Goal: Information Seeking & Learning: Learn about a topic

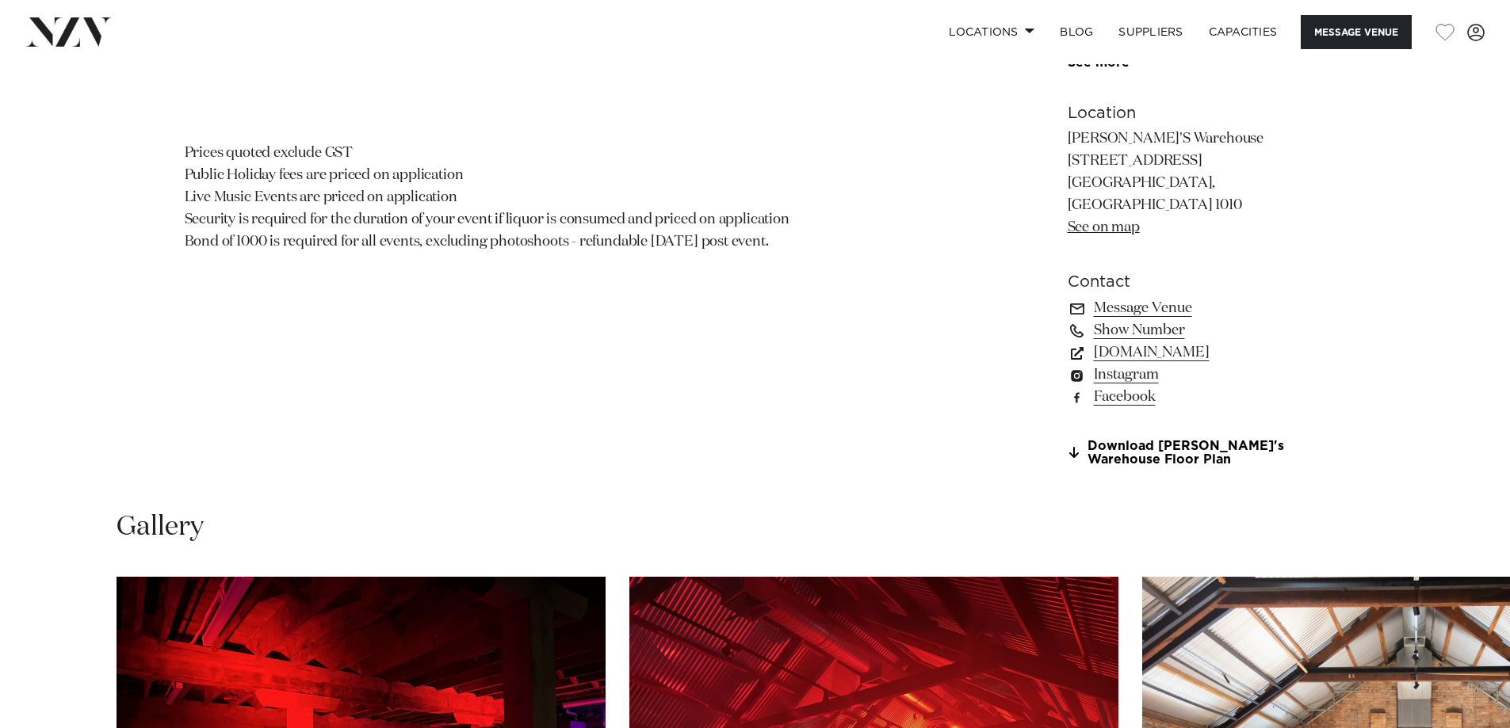
scroll to position [1665, 0]
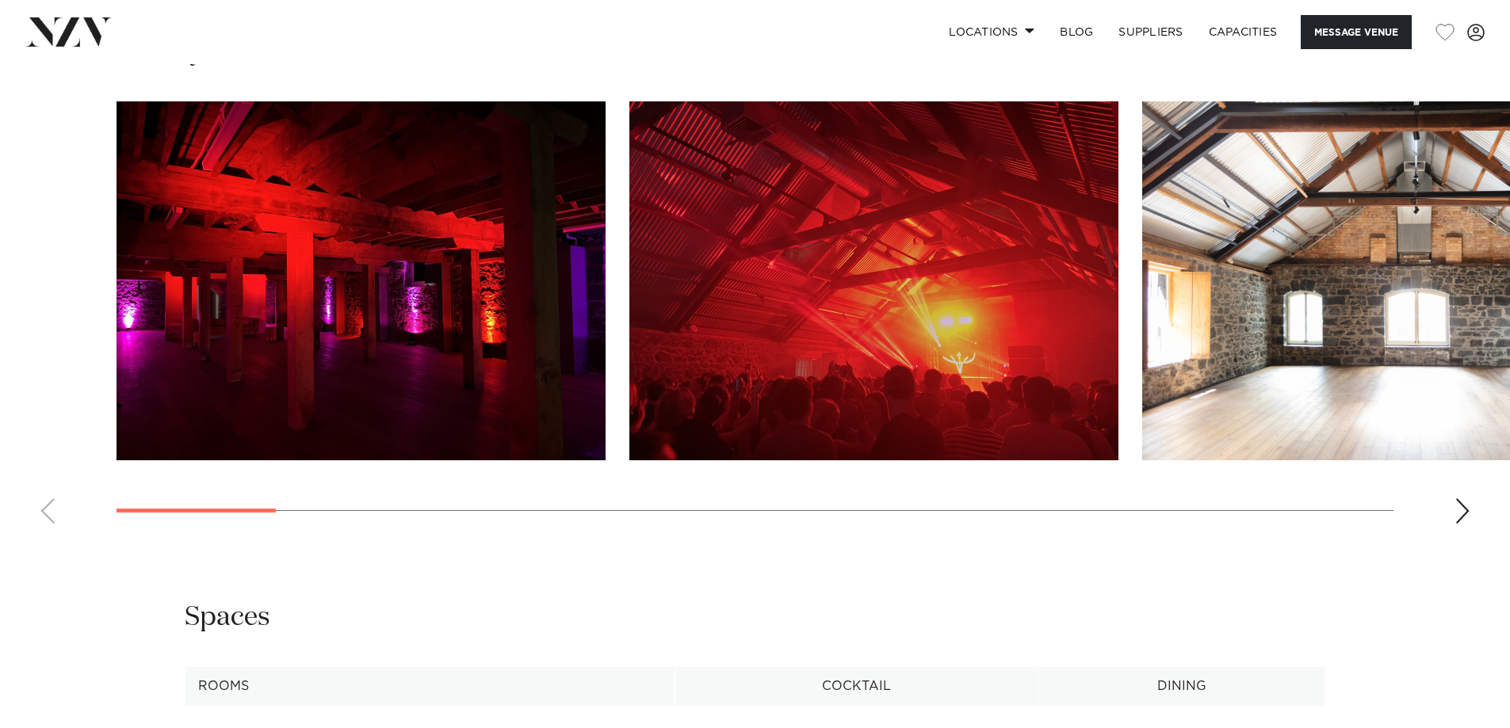
click at [534, 336] on img "1 / 20" at bounding box center [361, 280] width 489 height 359
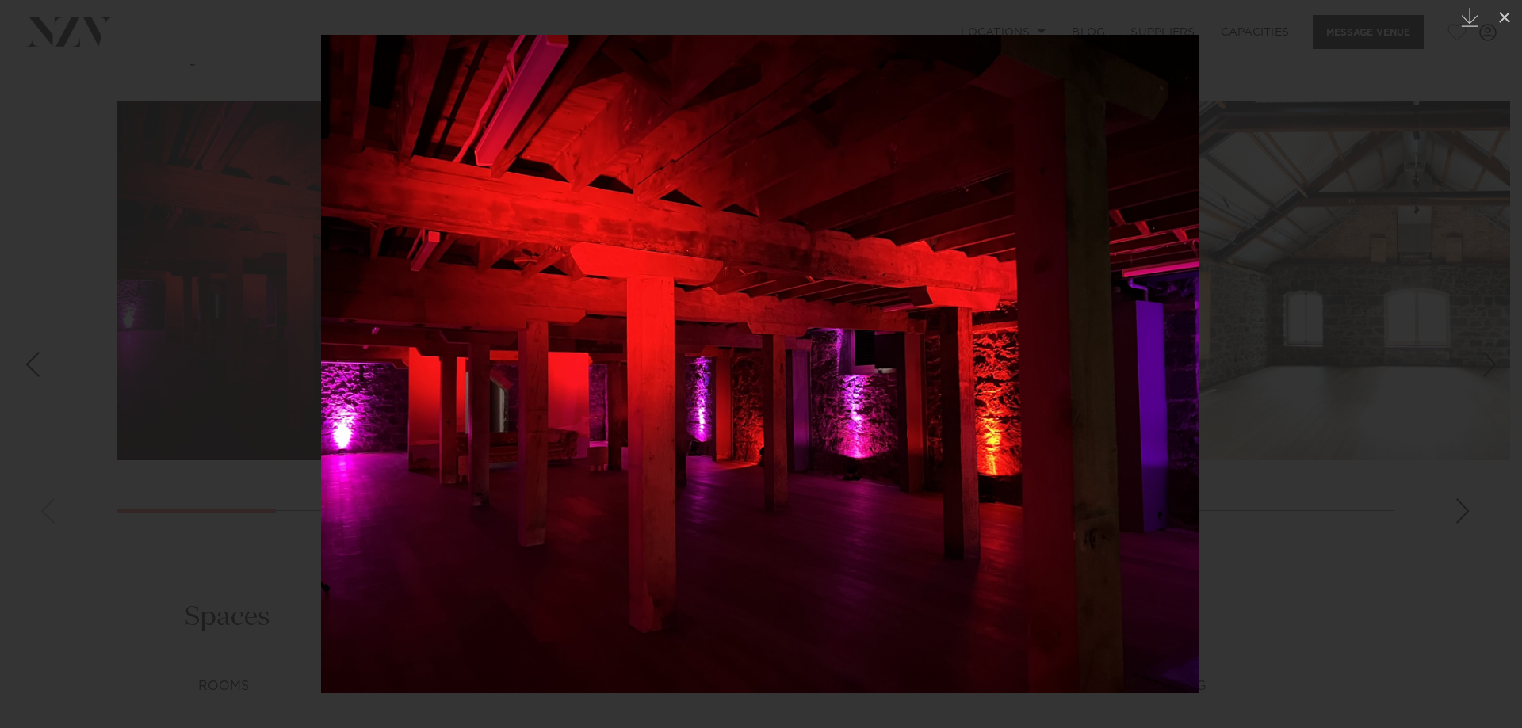
click at [1202, 529] on div at bounding box center [761, 364] width 1522 height 728
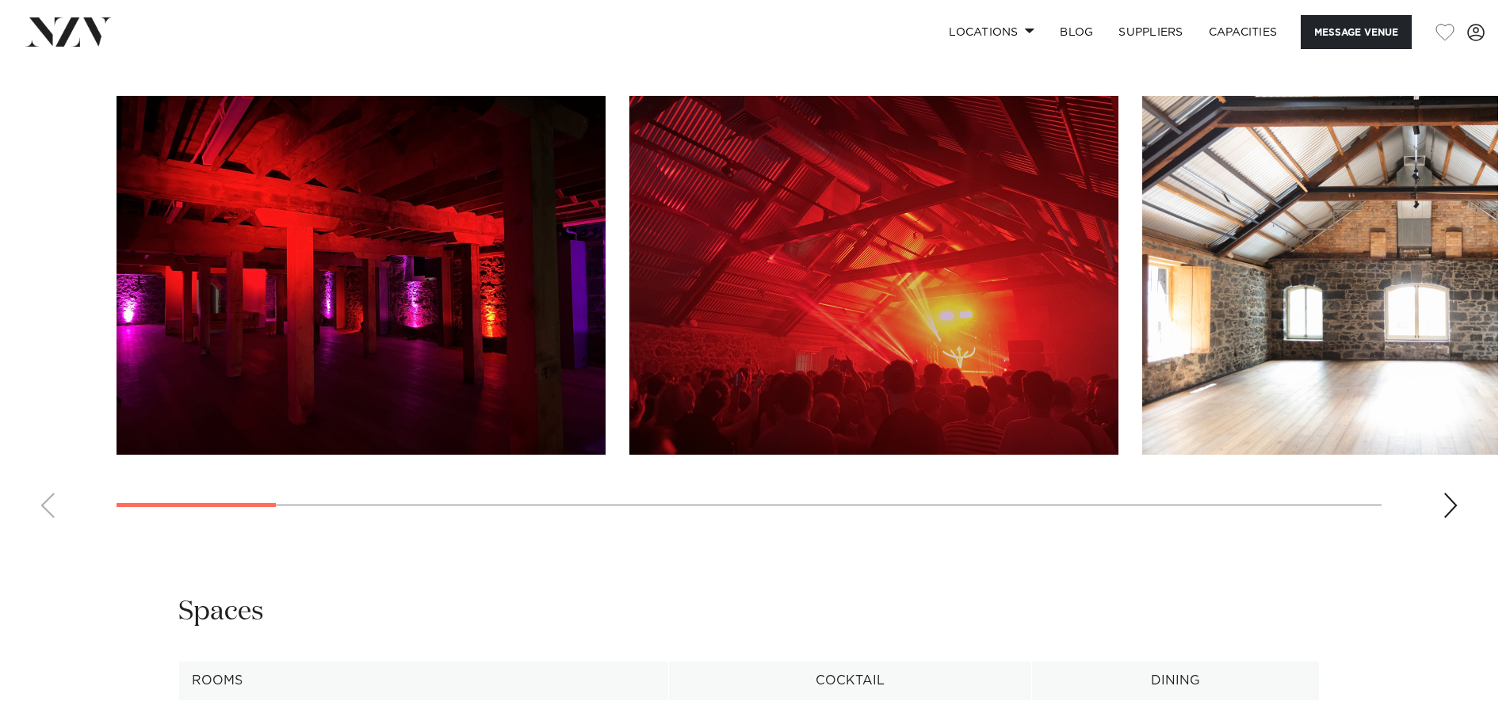
click at [948, 329] on img "2 / 20" at bounding box center [873, 275] width 489 height 359
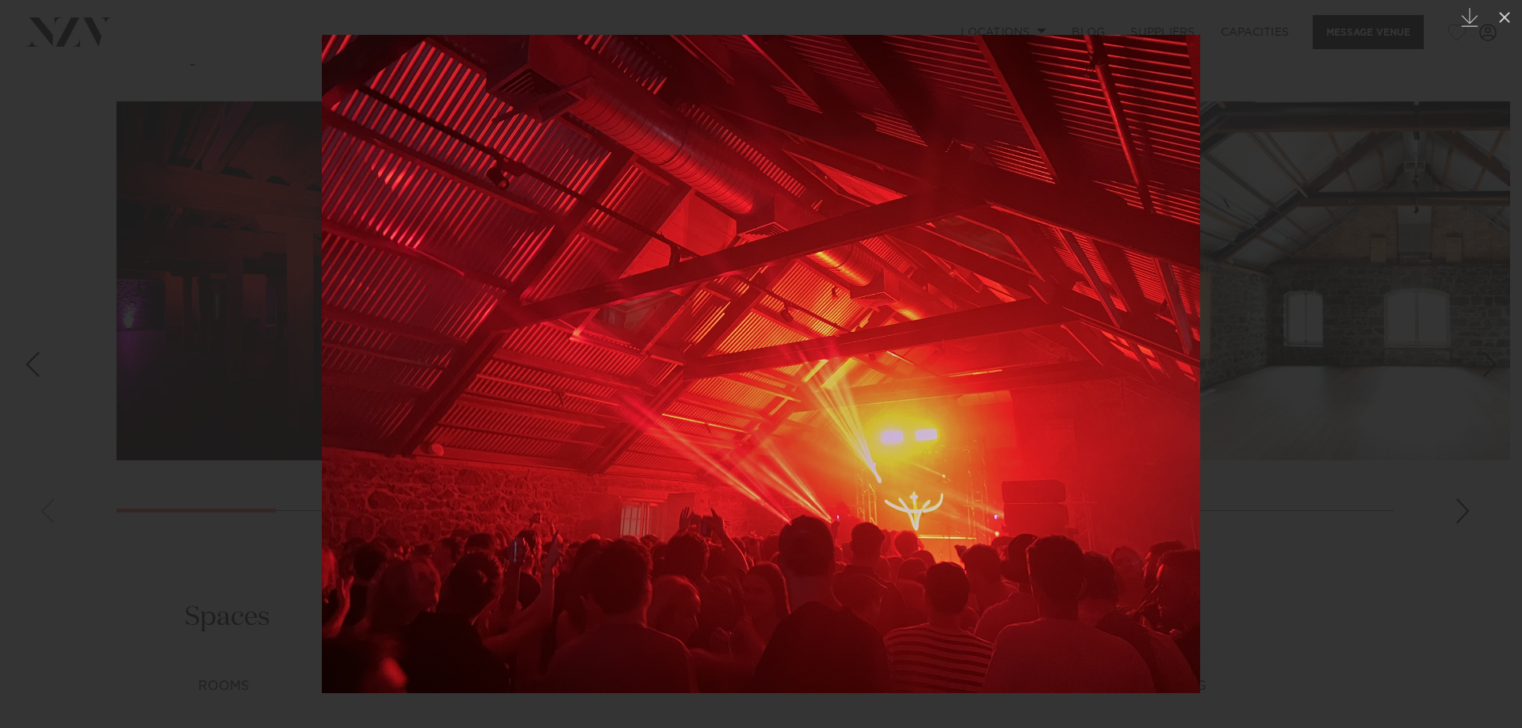
click at [1383, 594] on div at bounding box center [761, 364] width 1522 height 728
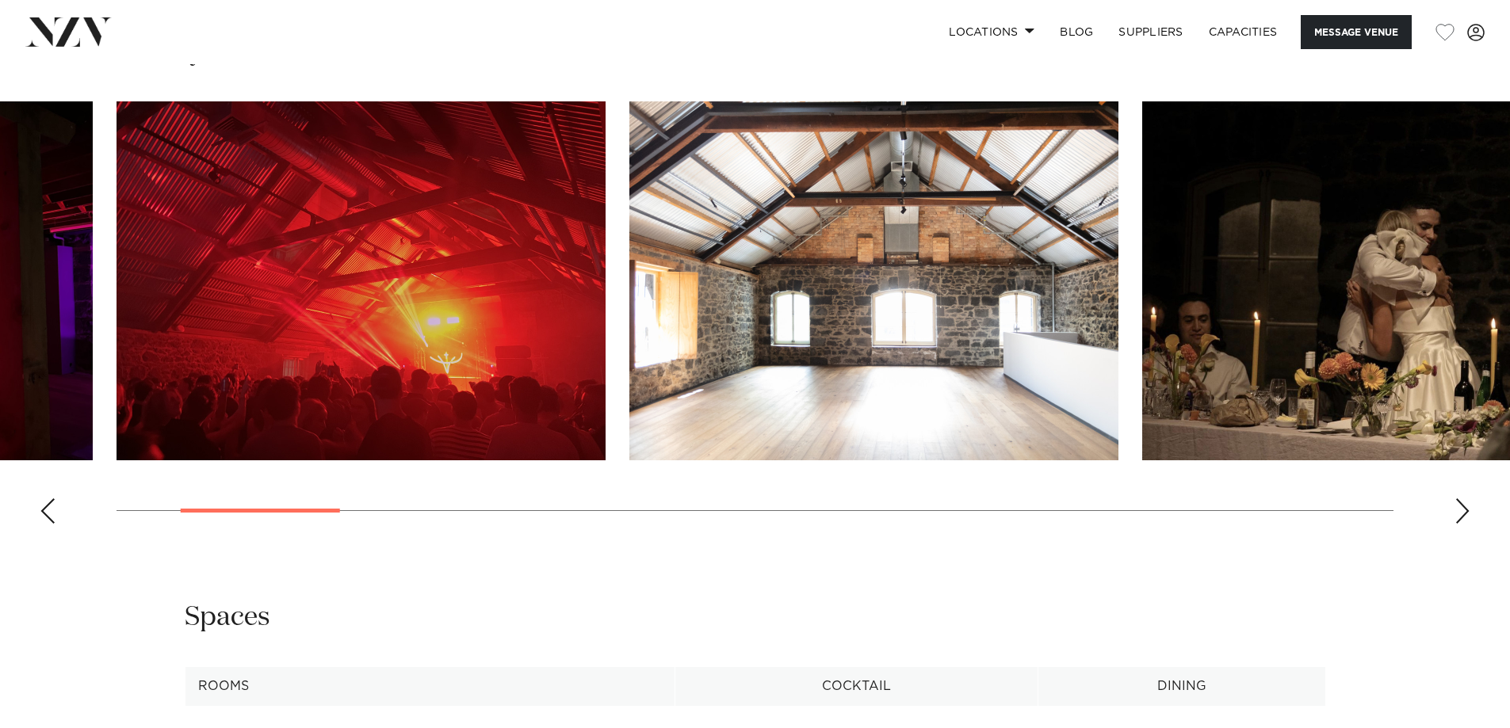
click at [1393, 363] on img "4 / 20" at bounding box center [1386, 280] width 489 height 359
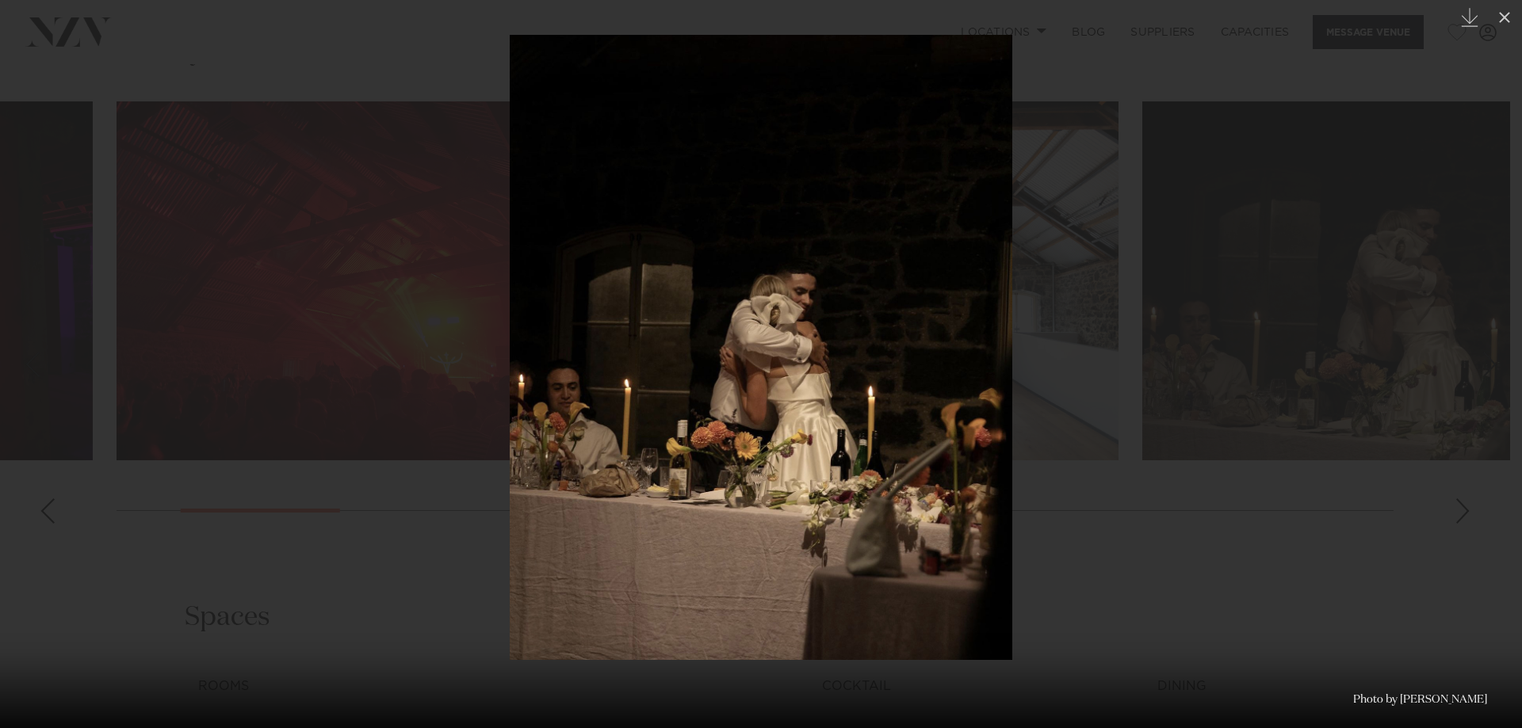
click at [390, 583] on div at bounding box center [761, 364] width 1522 height 728
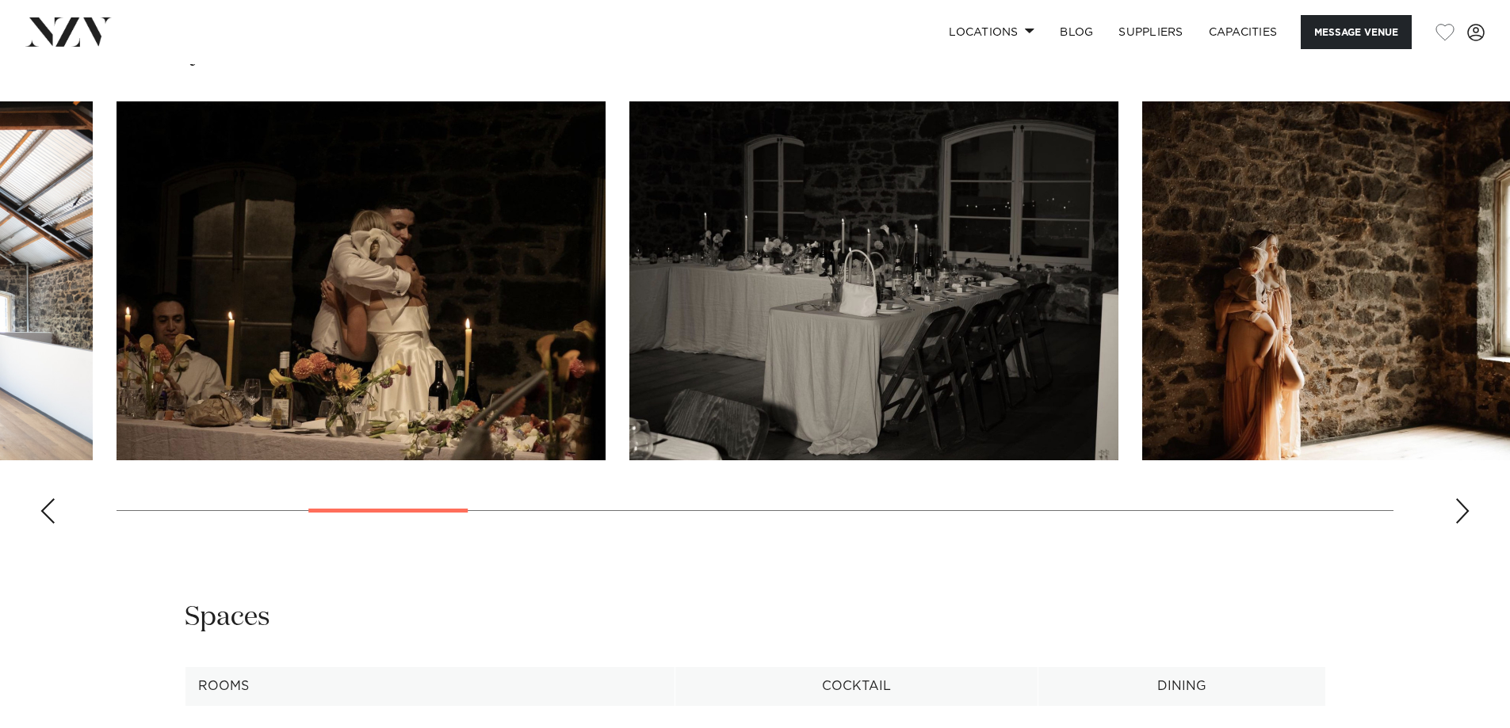
click at [767, 379] on img "5 / 20" at bounding box center [873, 280] width 489 height 359
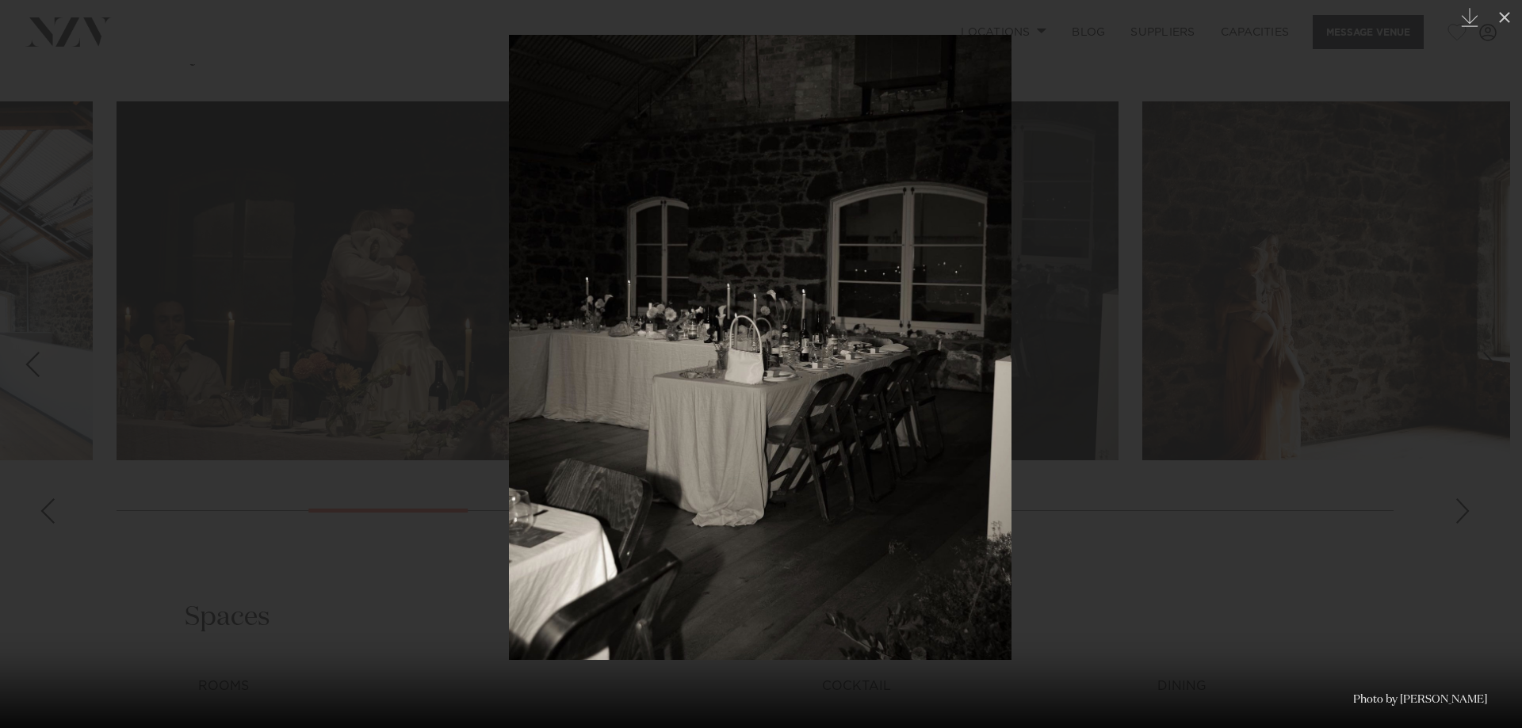
click at [1236, 647] on div at bounding box center [761, 364] width 1522 height 728
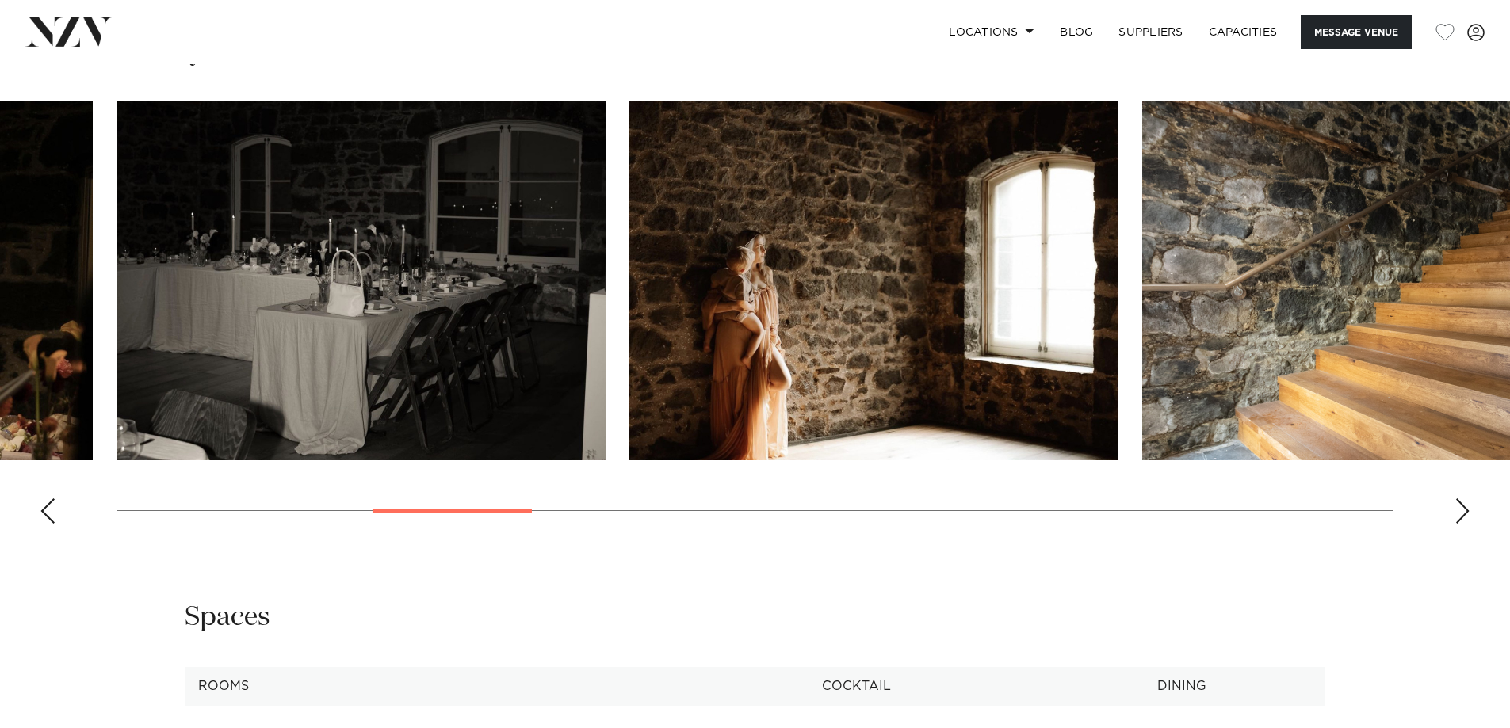
click at [1463, 524] on div "Next slide" at bounding box center [1462, 511] width 16 height 25
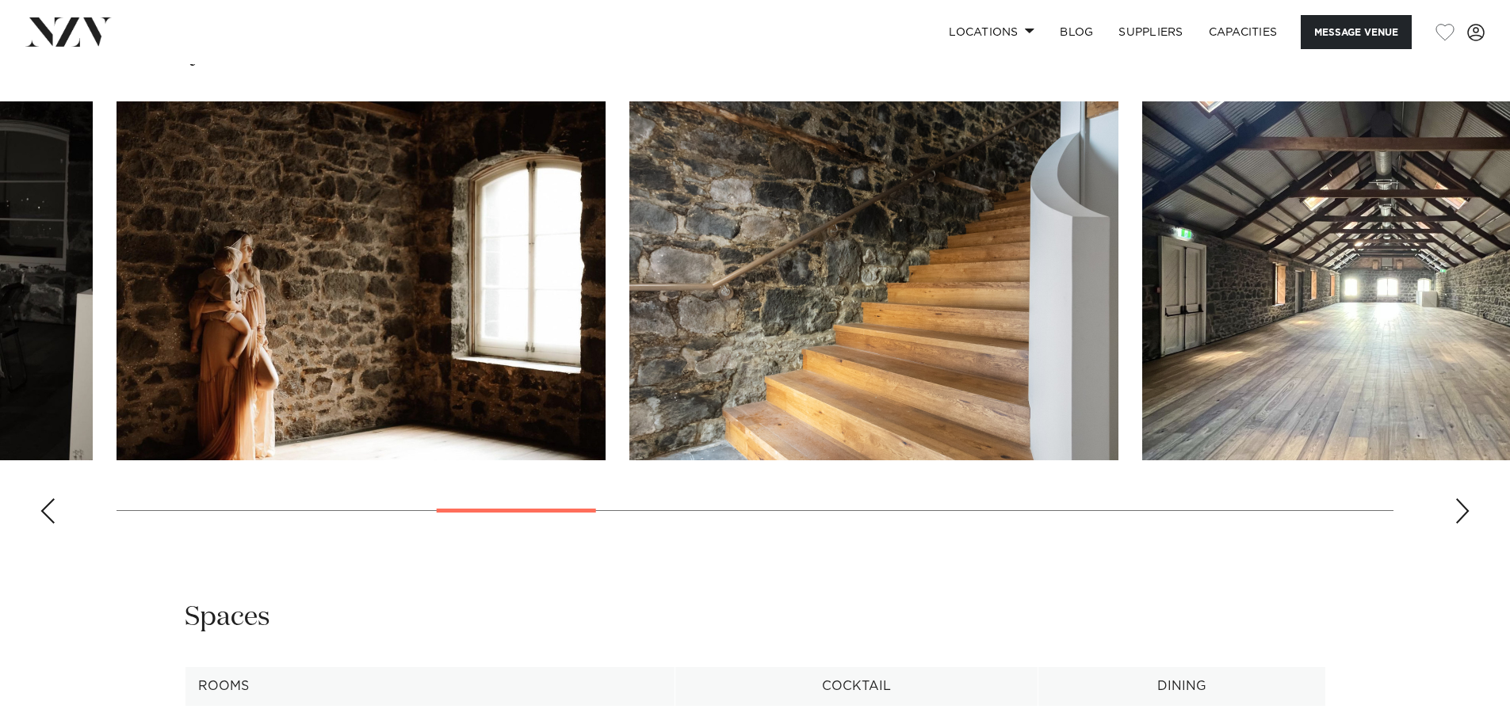
click at [1463, 524] on div "Next slide" at bounding box center [1462, 511] width 16 height 25
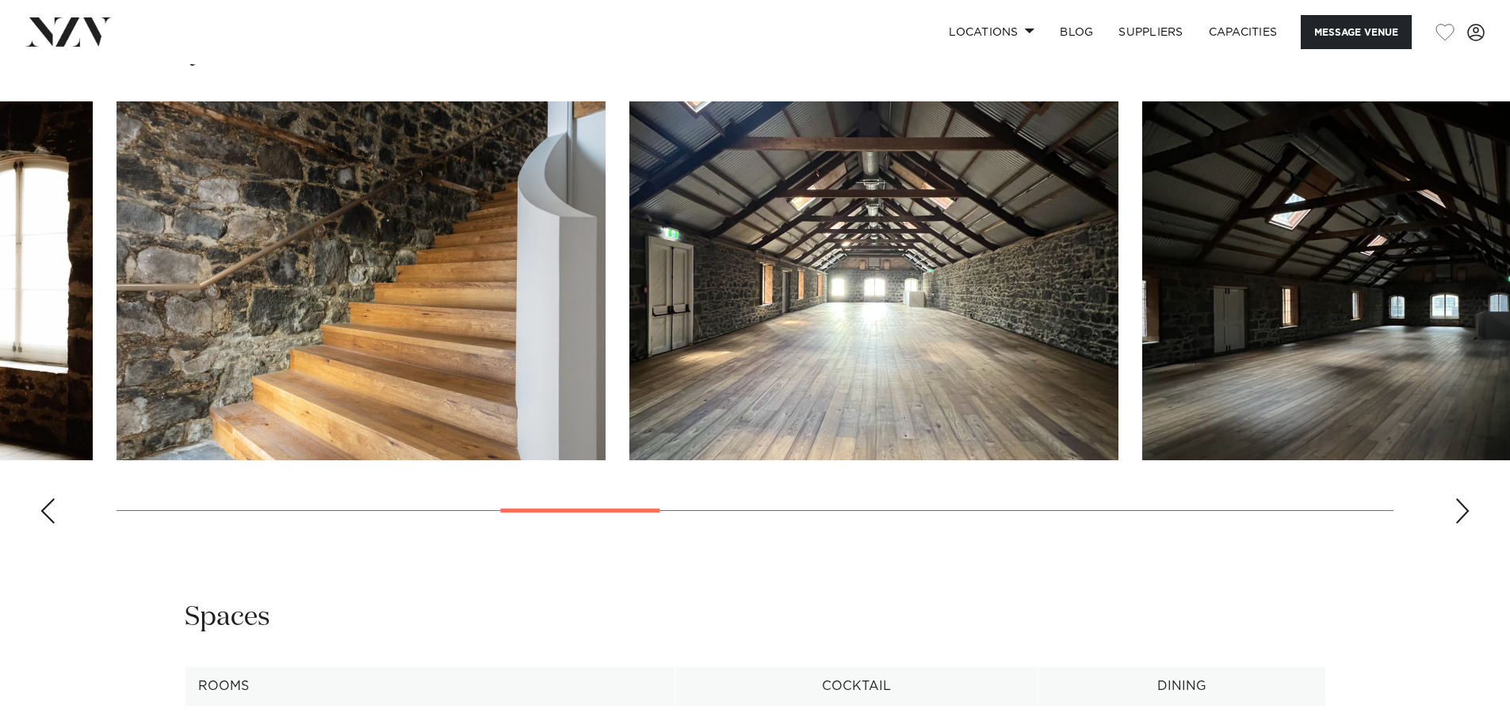
click at [1463, 524] on div "Next slide" at bounding box center [1462, 511] width 16 height 25
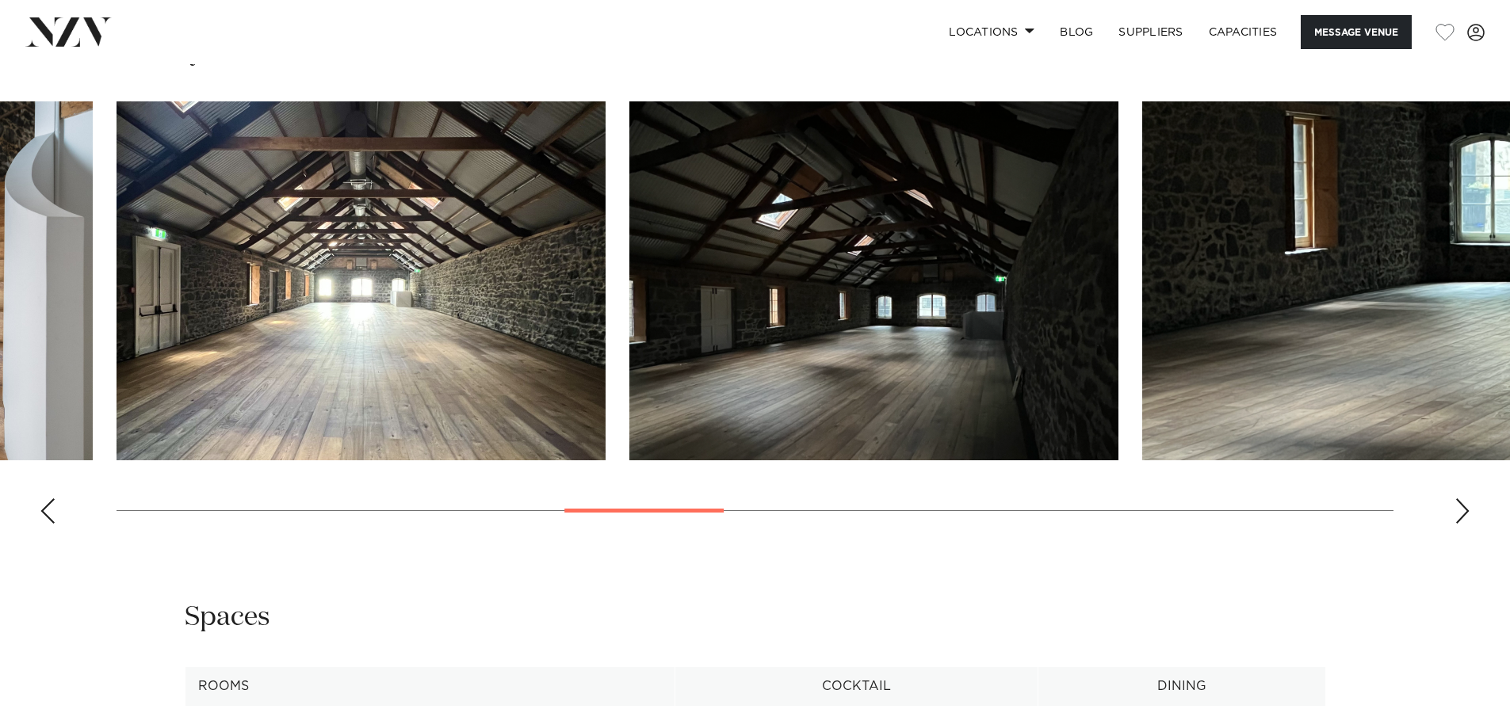
click at [1463, 524] on div "Next slide" at bounding box center [1462, 511] width 16 height 25
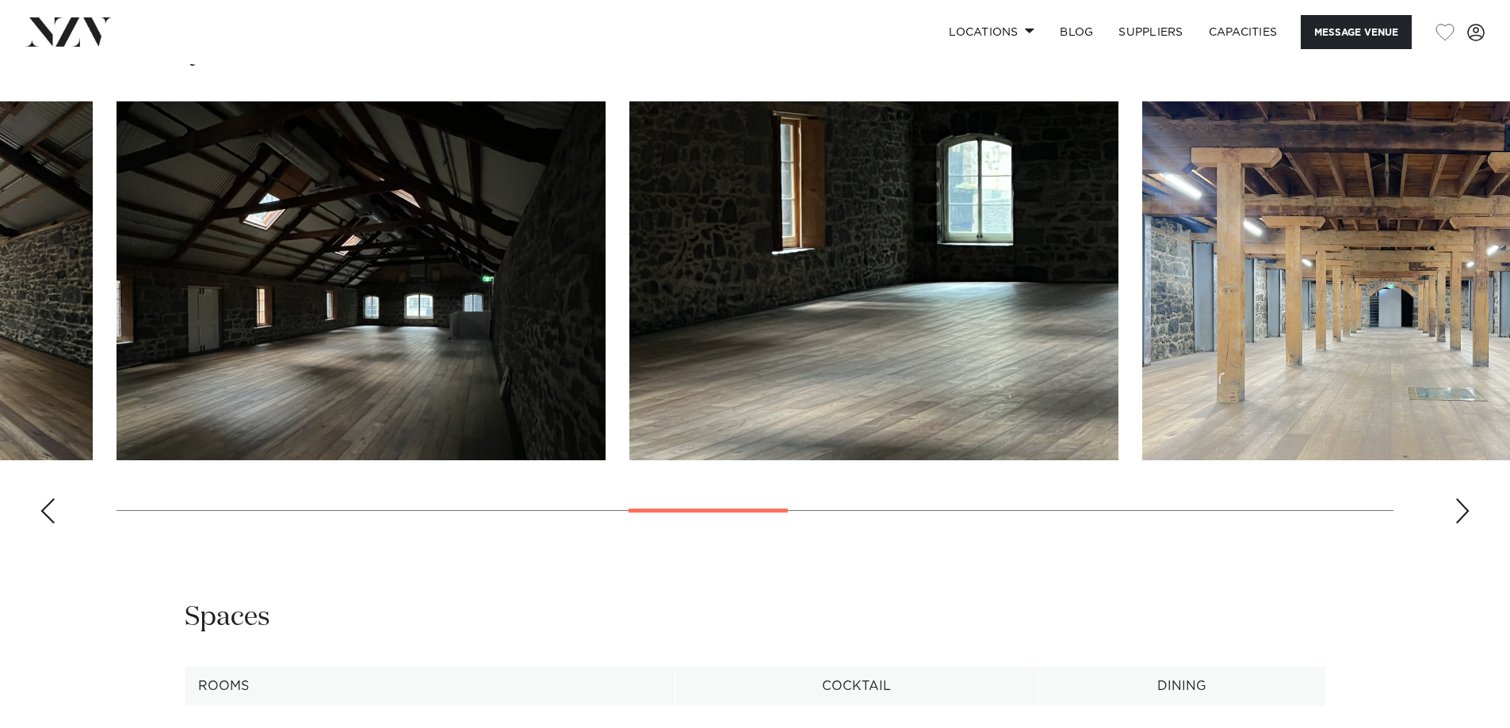
click at [1463, 524] on div "Next slide" at bounding box center [1462, 511] width 16 height 25
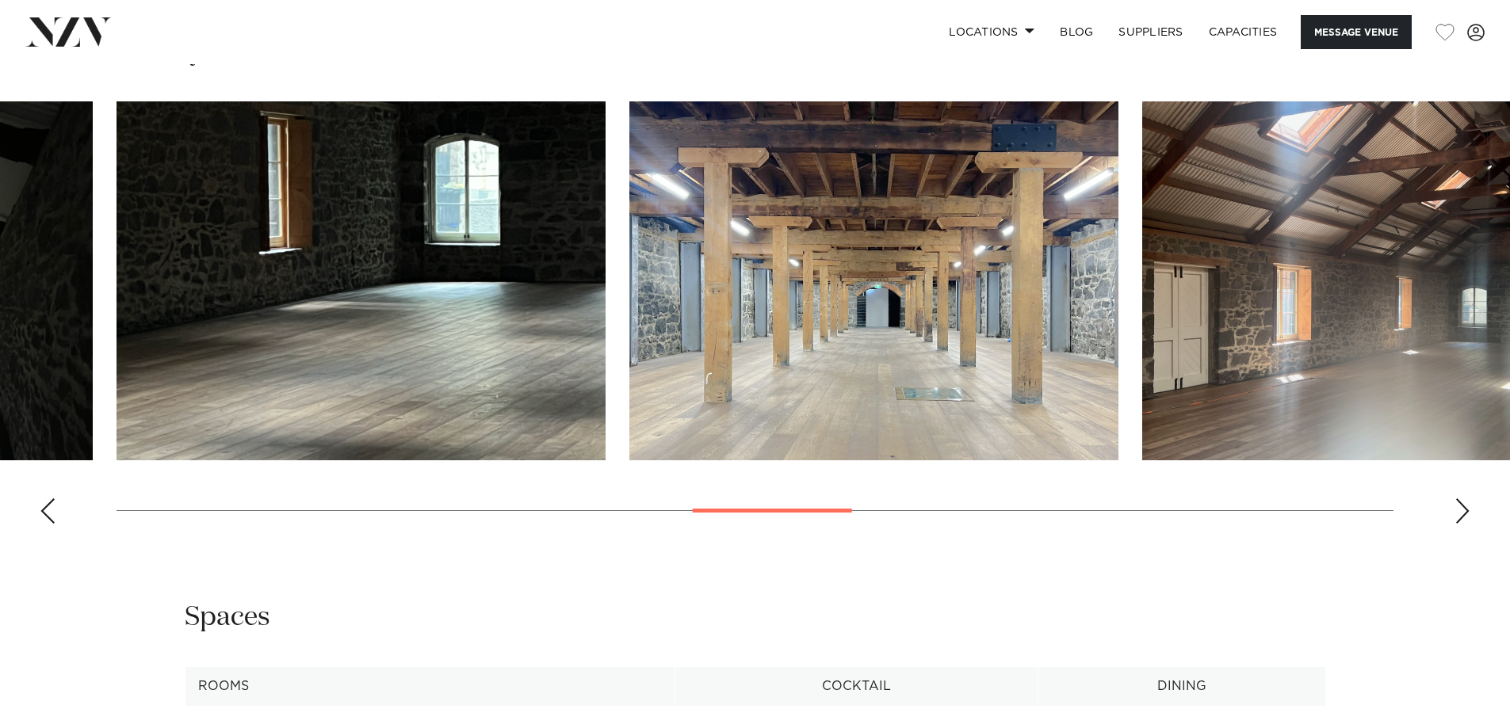
click at [1463, 524] on div "Next slide" at bounding box center [1462, 511] width 16 height 25
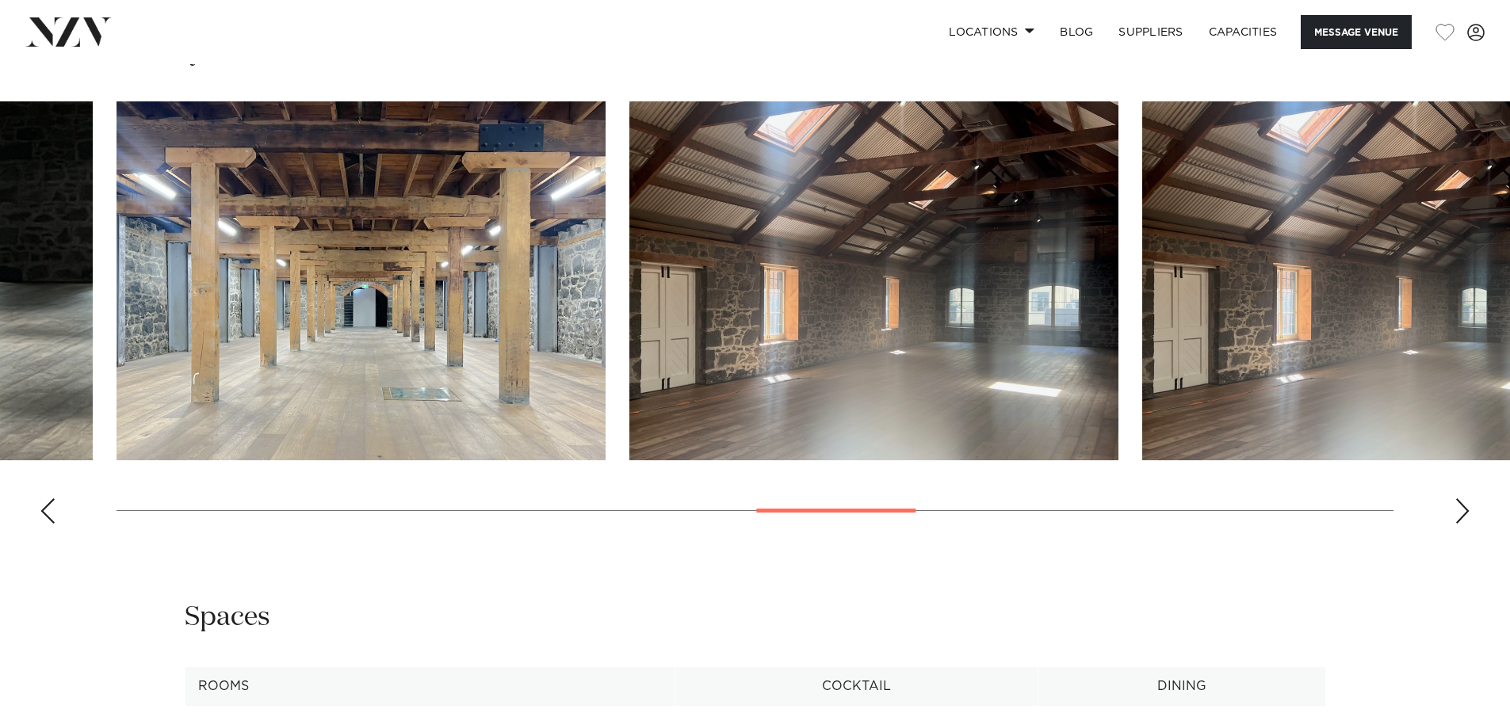
click at [1463, 524] on div "Next slide" at bounding box center [1462, 511] width 16 height 25
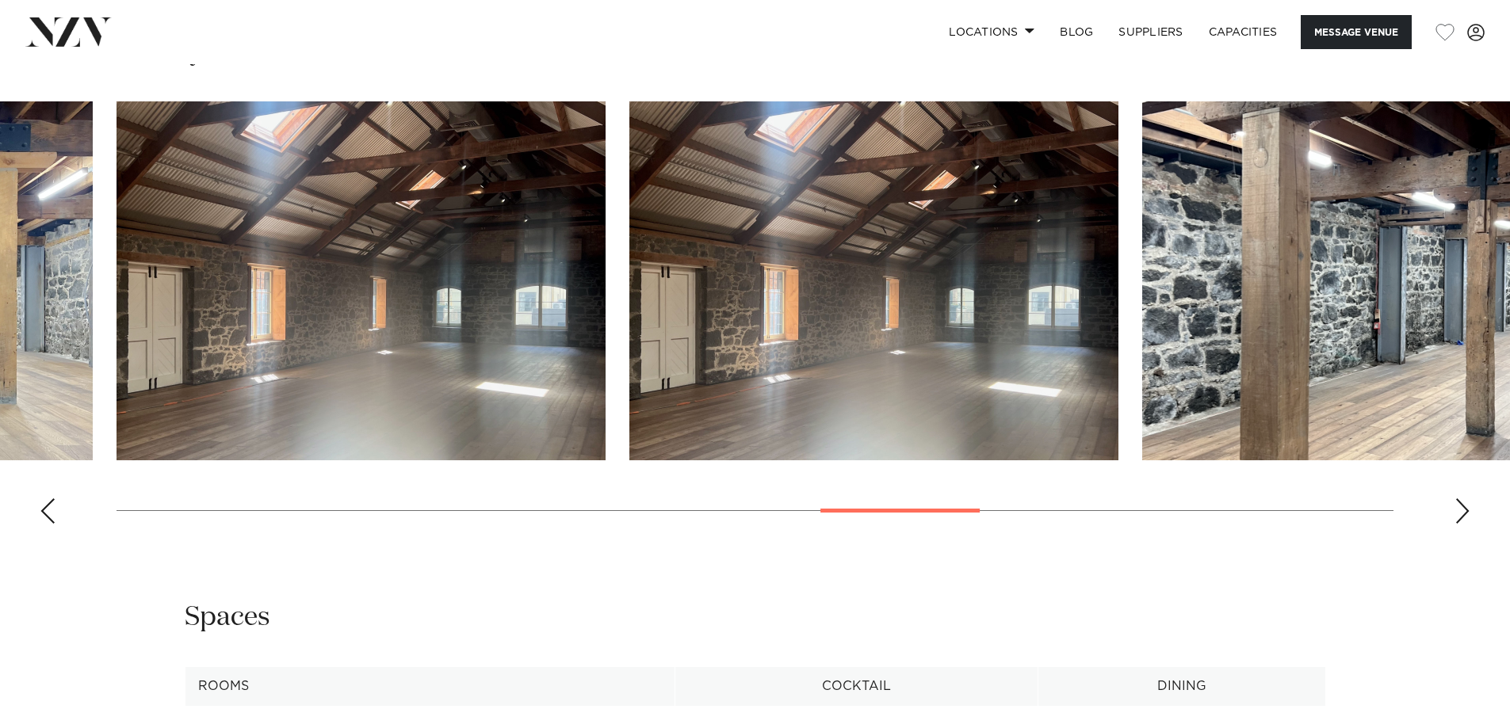
click at [1463, 524] on div "Next slide" at bounding box center [1462, 511] width 16 height 25
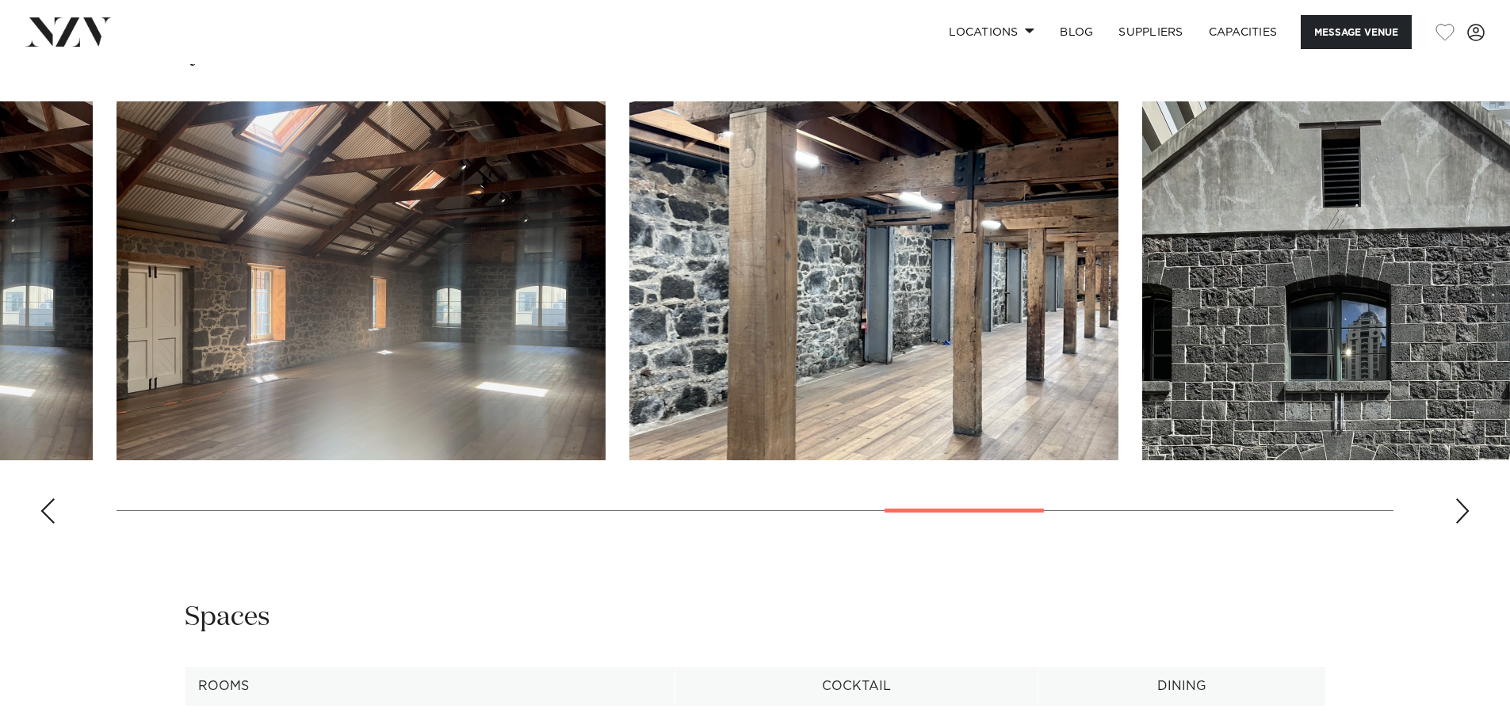
click at [1463, 524] on div "Next slide" at bounding box center [1462, 511] width 16 height 25
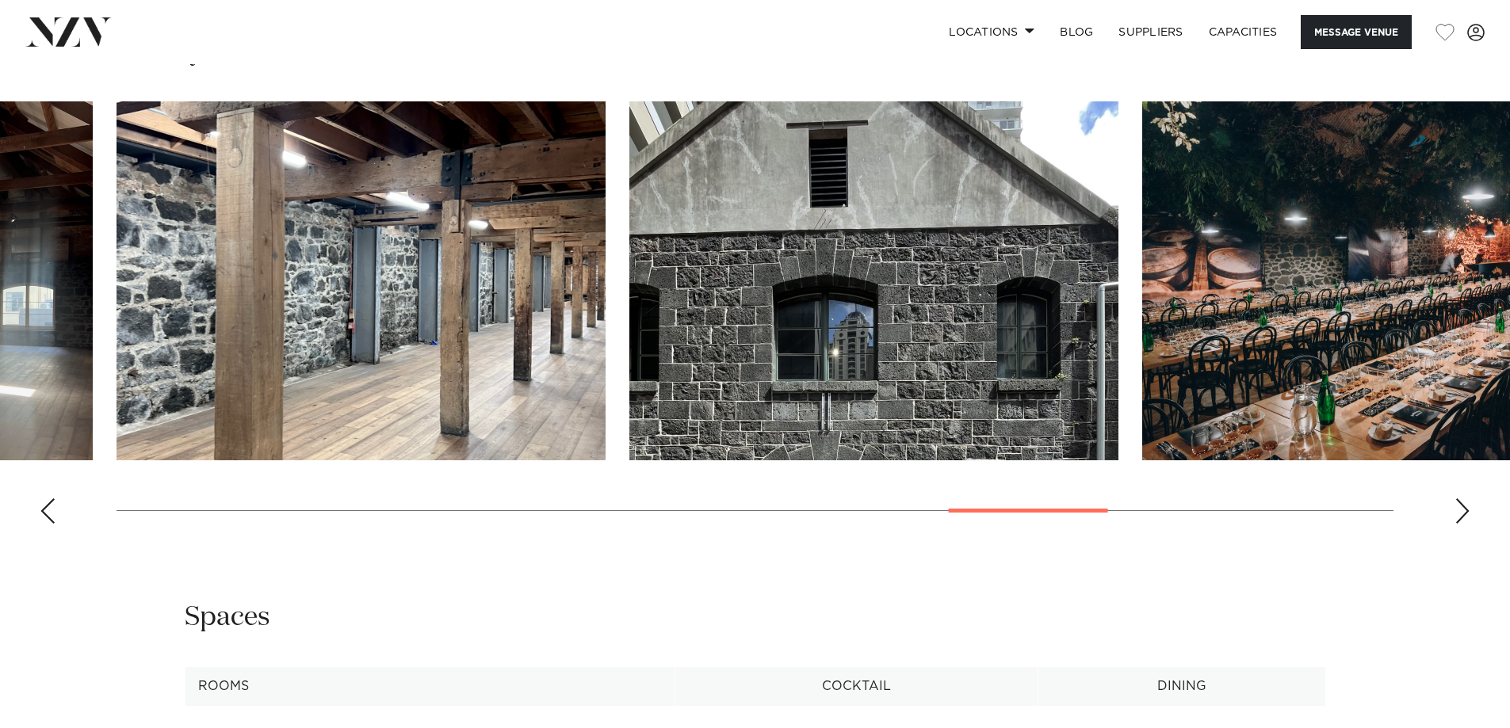
click at [1463, 524] on div "Next slide" at bounding box center [1462, 511] width 16 height 25
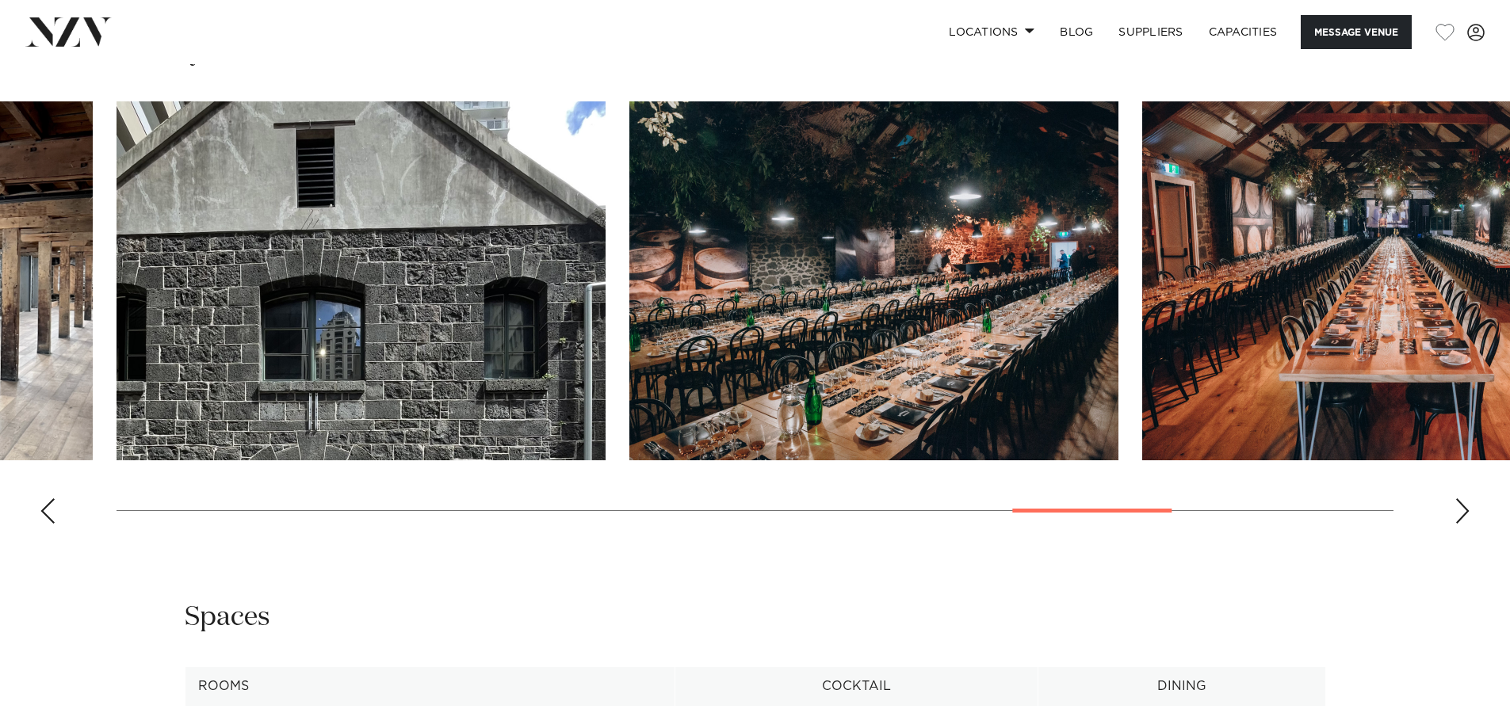
click at [1463, 524] on div "Next slide" at bounding box center [1462, 511] width 16 height 25
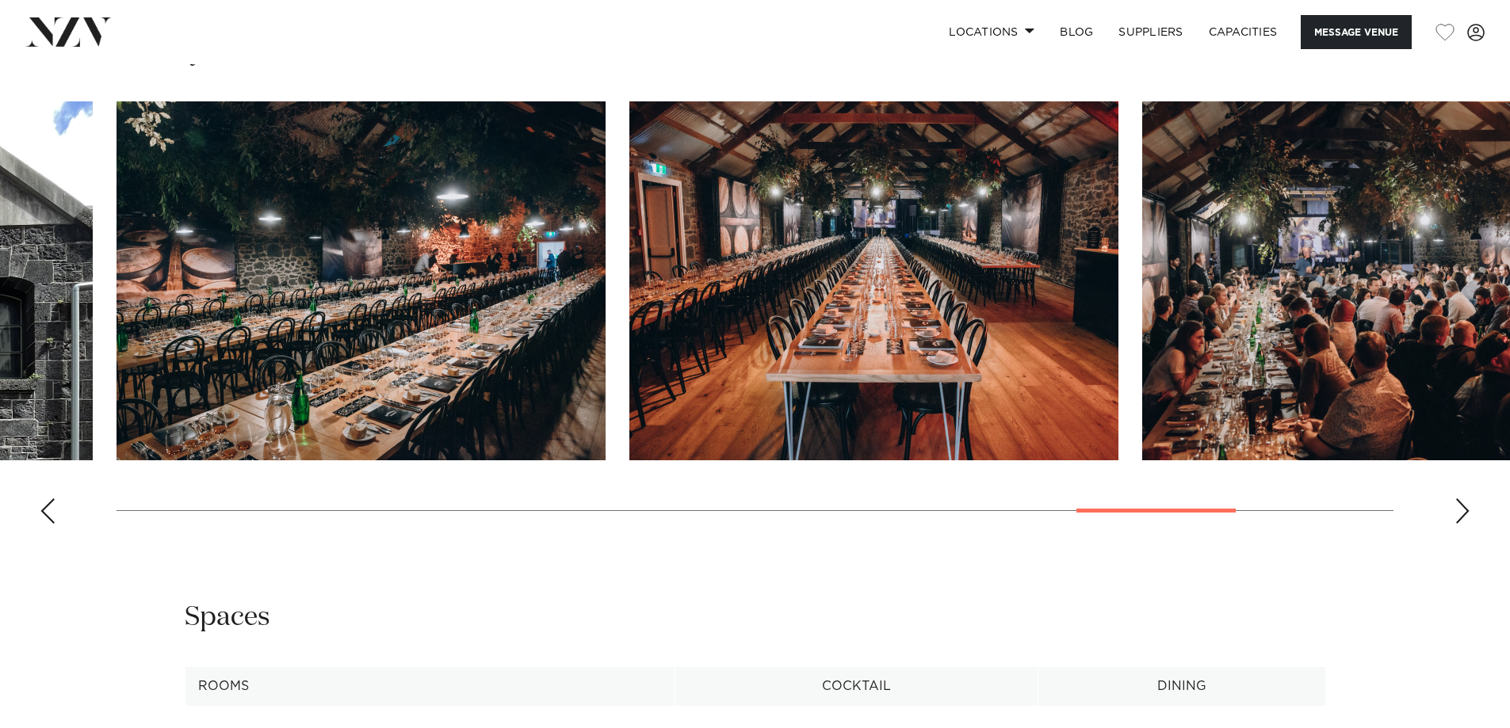
click at [1463, 524] on div "Next slide" at bounding box center [1462, 511] width 16 height 25
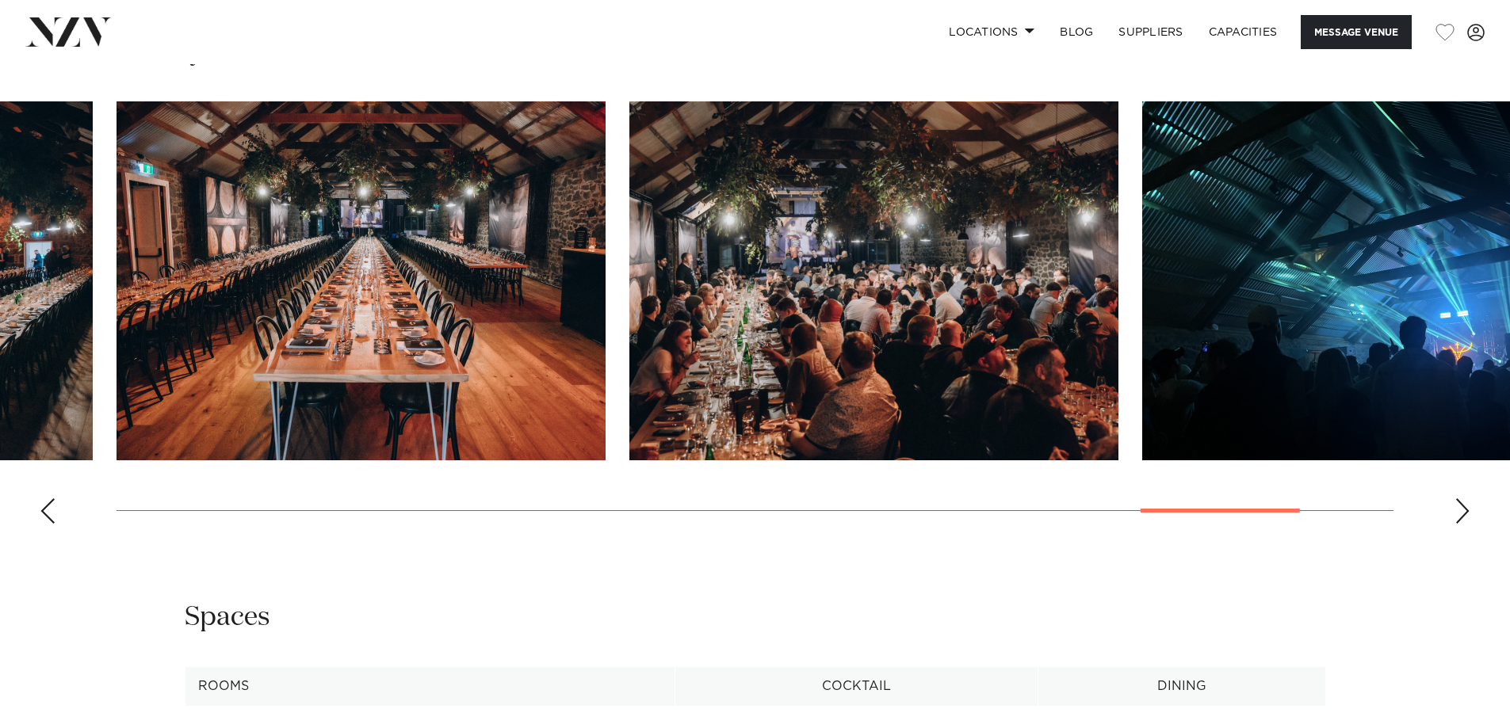
click at [1463, 524] on div "Next slide" at bounding box center [1462, 511] width 16 height 25
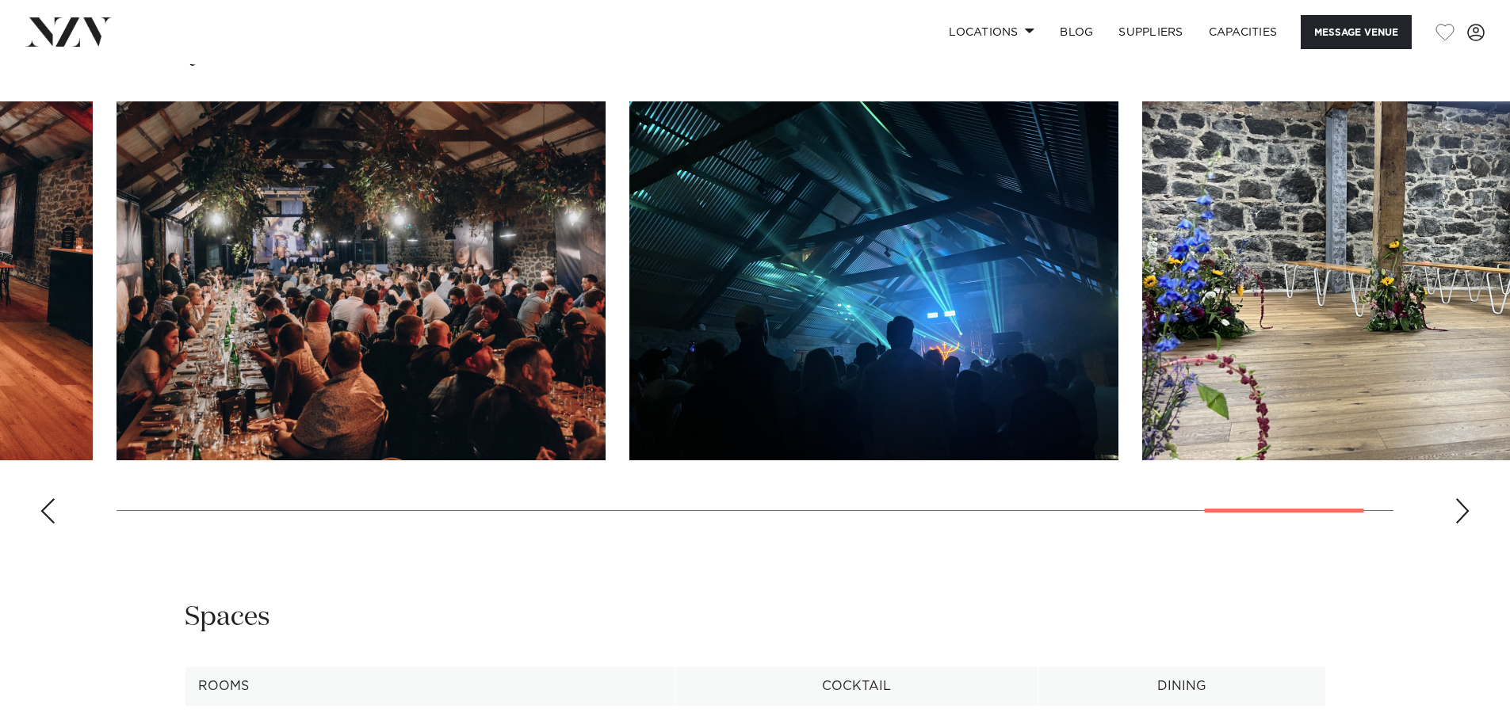
click at [1463, 524] on div "Next slide" at bounding box center [1462, 511] width 16 height 25
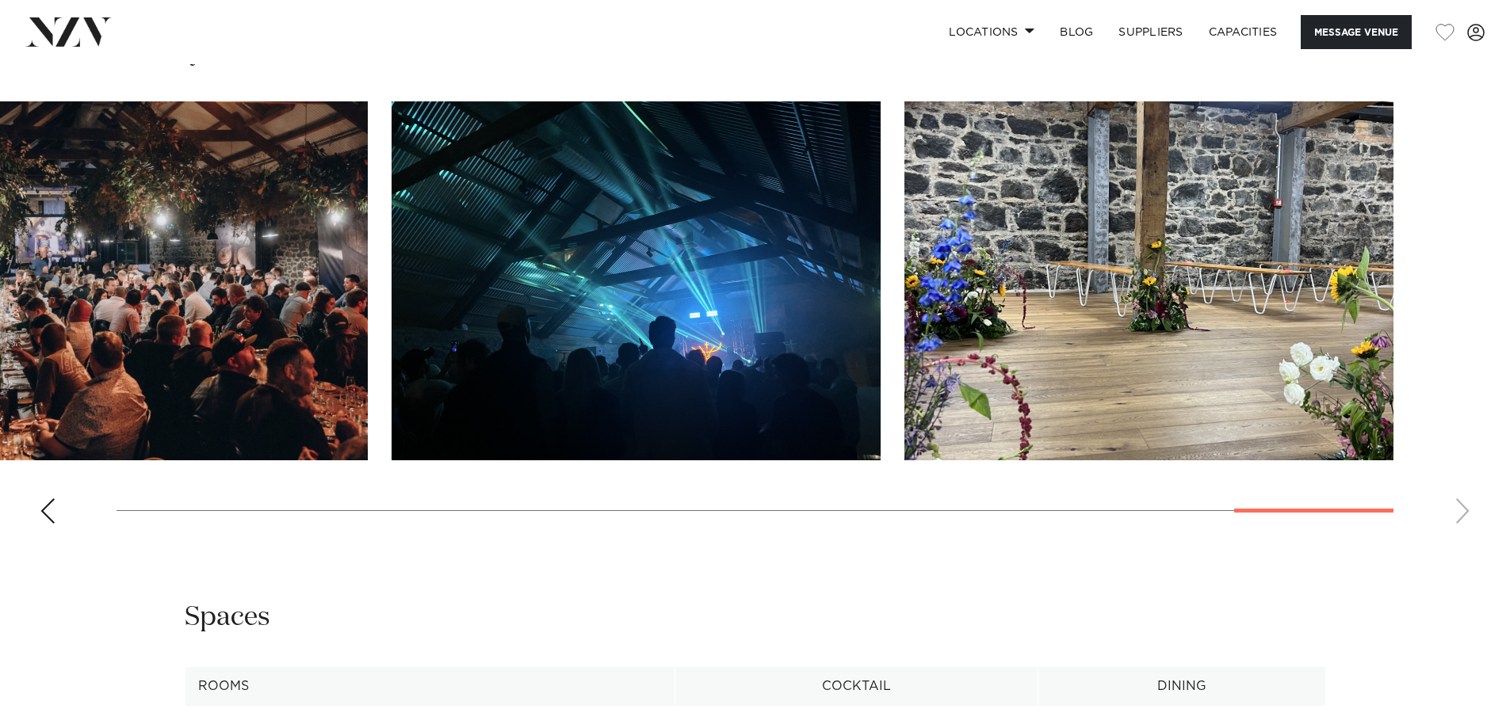
click at [1463, 537] on swiper-container at bounding box center [755, 318] width 1510 height 435
click at [1025, 30] on span at bounding box center [1030, 31] width 10 height 6
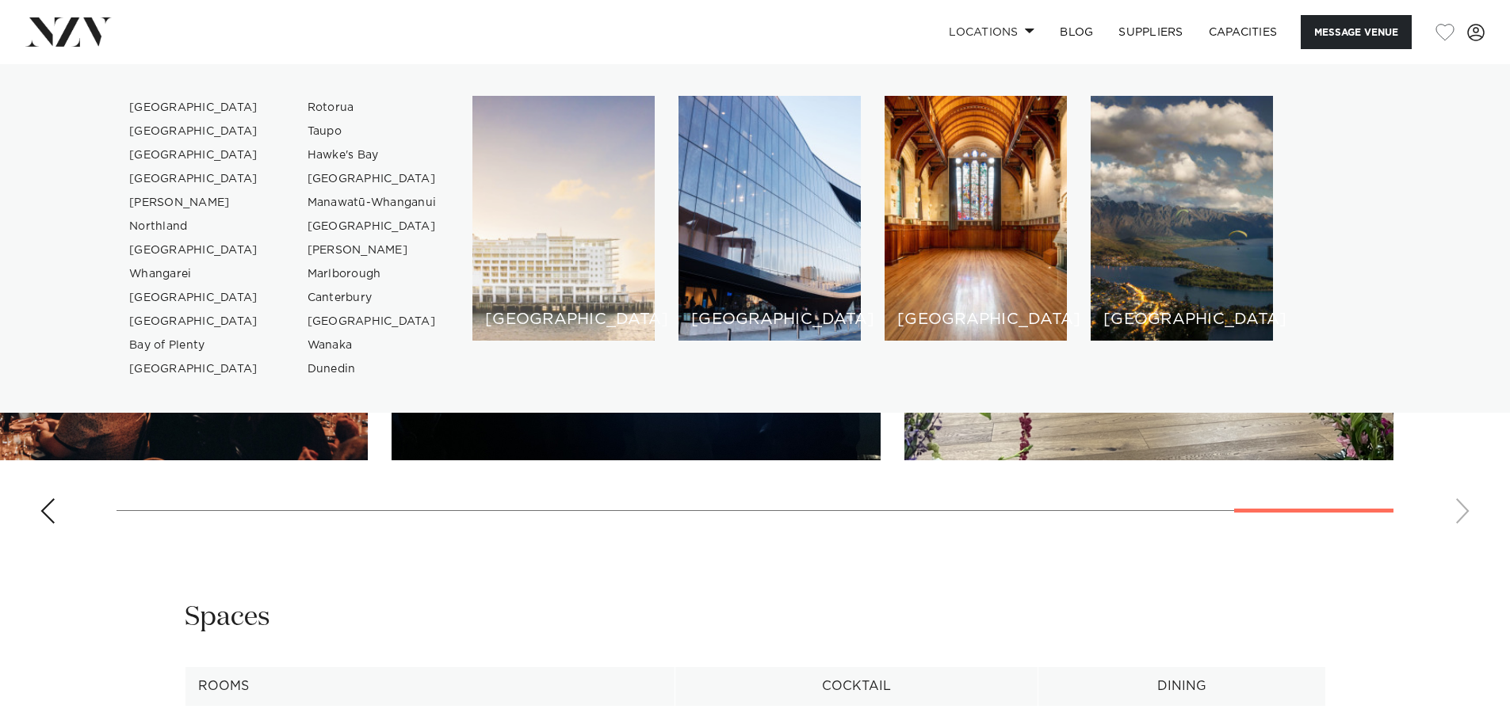
click at [594, 273] on div "[GEOGRAPHIC_DATA]" at bounding box center [563, 218] width 182 height 245
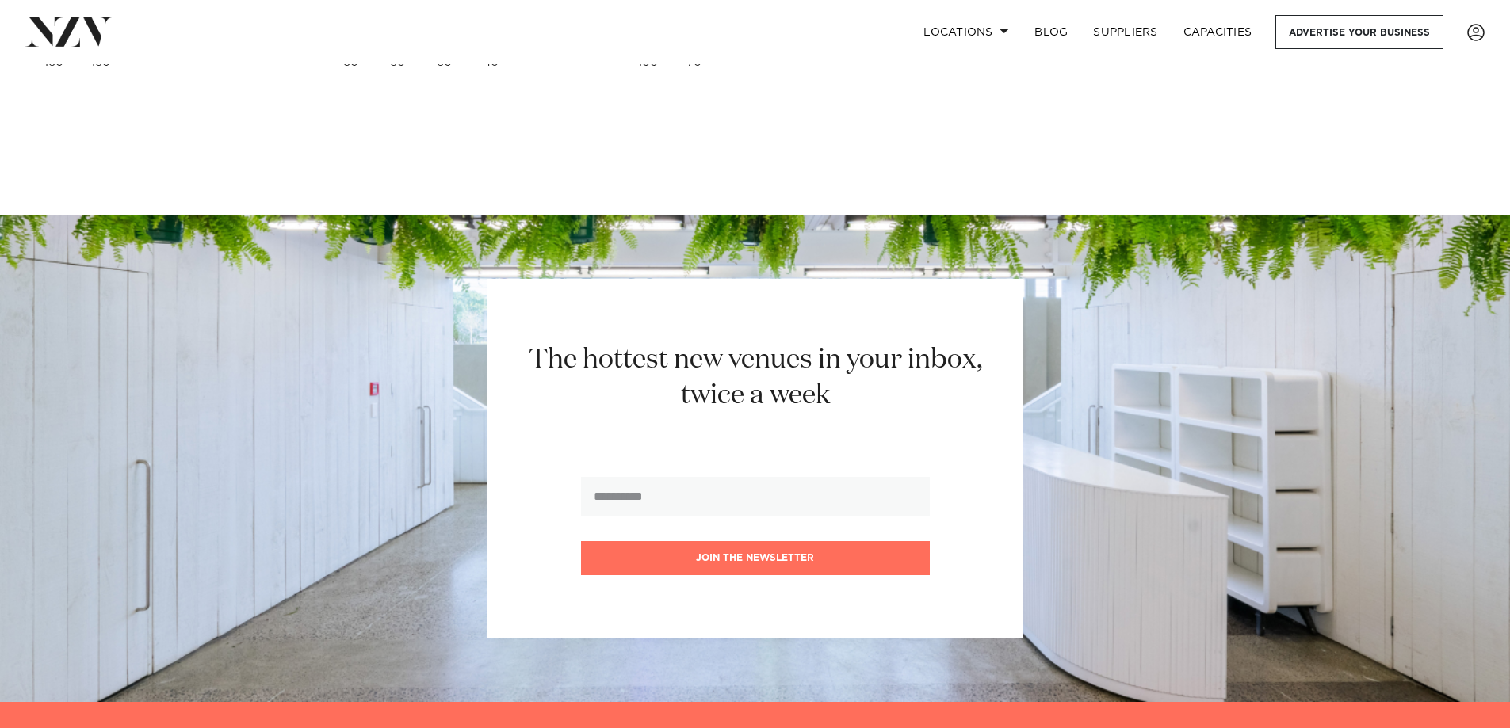
scroll to position [18468, 0]
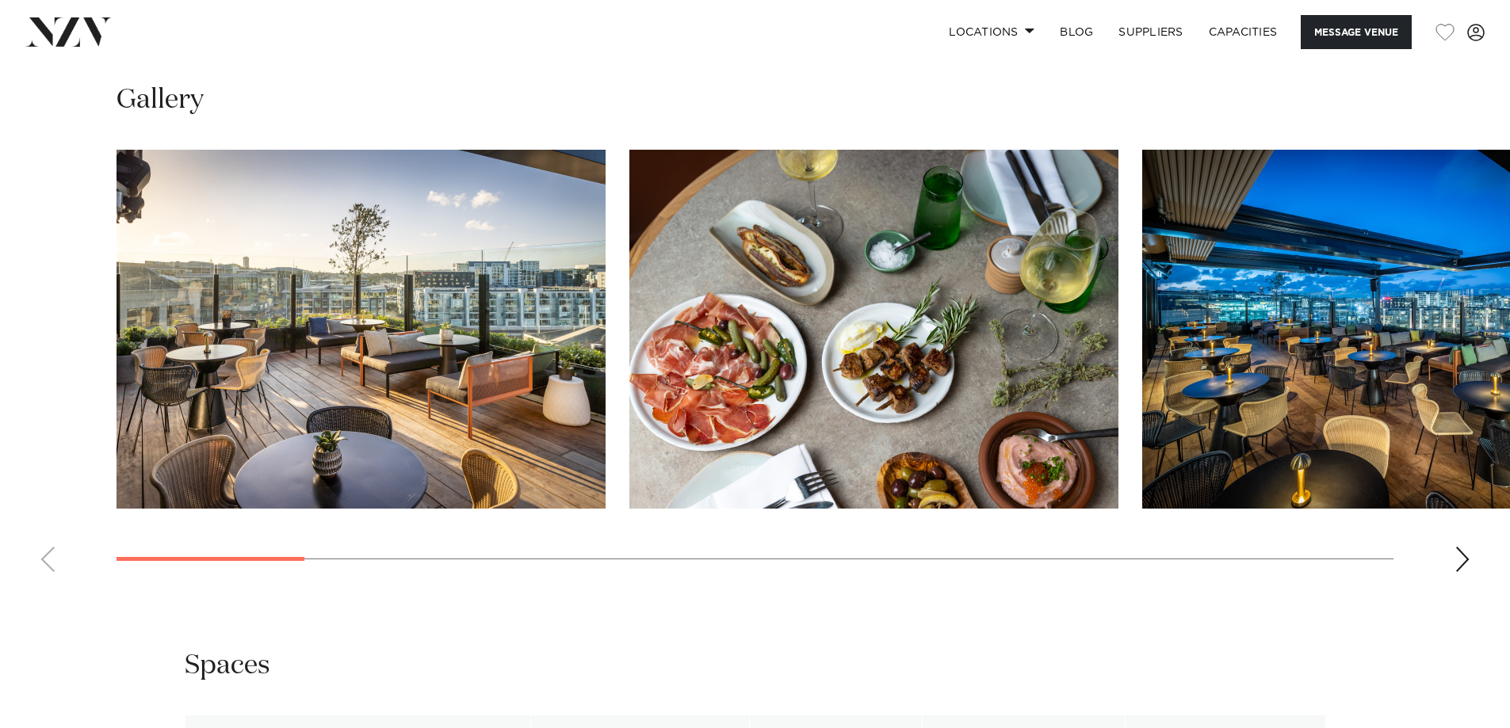
scroll to position [1982, 0]
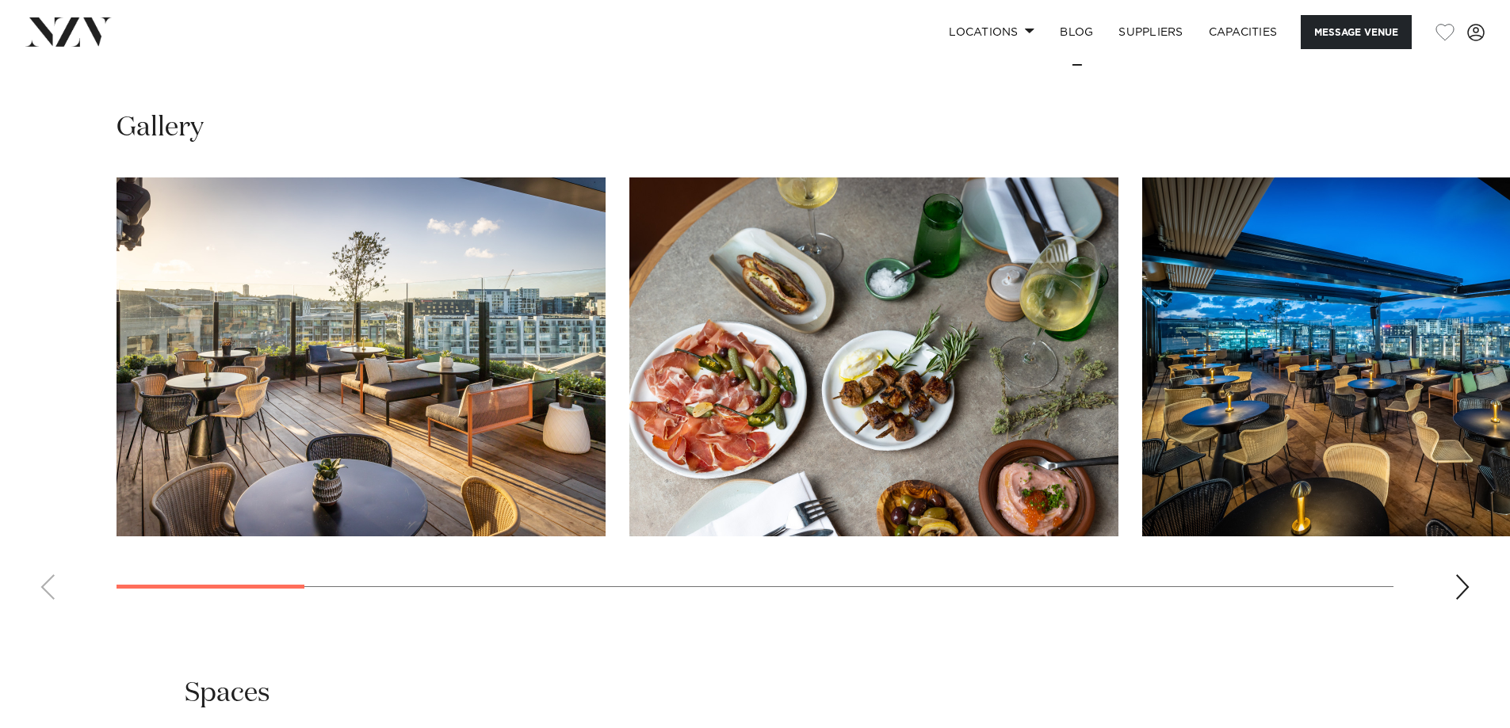
click at [1455, 575] on div "Next slide" at bounding box center [1462, 587] width 16 height 25
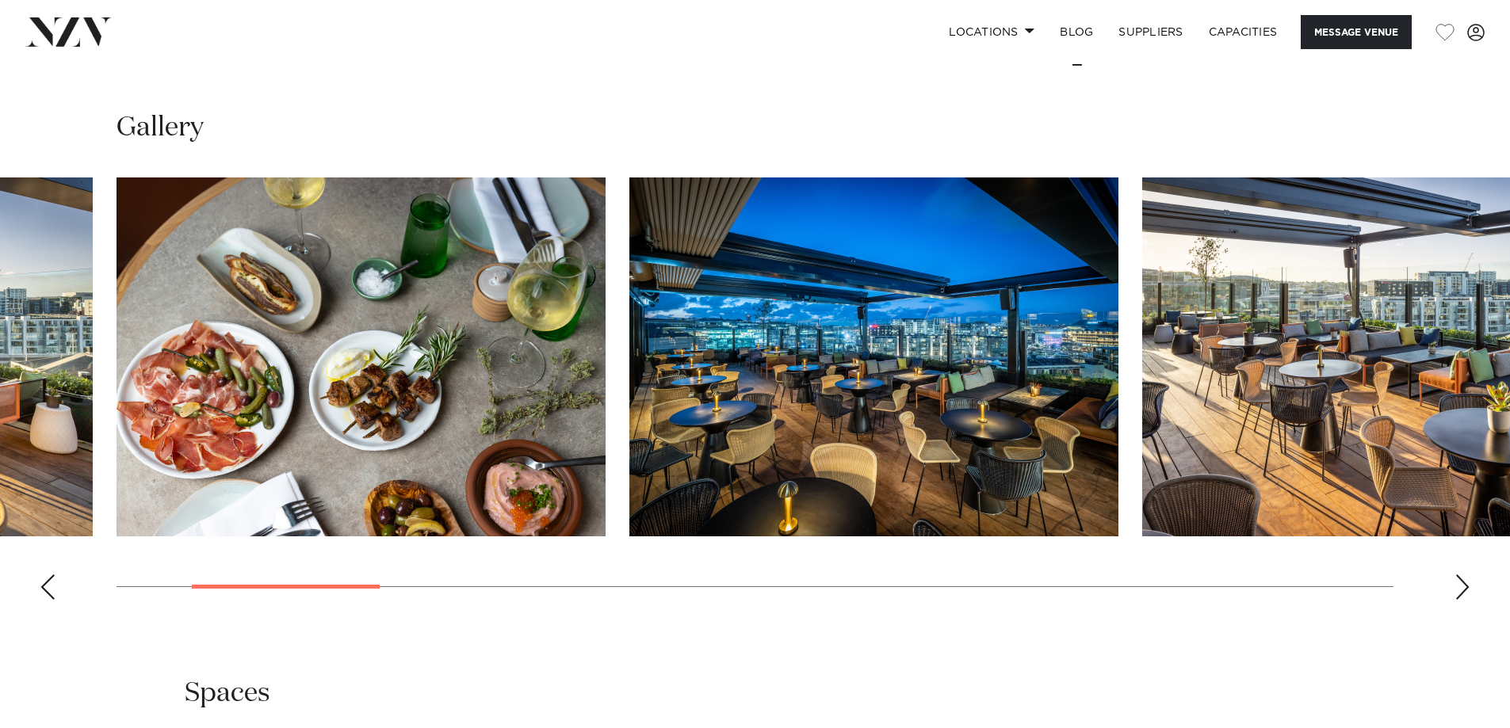
click at [1455, 575] on div "Next slide" at bounding box center [1462, 587] width 16 height 25
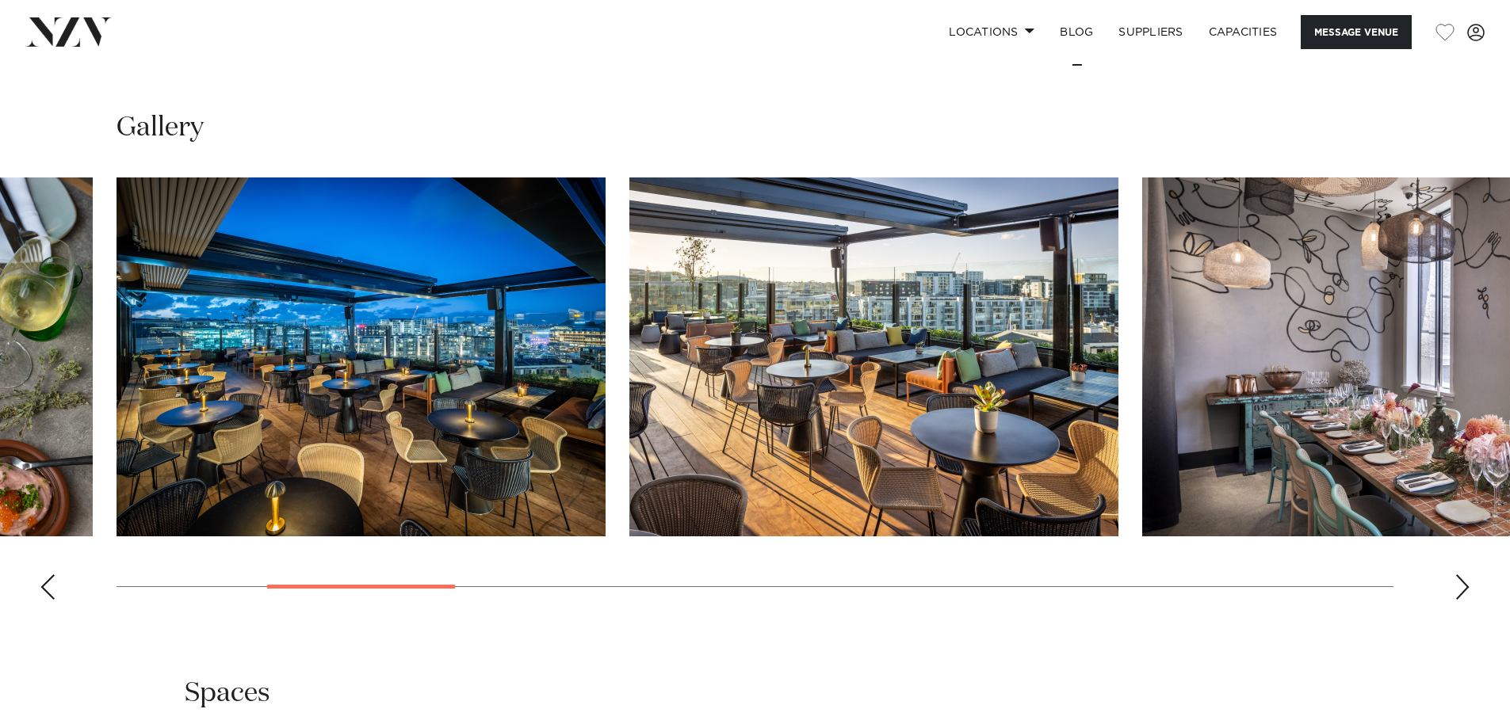
click at [1455, 575] on div "Next slide" at bounding box center [1462, 587] width 16 height 25
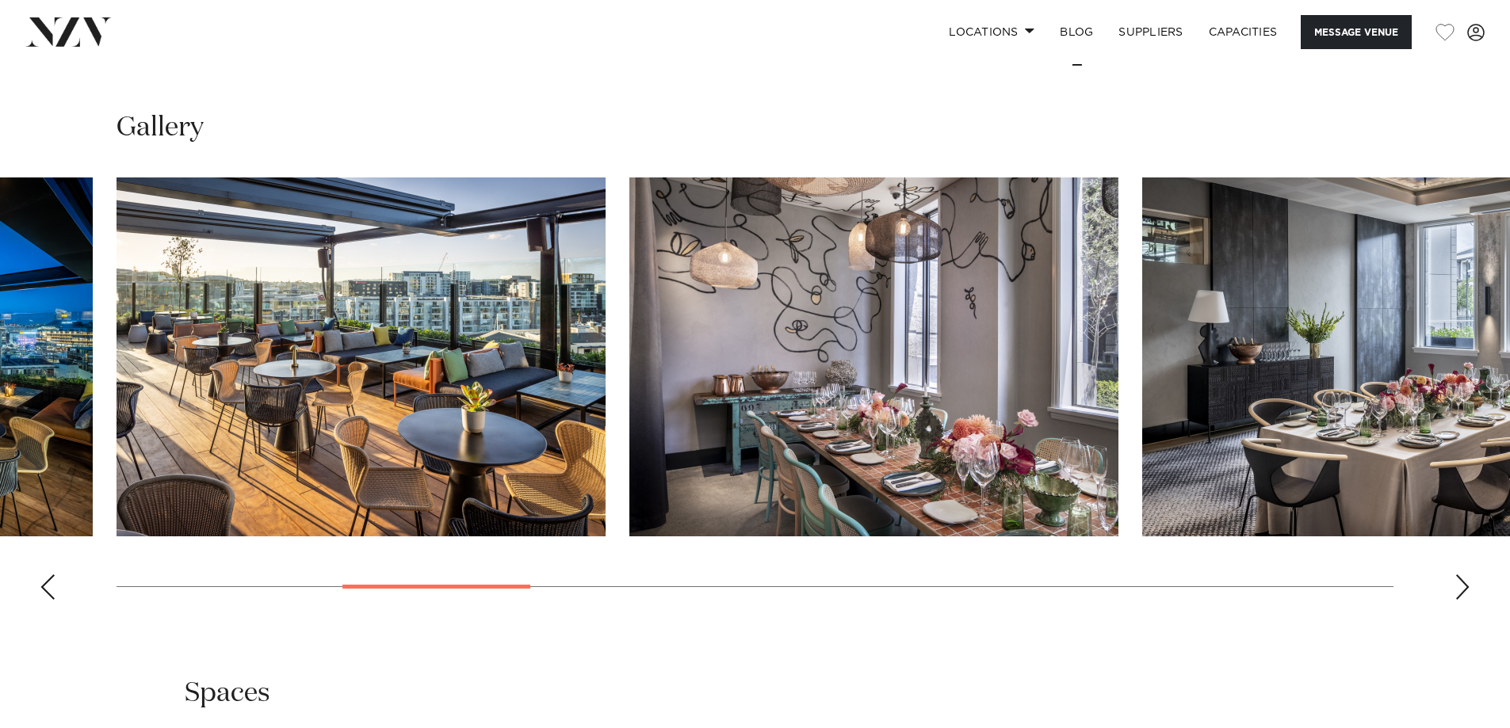
click at [1455, 575] on div "Next slide" at bounding box center [1462, 587] width 16 height 25
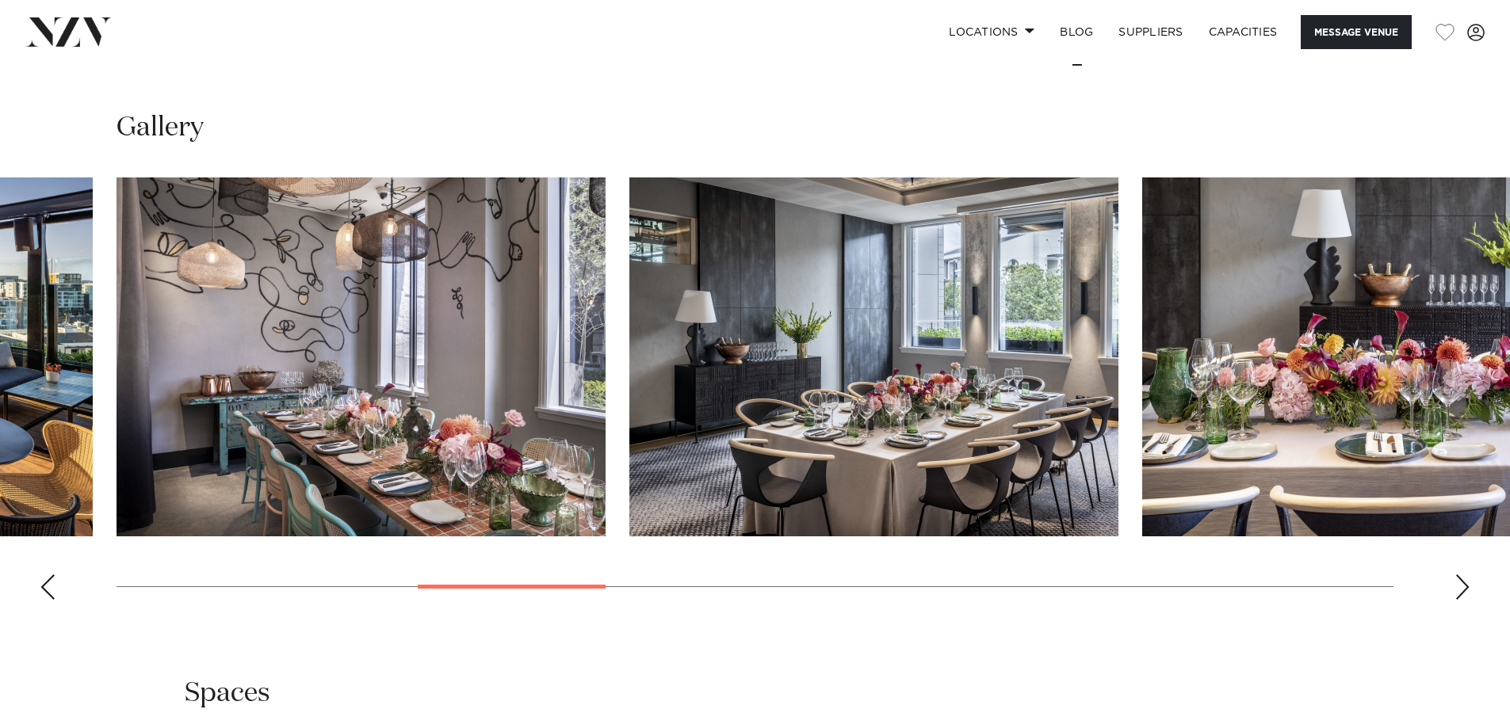
click at [1455, 575] on div "Next slide" at bounding box center [1462, 587] width 16 height 25
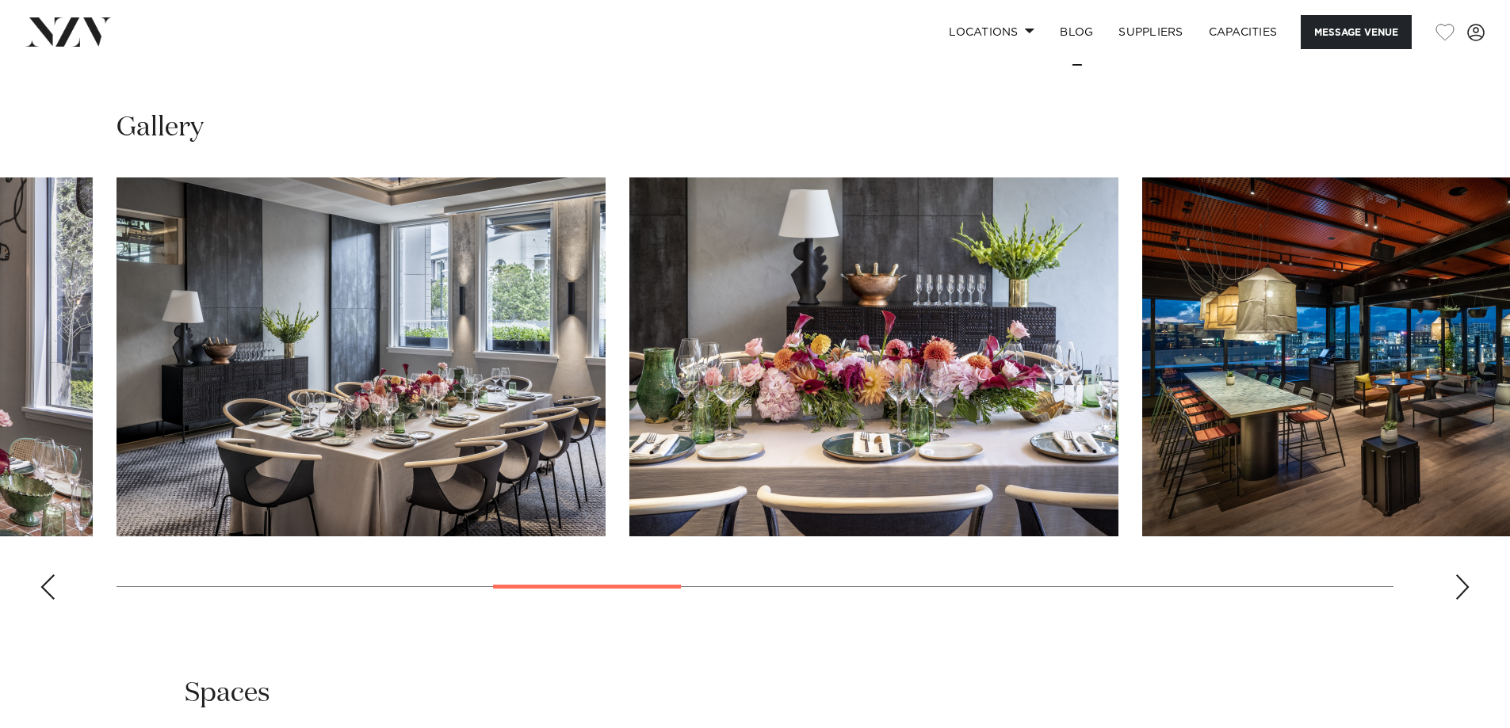
click at [1455, 575] on div "Next slide" at bounding box center [1462, 587] width 16 height 25
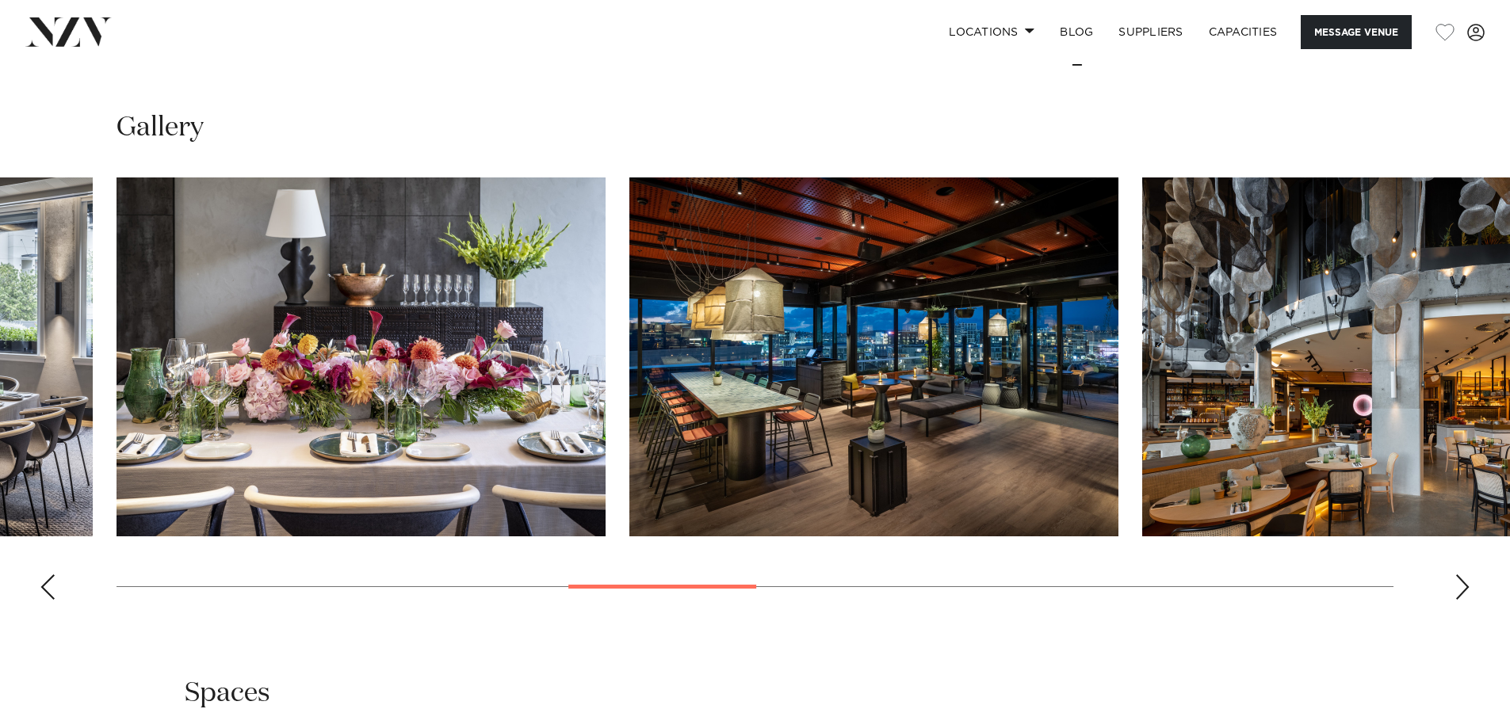
click at [1455, 575] on div "Next slide" at bounding box center [1462, 587] width 16 height 25
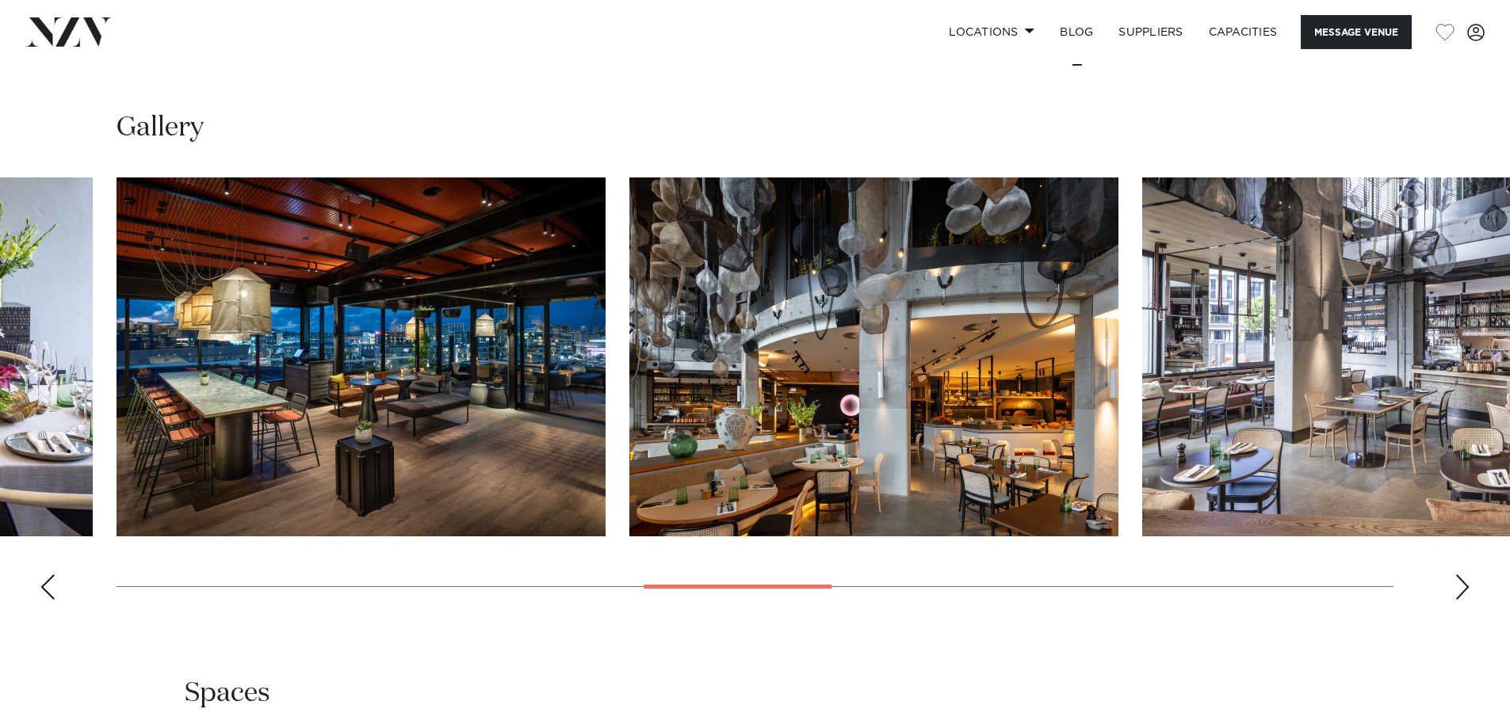
click at [1455, 575] on div "Next slide" at bounding box center [1462, 587] width 16 height 25
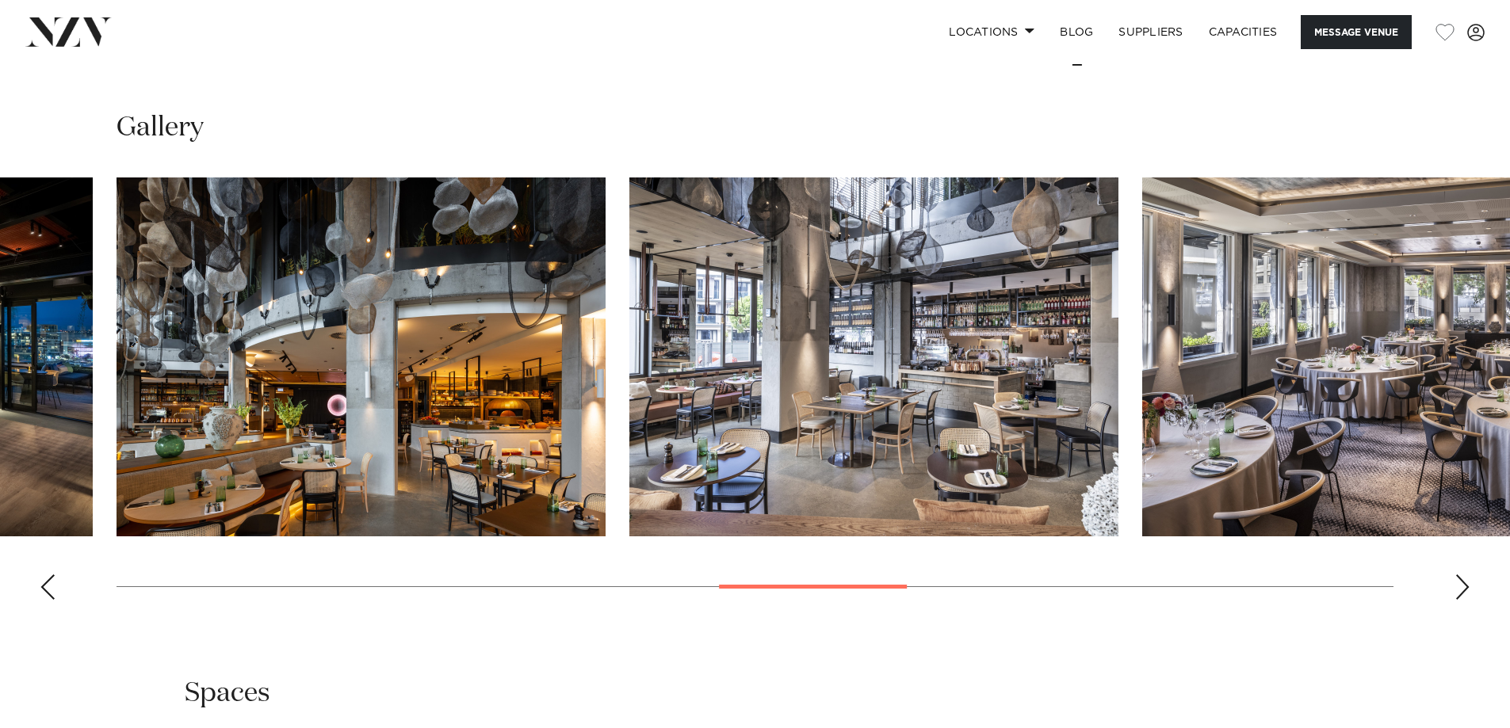
click at [1455, 575] on div "Next slide" at bounding box center [1462, 587] width 16 height 25
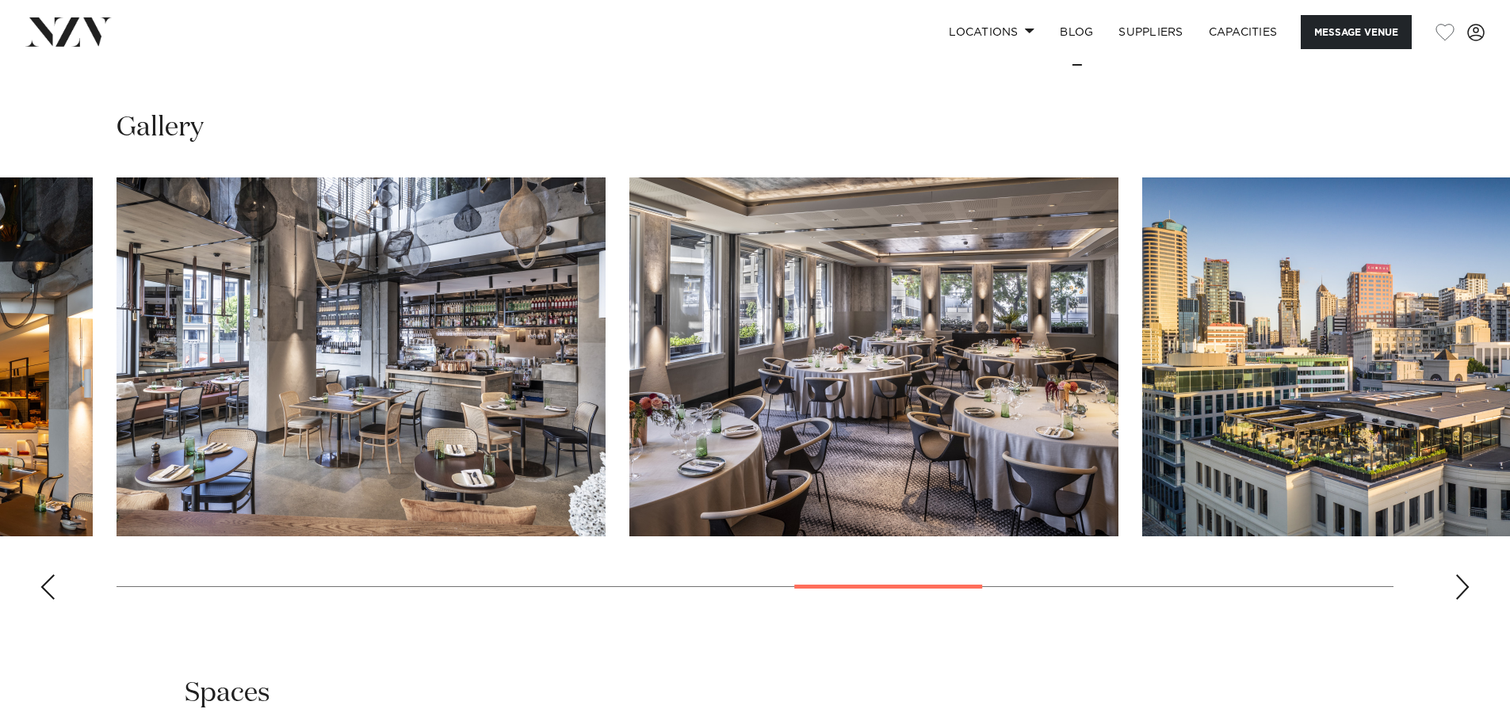
click at [1455, 575] on div "Next slide" at bounding box center [1462, 587] width 16 height 25
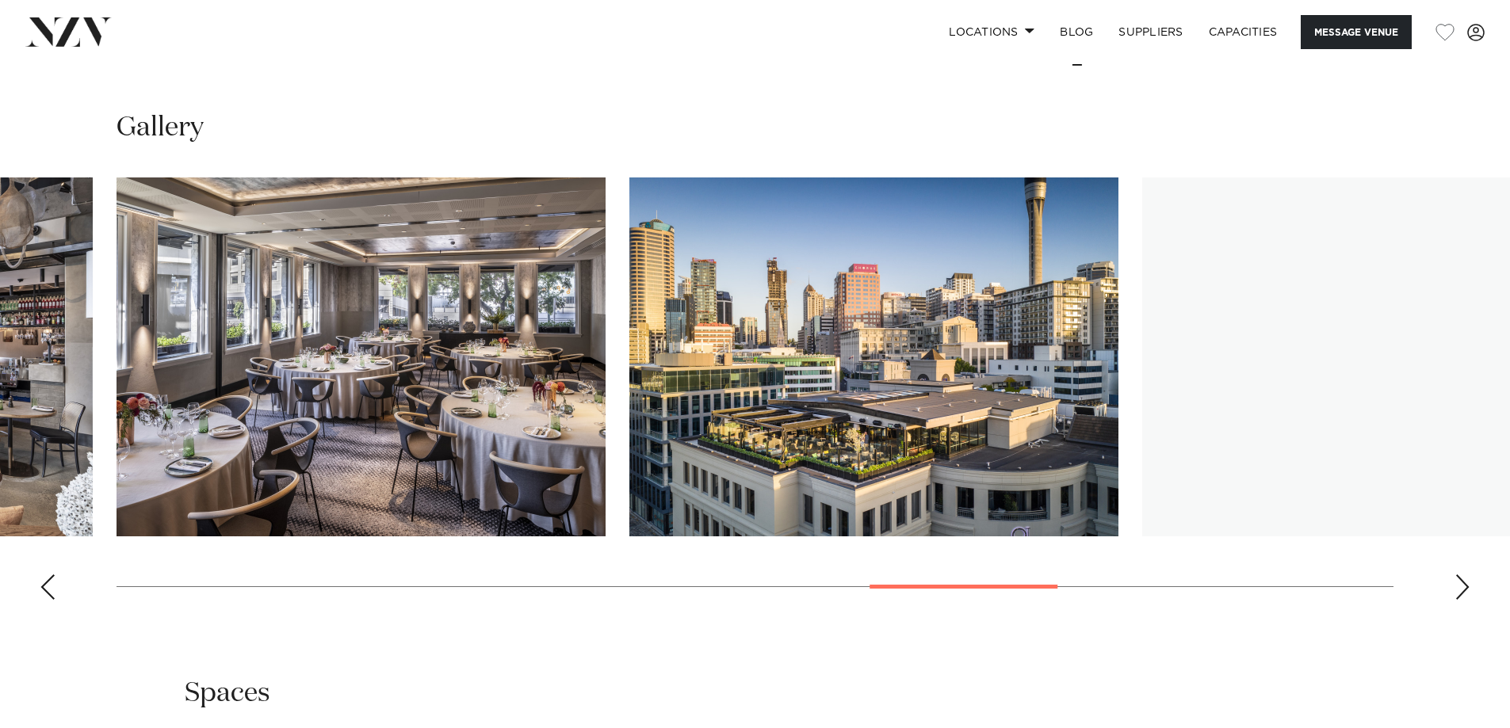
click at [1455, 575] on div "Next slide" at bounding box center [1462, 587] width 16 height 25
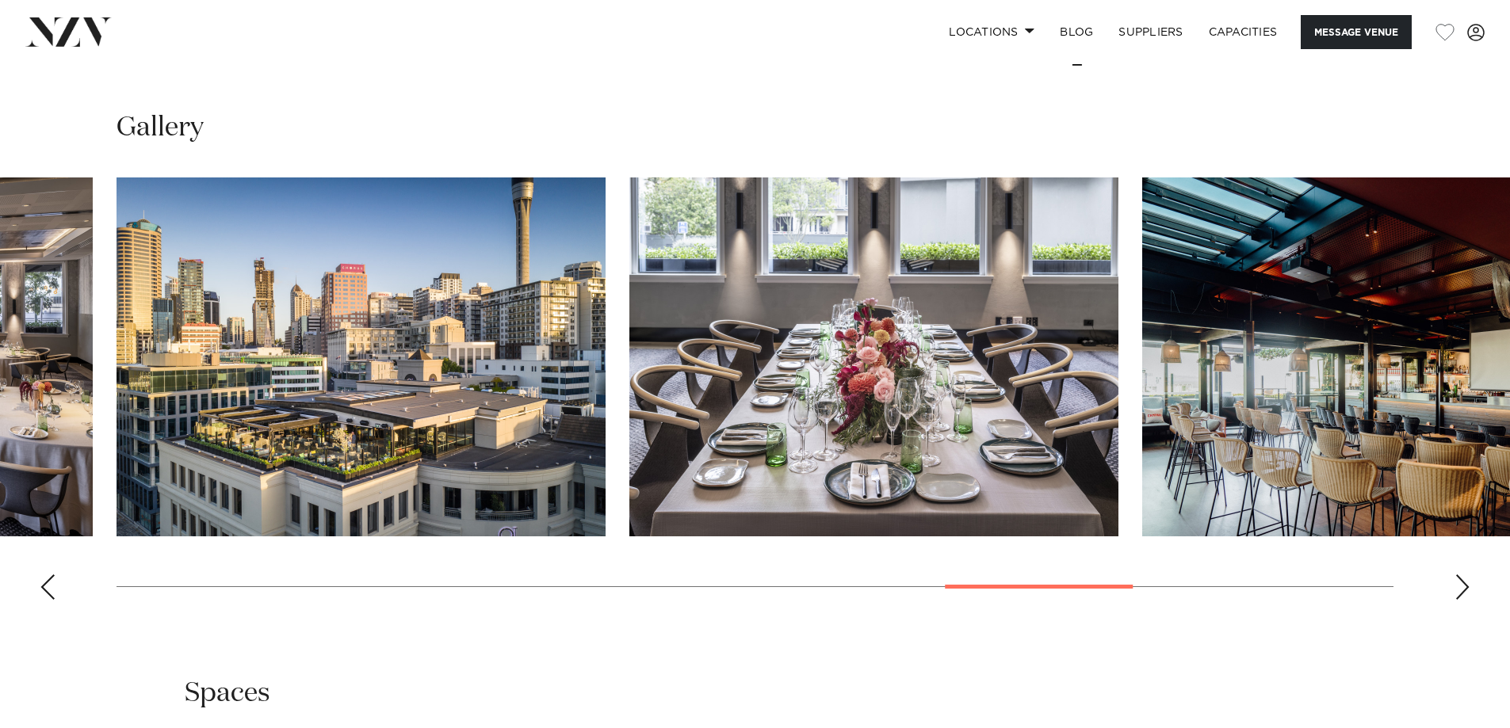
click at [1455, 575] on div "Next slide" at bounding box center [1462, 587] width 16 height 25
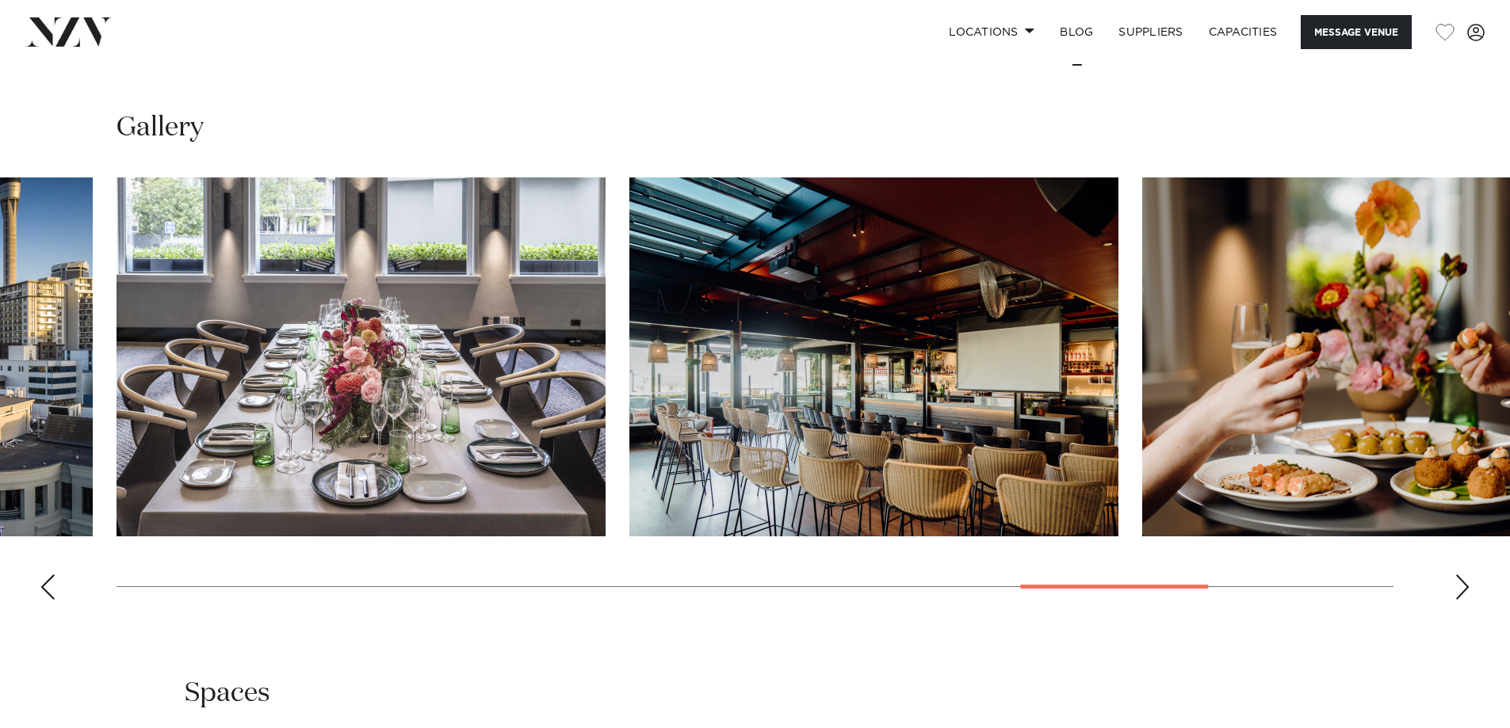
click at [1455, 575] on div "Next slide" at bounding box center [1462, 587] width 16 height 25
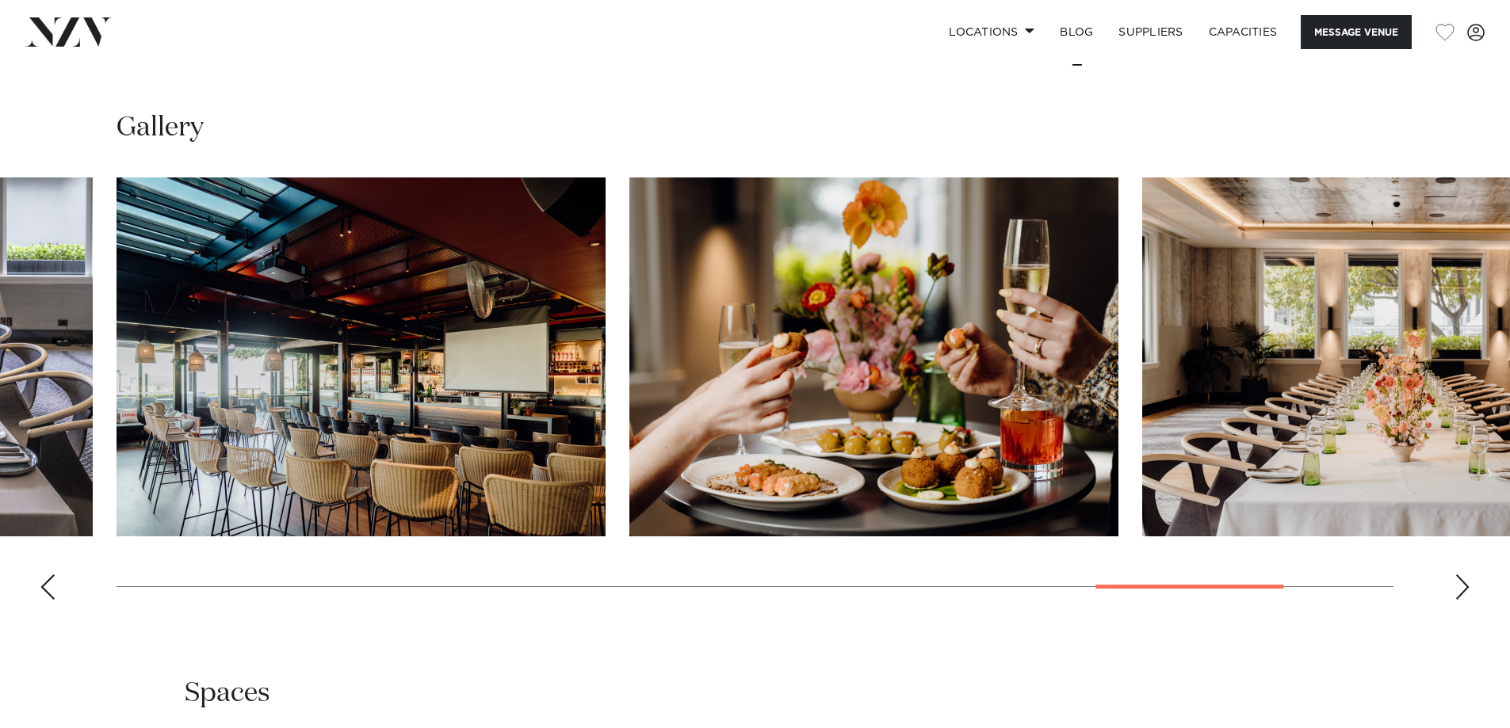
click at [1455, 575] on div "Next slide" at bounding box center [1462, 587] width 16 height 25
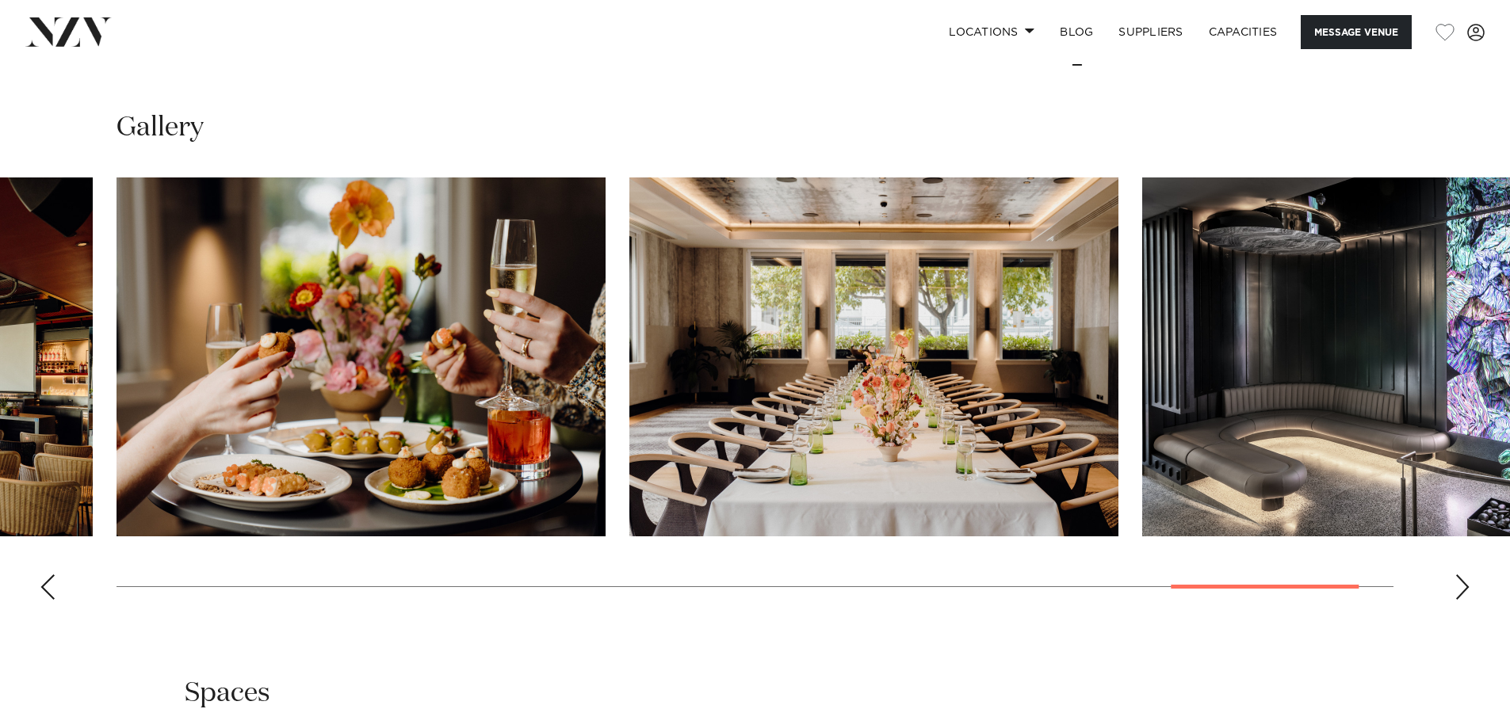
click at [1455, 575] on div "Next slide" at bounding box center [1462, 587] width 16 height 25
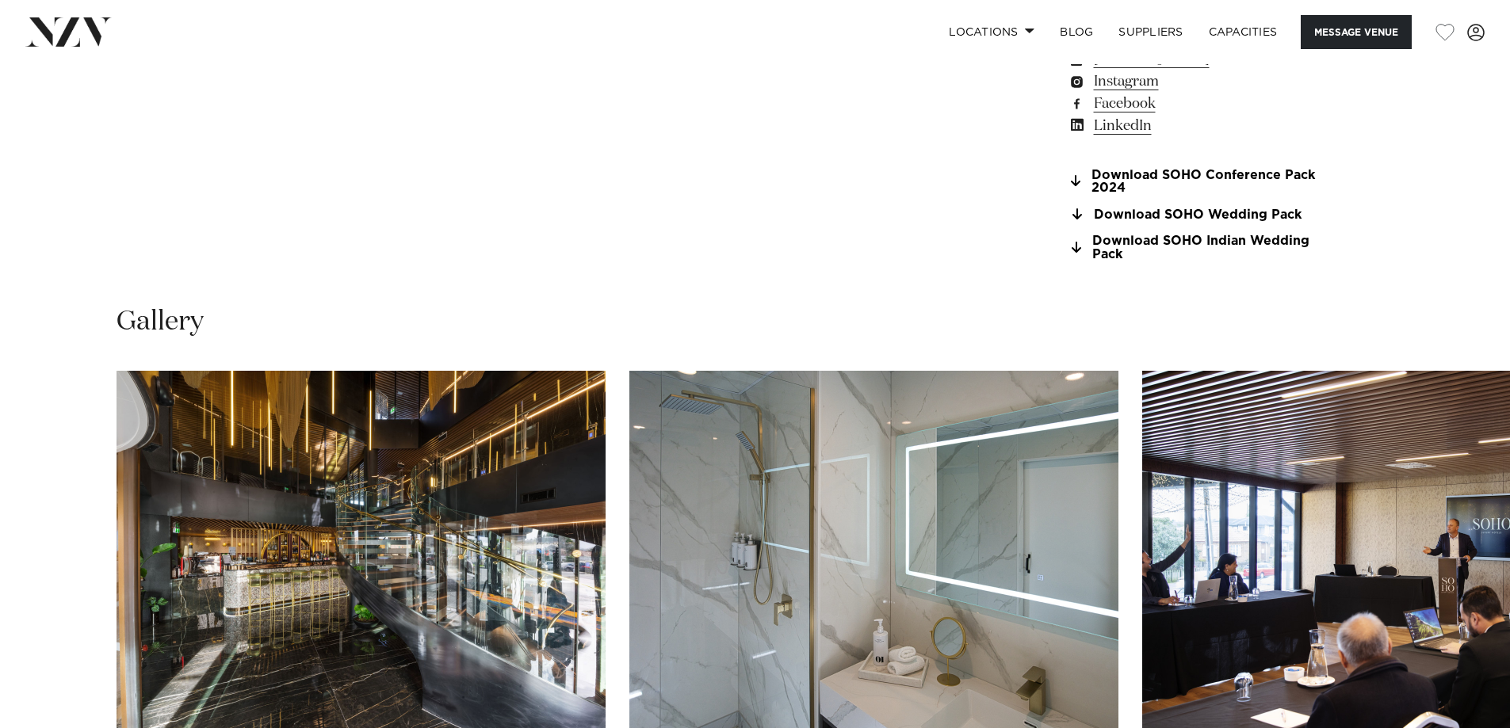
scroll to position [1665, 0]
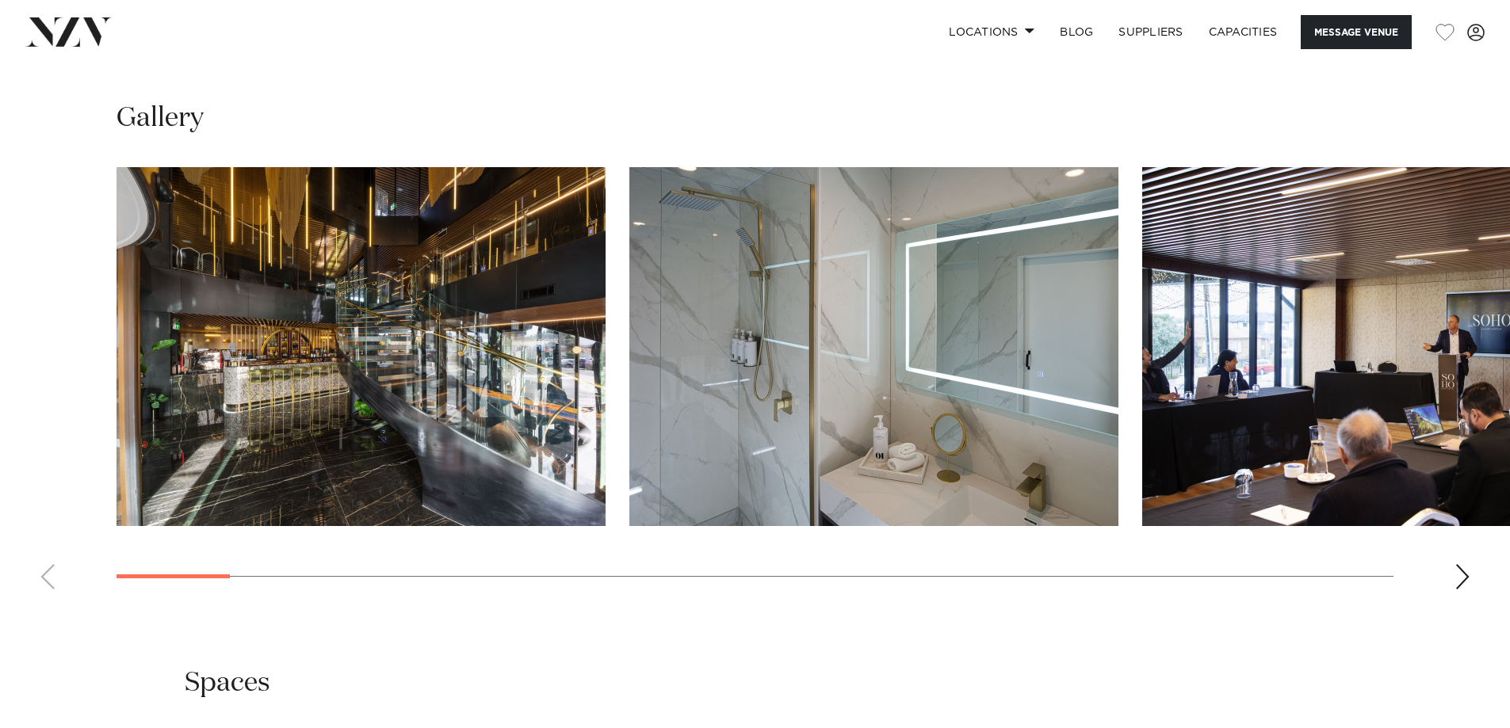
click at [1458, 576] on div "Next slide" at bounding box center [1462, 576] width 16 height 25
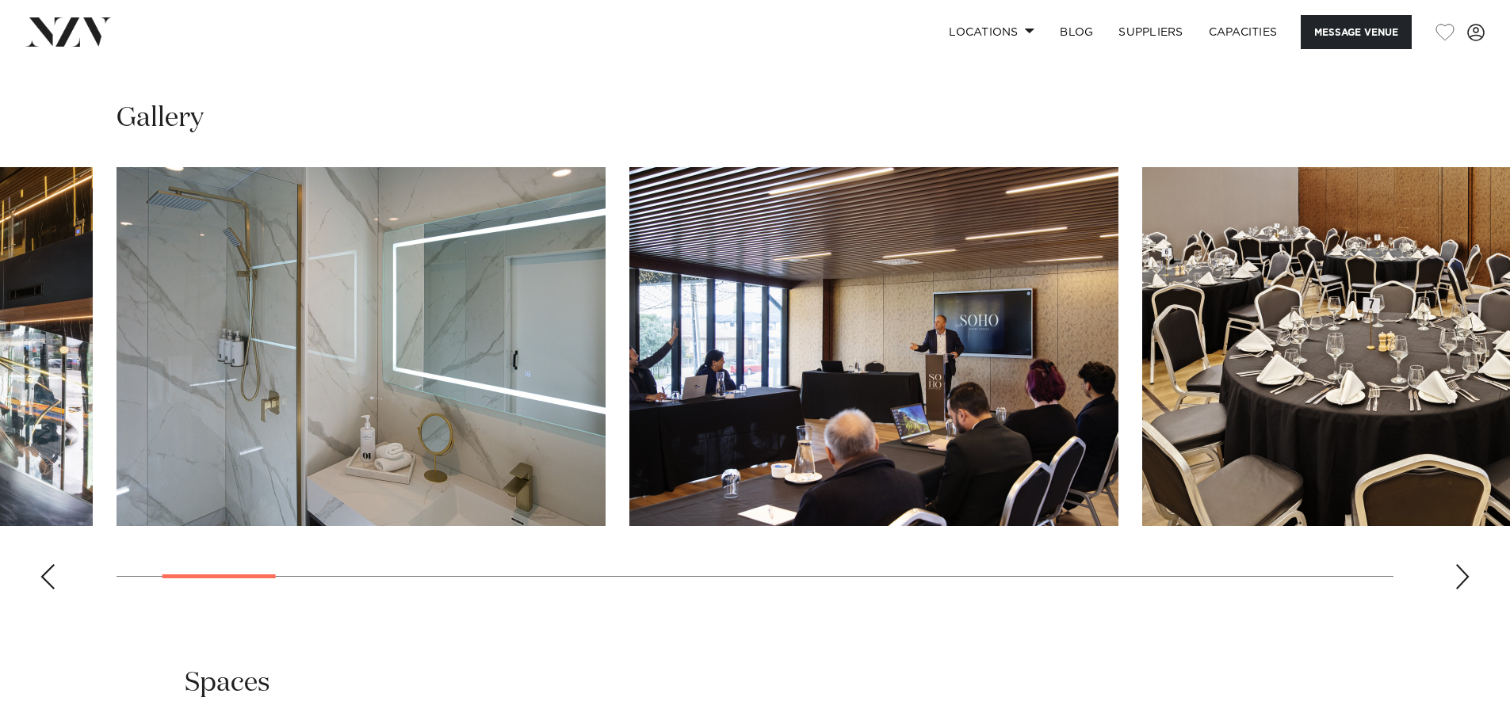
click at [1458, 576] on div "Next slide" at bounding box center [1462, 576] width 16 height 25
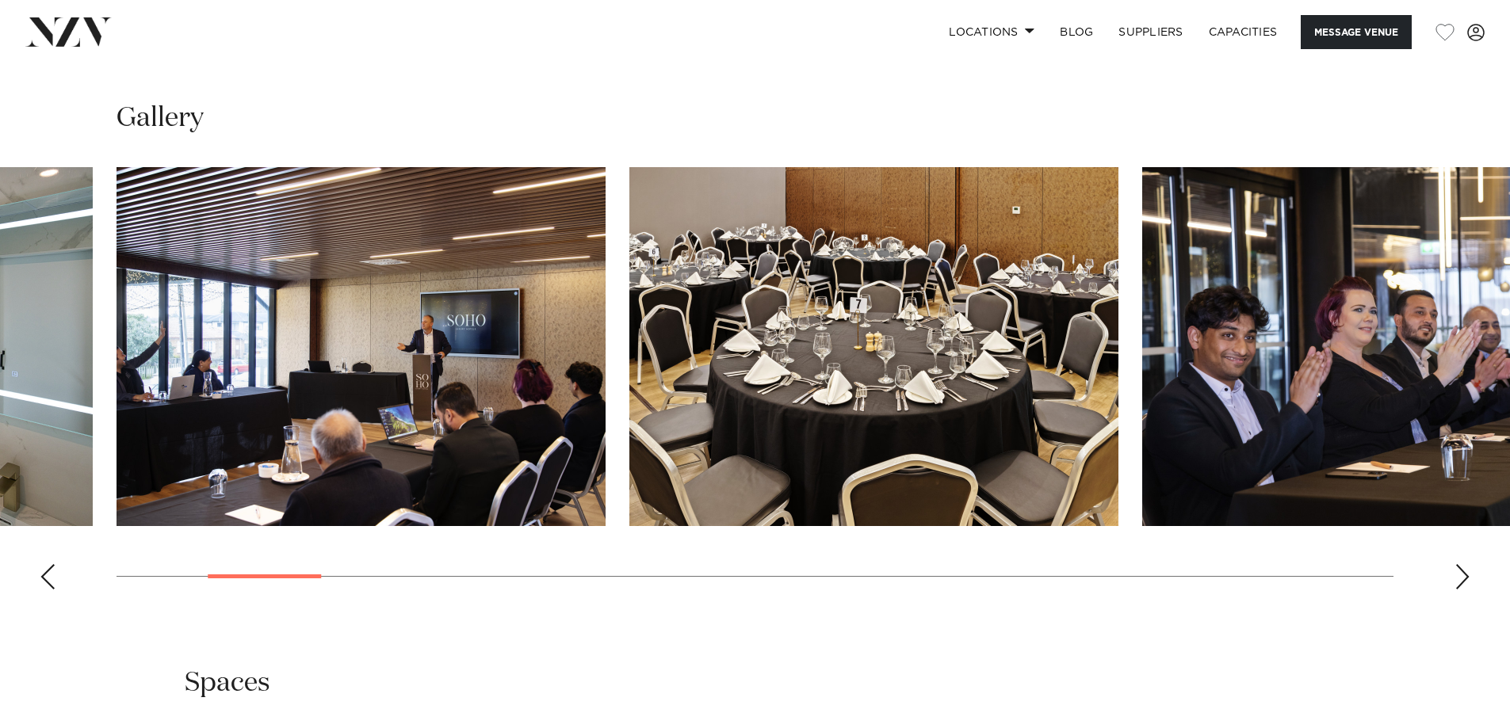
click at [1458, 576] on div "Next slide" at bounding box center [1462, 576] width 16 height 25
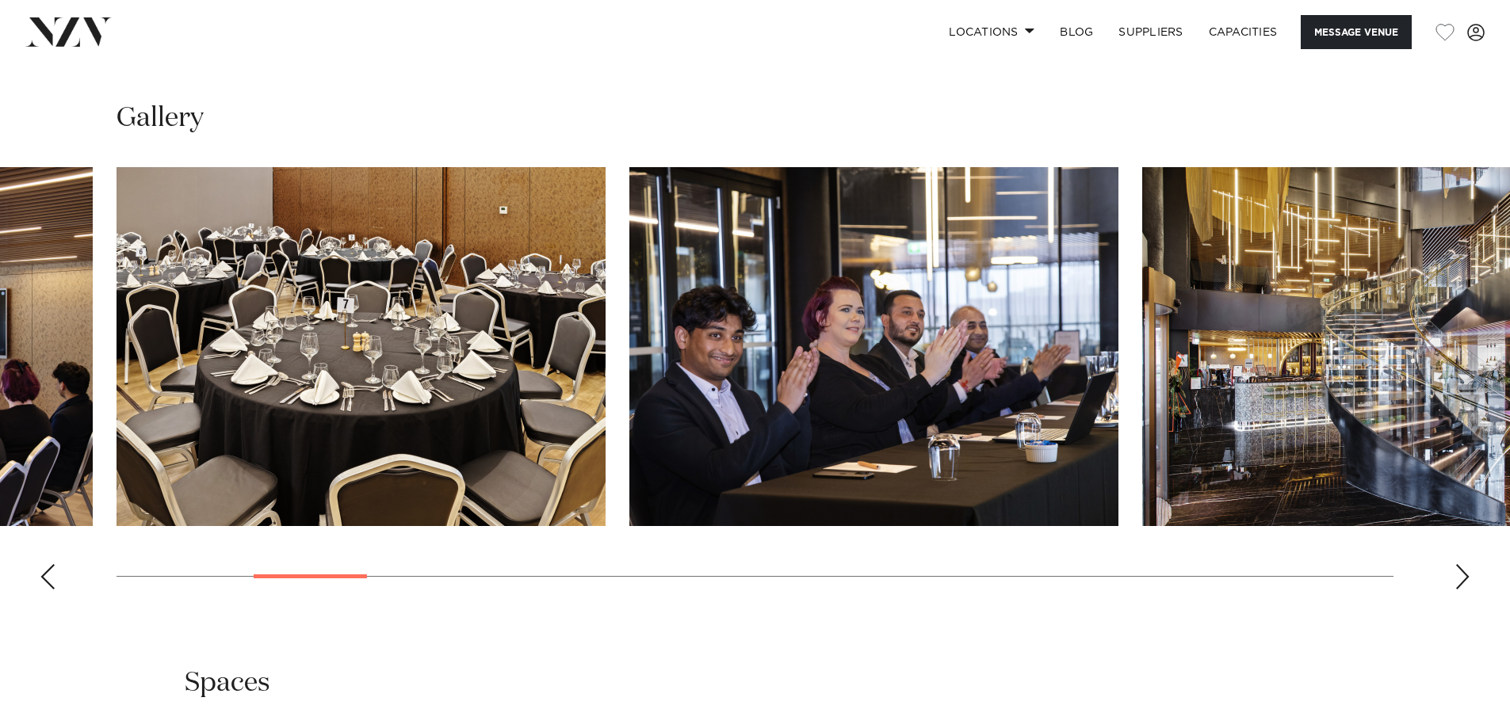
click at [1458, 576] on div "Next slide" at bounding box center [1462, 576] width 16 height 25
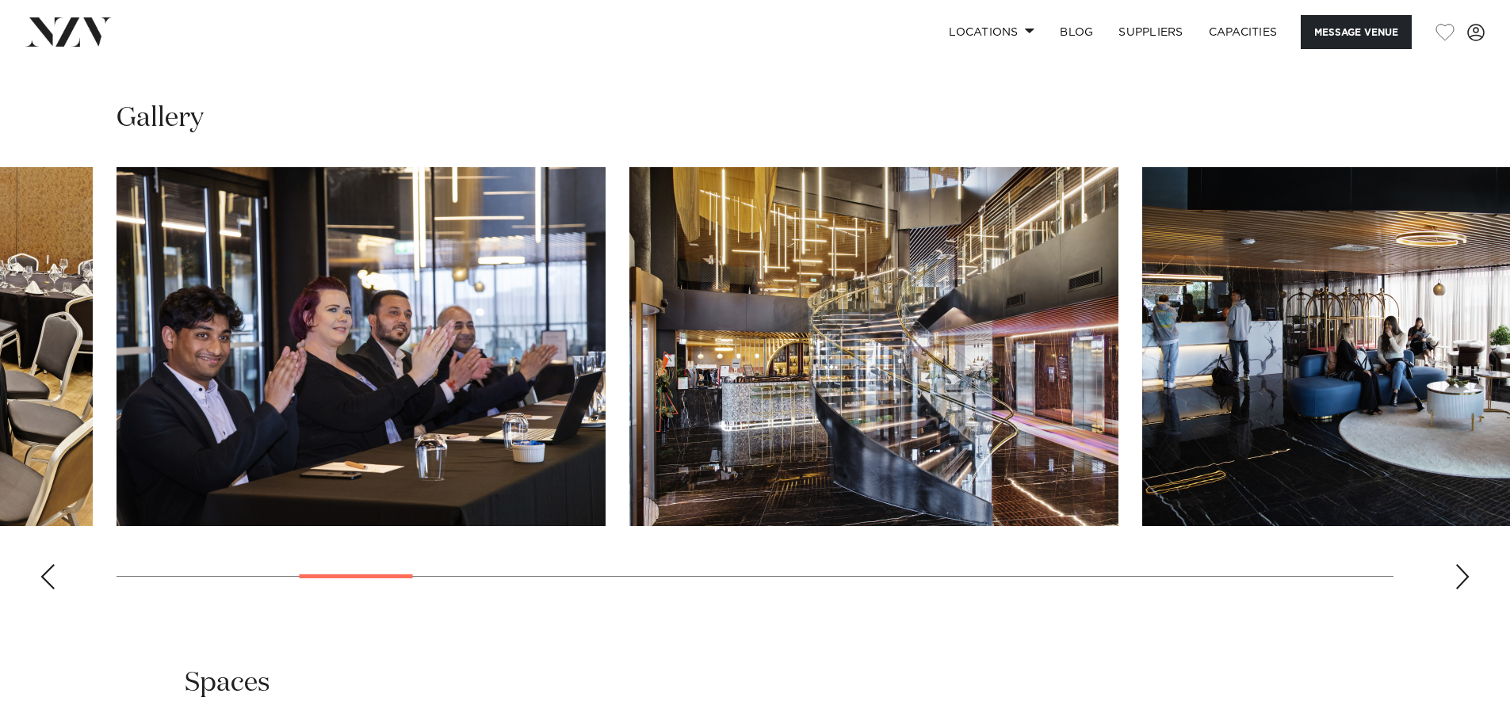
click at [1458, 576] on div "Next slide" at bounding box center [1462, 576] width 16 height 25
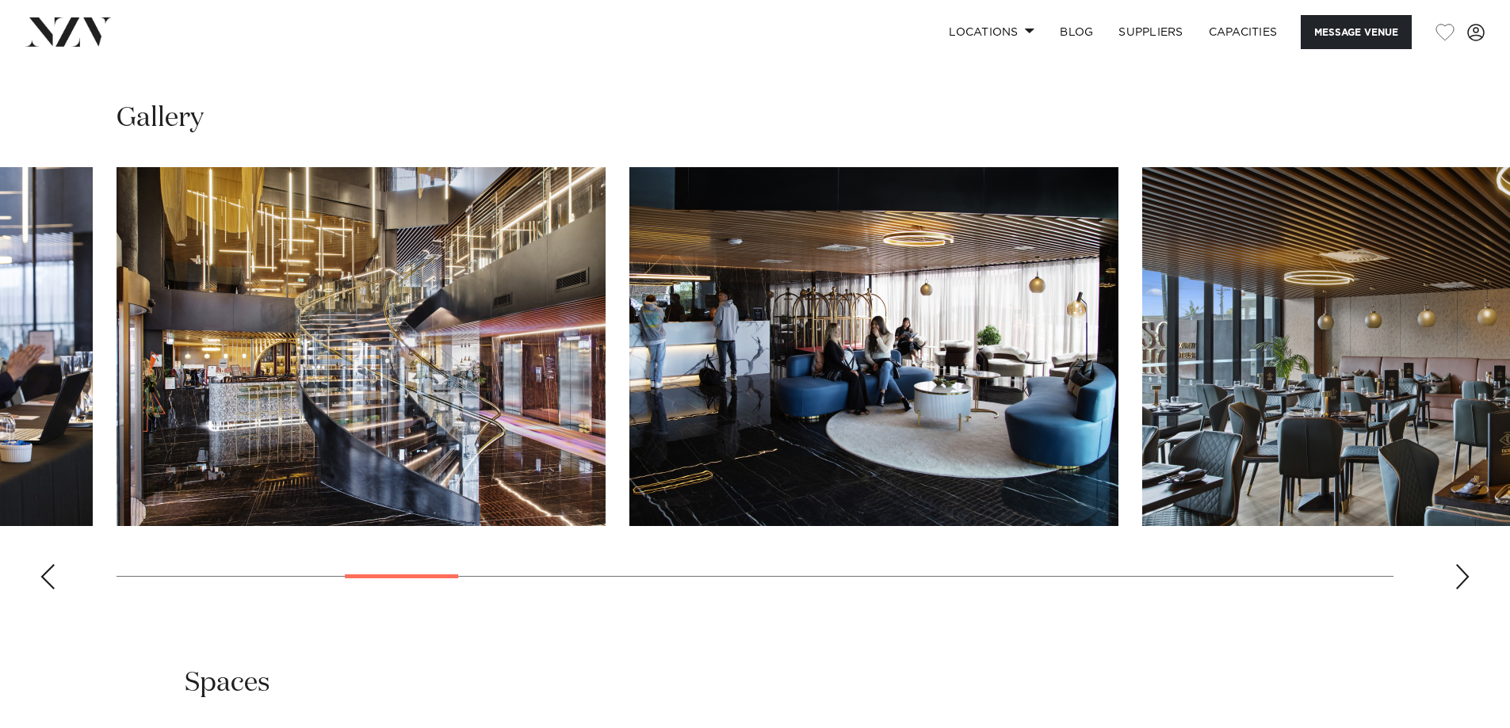
click at [1458, 576] on div "Next slide" at bounding box center [1462, 576] width 16 height 25
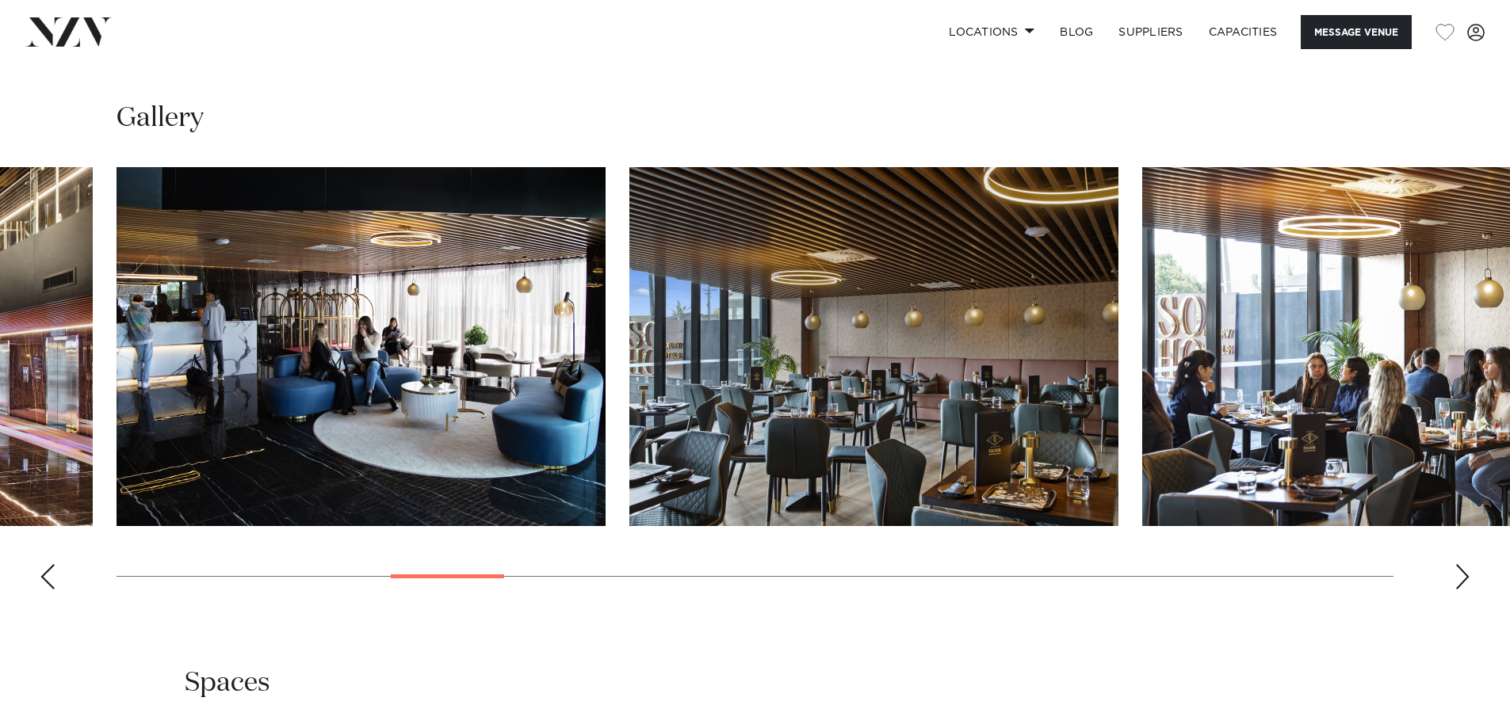
click at [1458, 576] on div "Next slide" at bounding box center [1462, 576] width 16 height 25
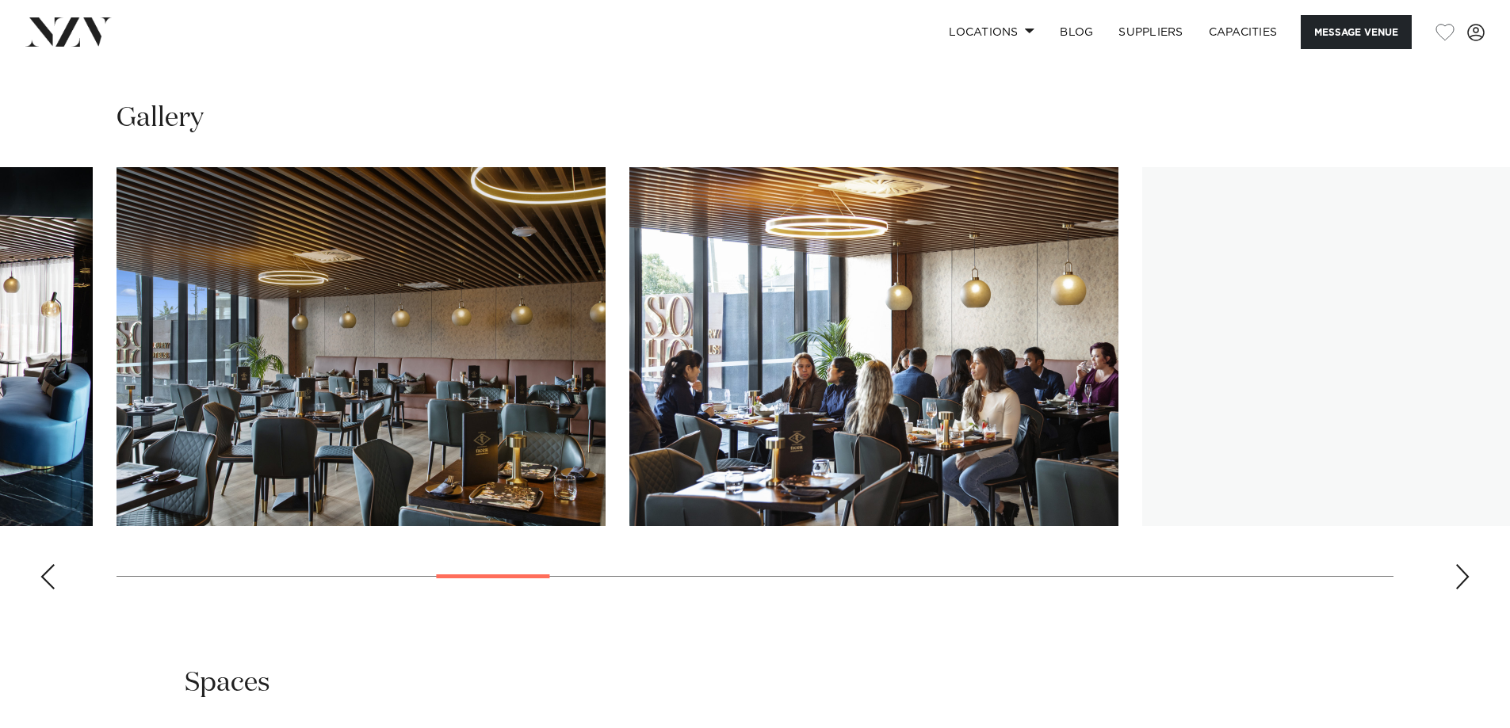
click at [1458, 576] on div "Next slide" at bounding box center [1462, 576] width 16 height 25
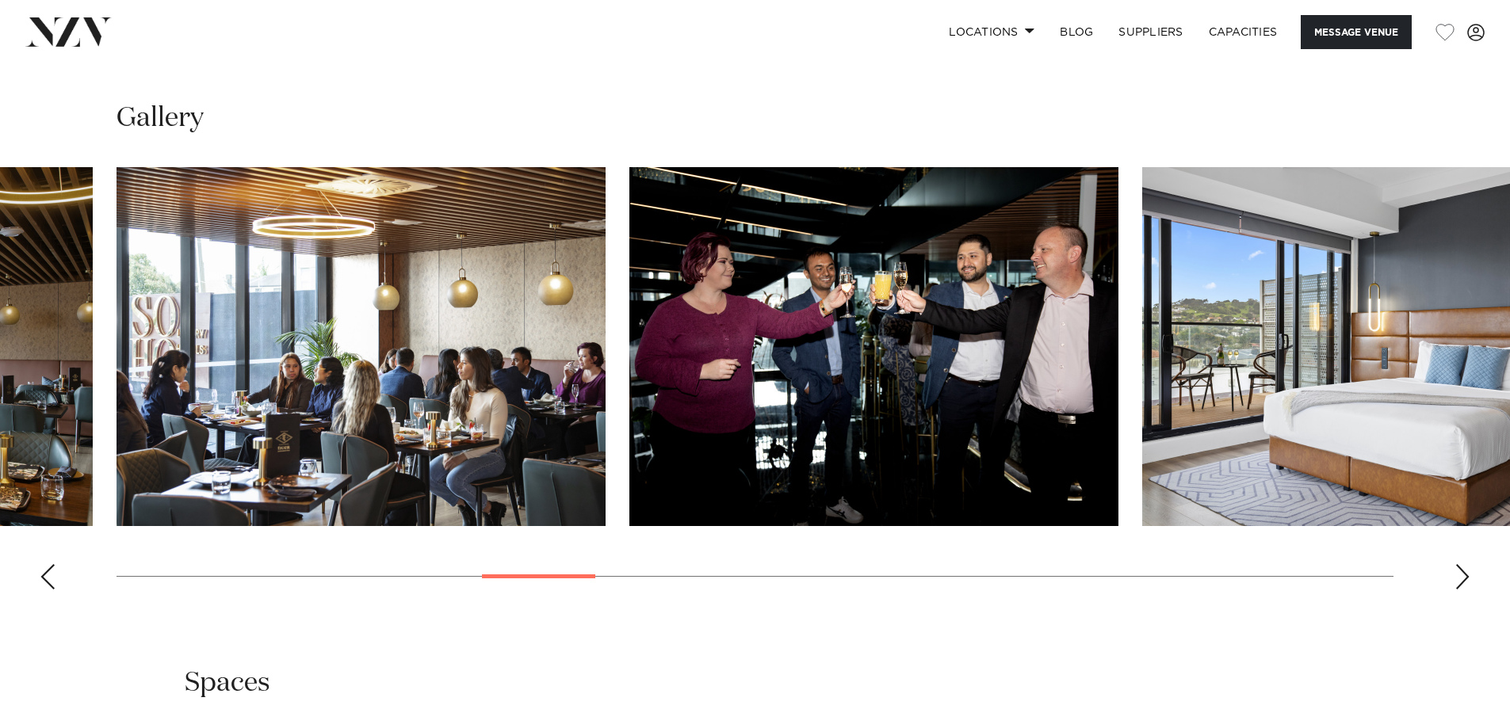
click at [1458, 576] on div "Next slide" at bounding box center [1462, 576] width 16 height 25
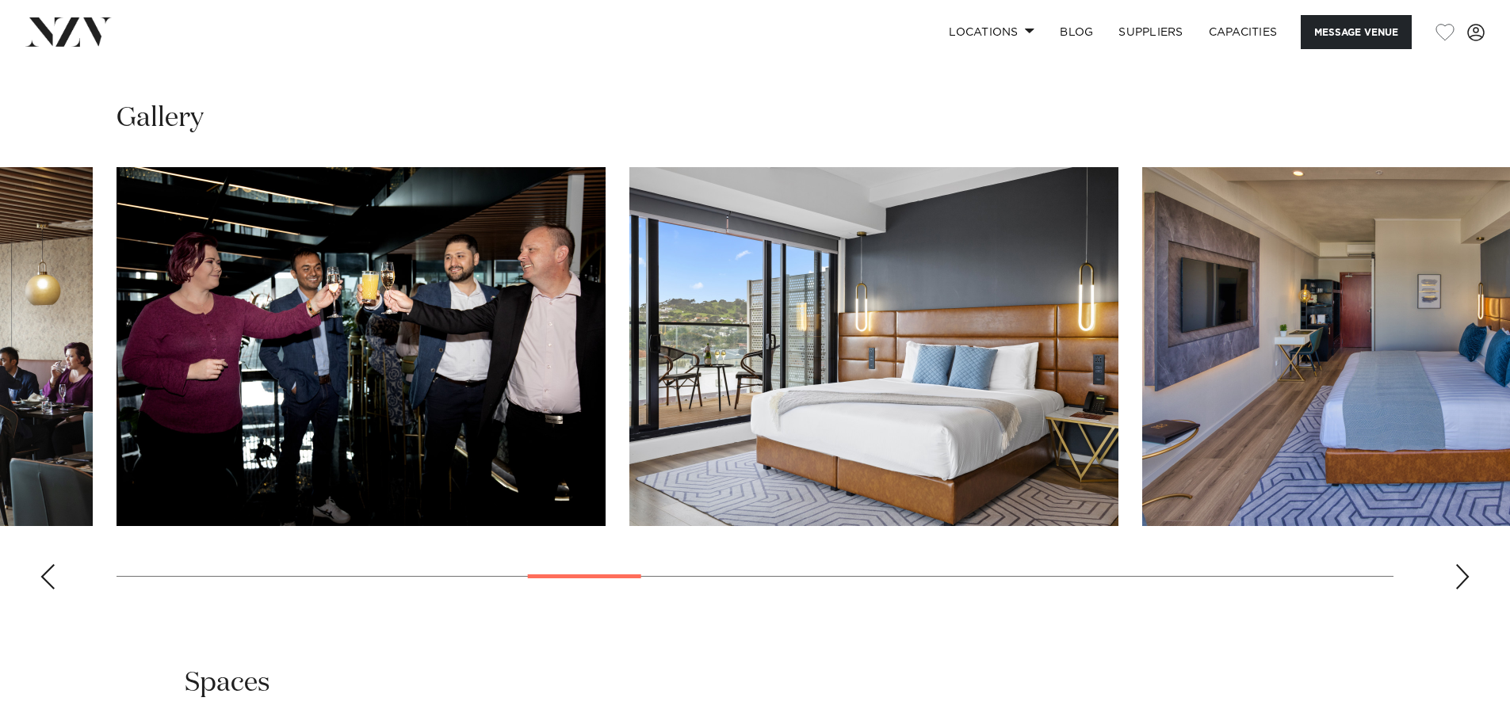
click at [1458, 576] on div "Next slide" at bounding box center [1462, 576] width 16 height 25
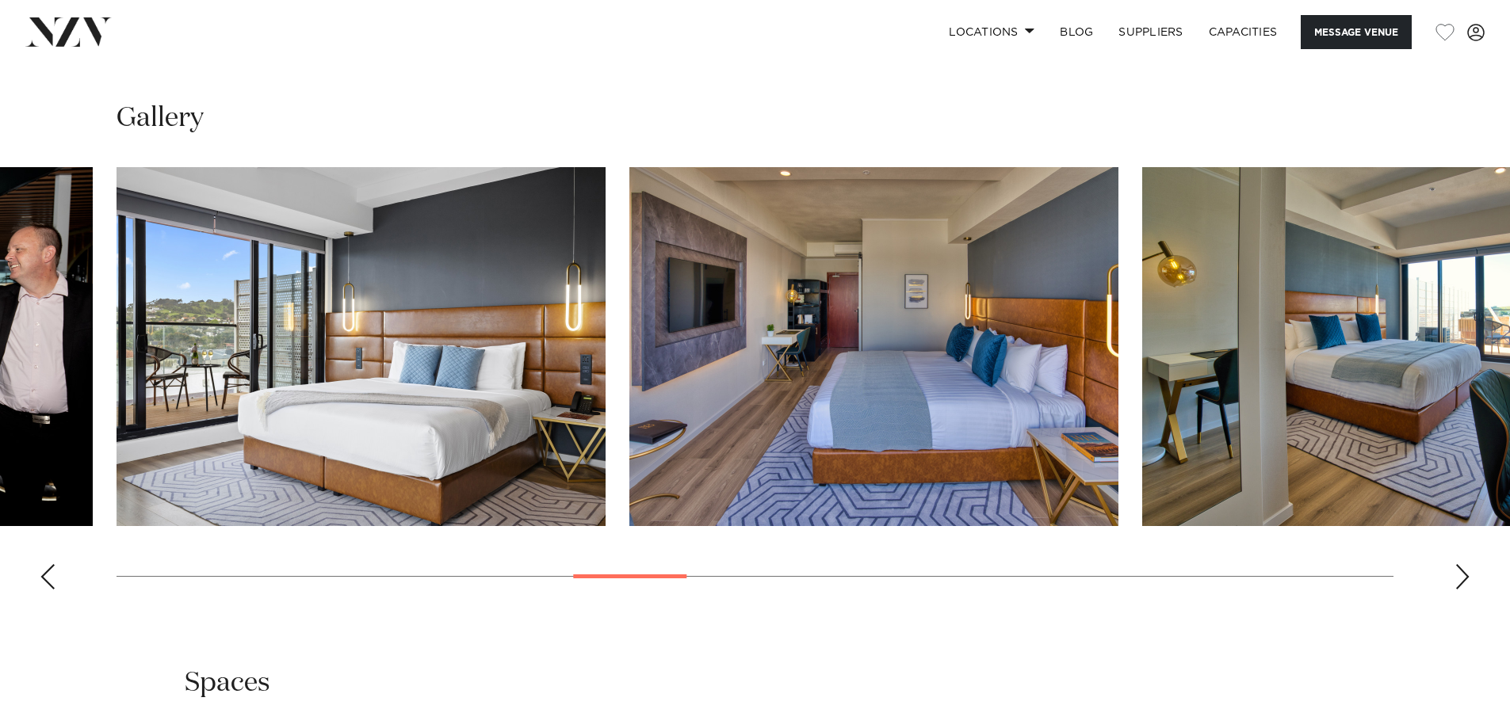
click at [1458, 576] on div "Next slide" at bounding box center [1462, 576] width 16 height 25
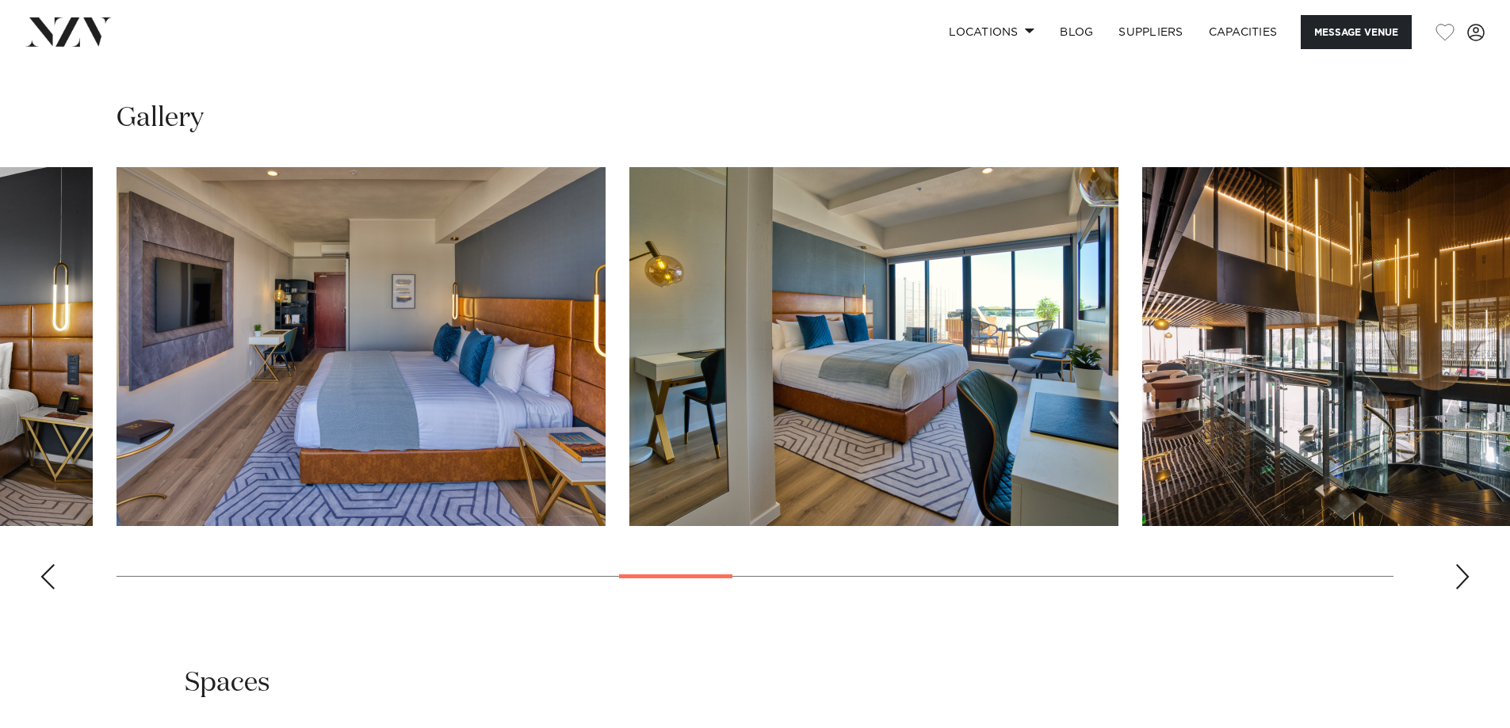
click at [1458, 576] on div "Next slide" at bounding box center [1462, 576] width 16 height 25
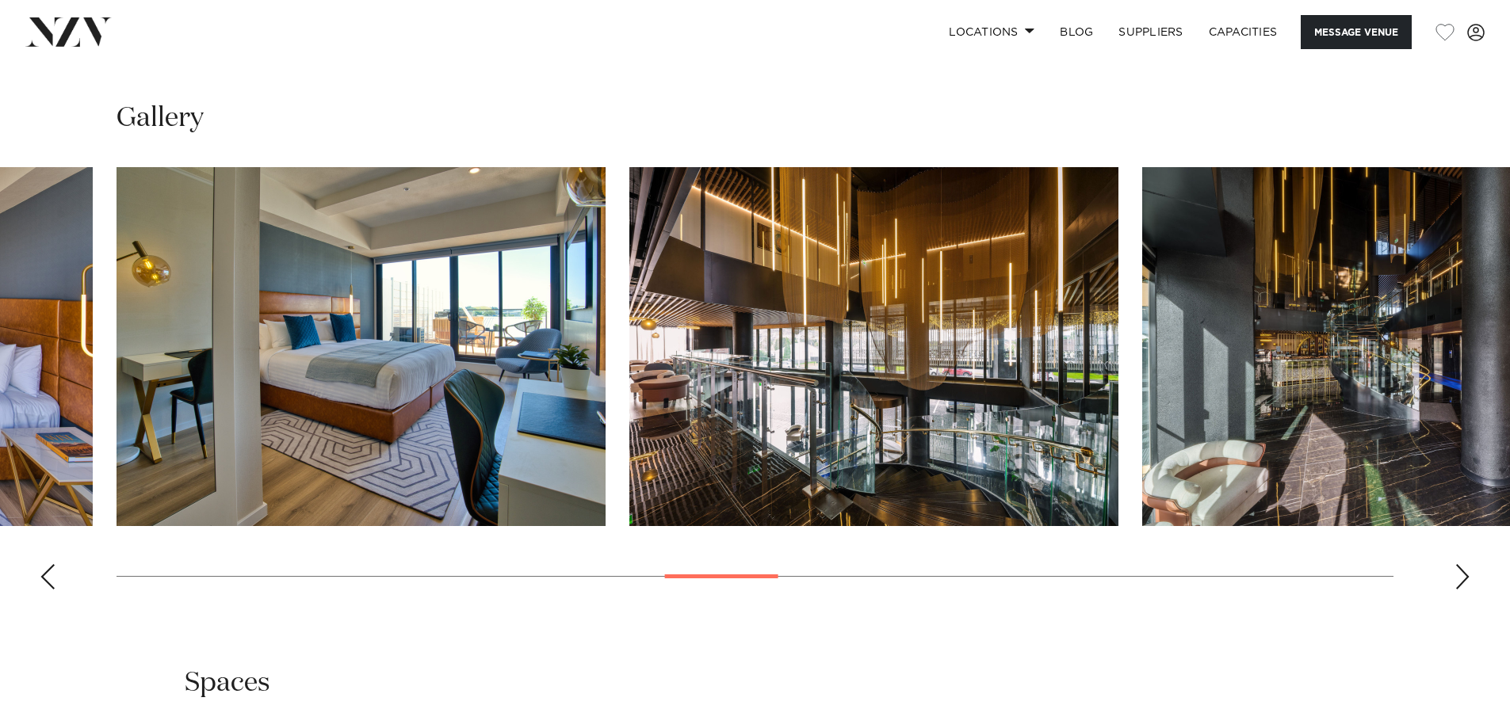
click at [1458, 576] on div "Next slide" at bounding box center [1462, 576] width 16 height 25
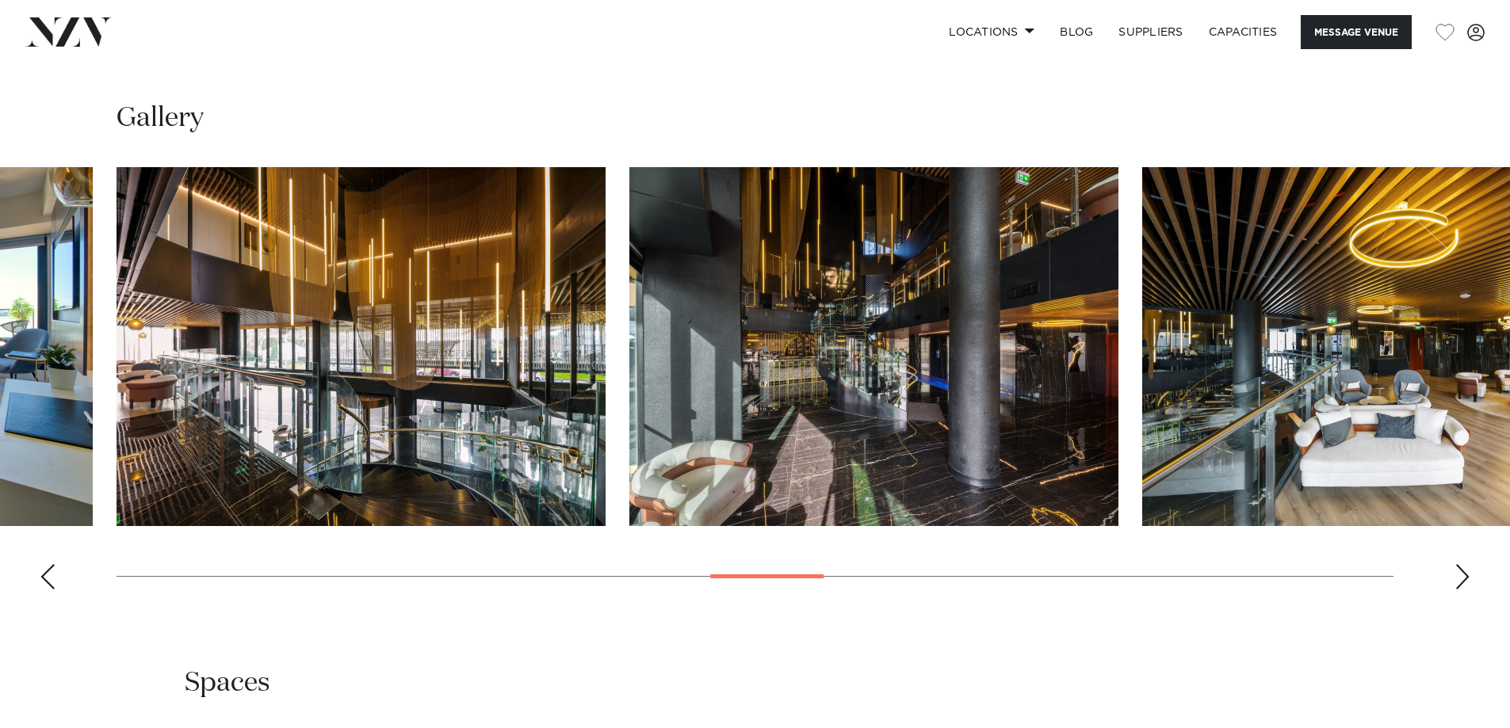
click at [1458, 576] on div "Next slide" at bounding box center [1462, 576] width 16 height 25
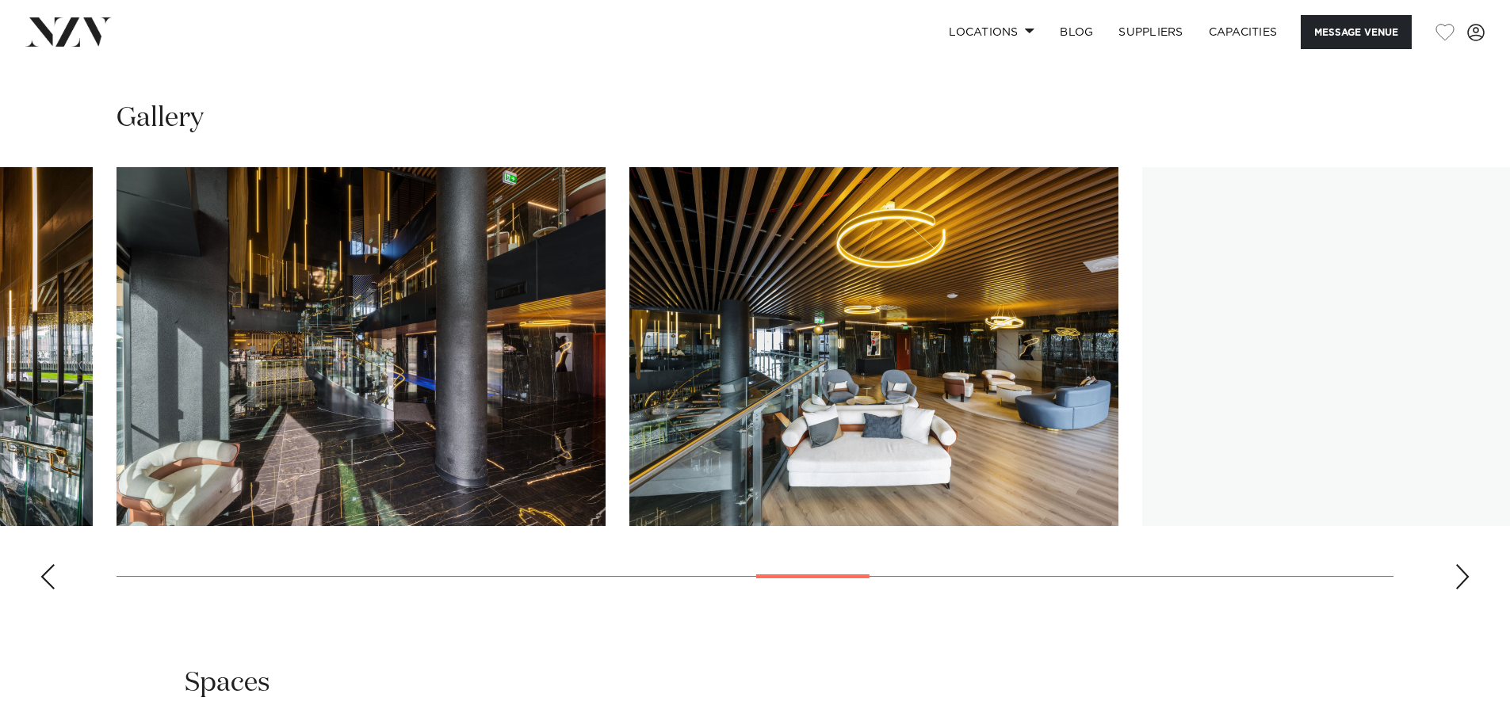
click at [1458, 576] on div "Next slide" at bounding box center [1462, 576] width 16 height 25
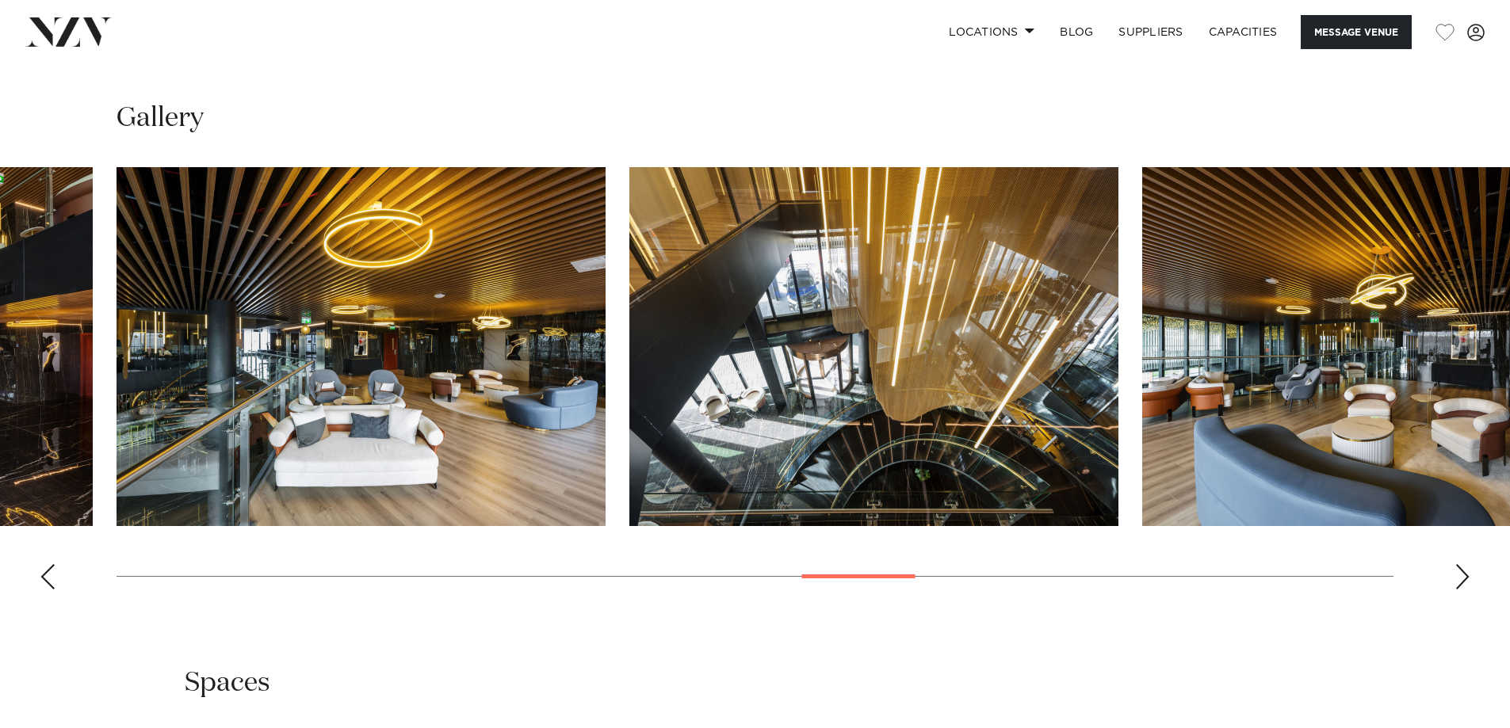
click at [1458, 576] on div "Next slide" at bounding box center [1462, 576] width 16 height 25
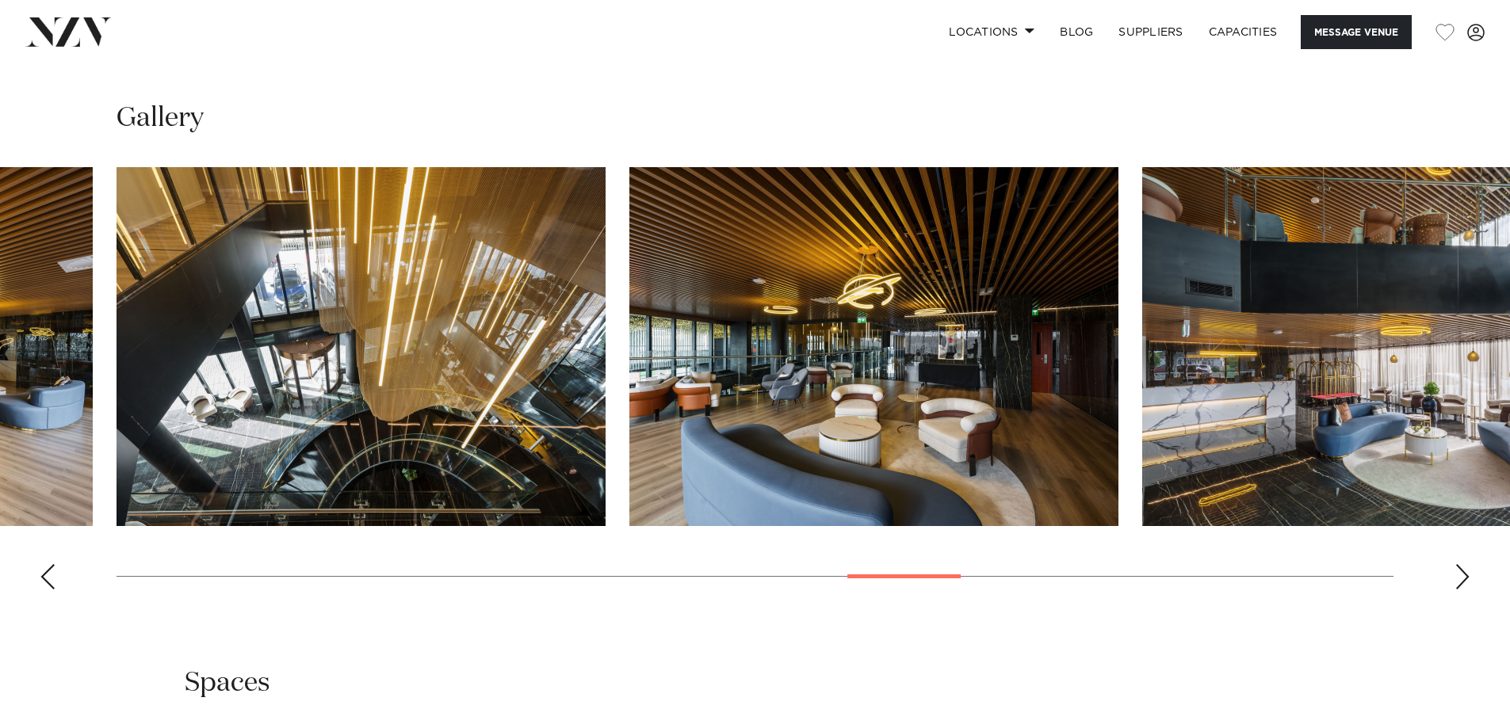
click at [1458, 576] on div "Next slide" at bounding box center [1462, 576] width 16 height 25
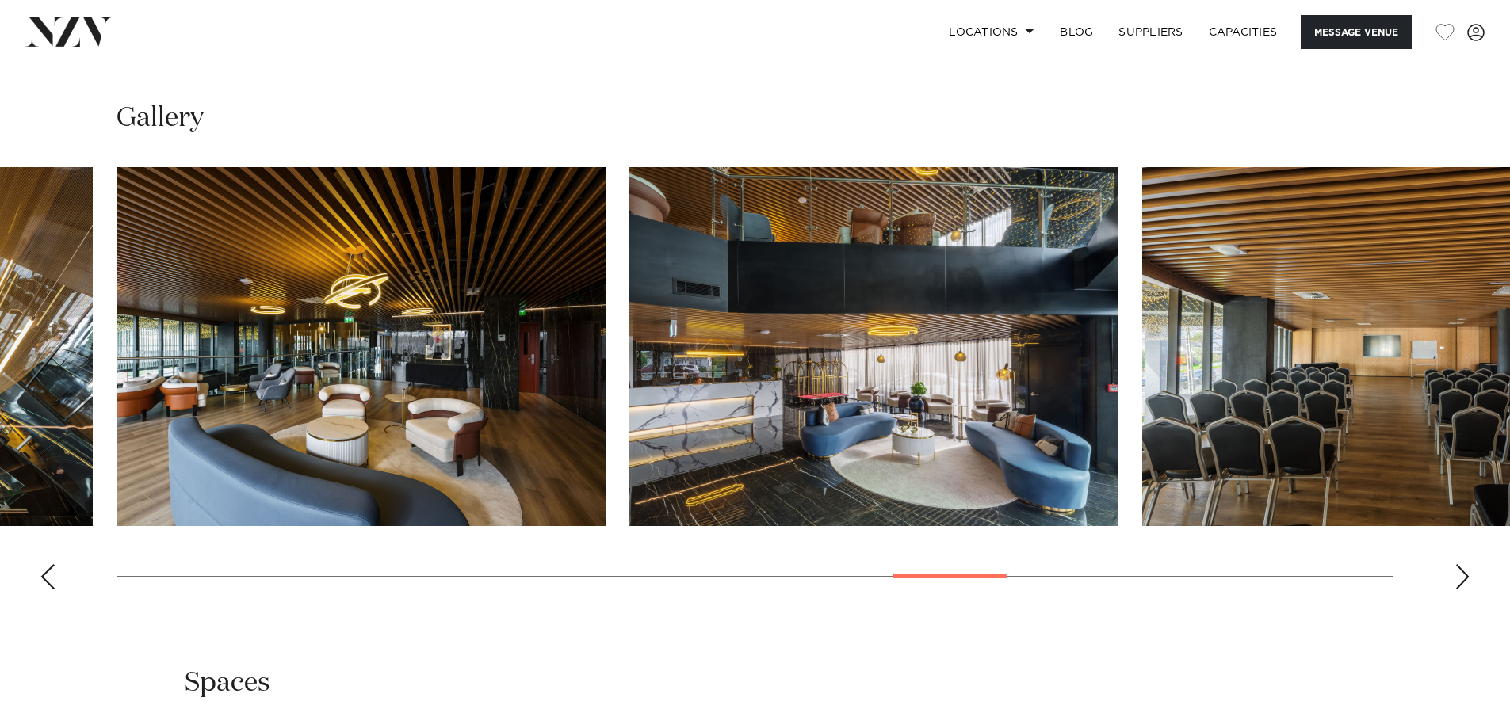
click at [1458, 576] on div "Next slide" at bounding box center [1462, 576] width 16 height 25
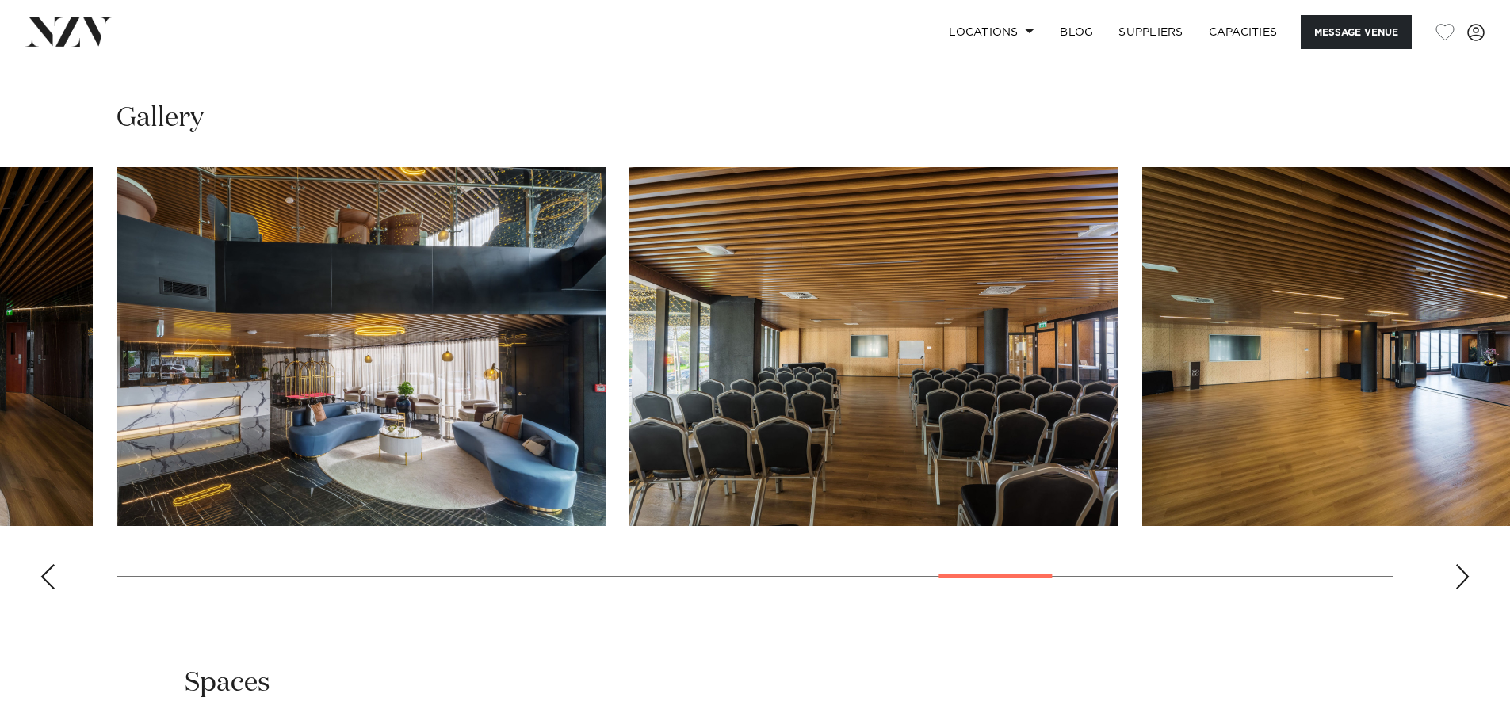
click at [1458, 576] on div "Next slide" at bounding box center [1462, 576] width 16 height 25
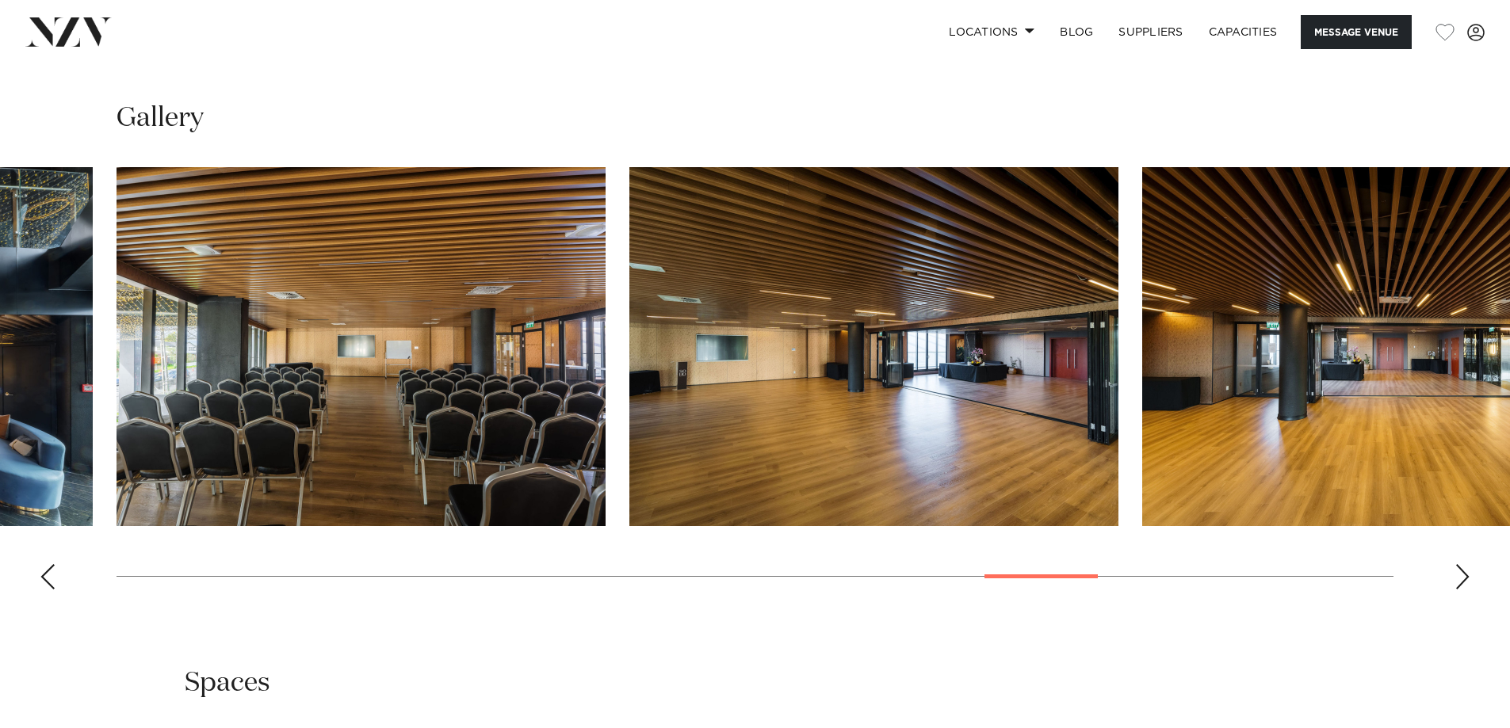
click at [1458, 576] on div "Next slide" at bounding box center [1462, 576] width 16 height 25
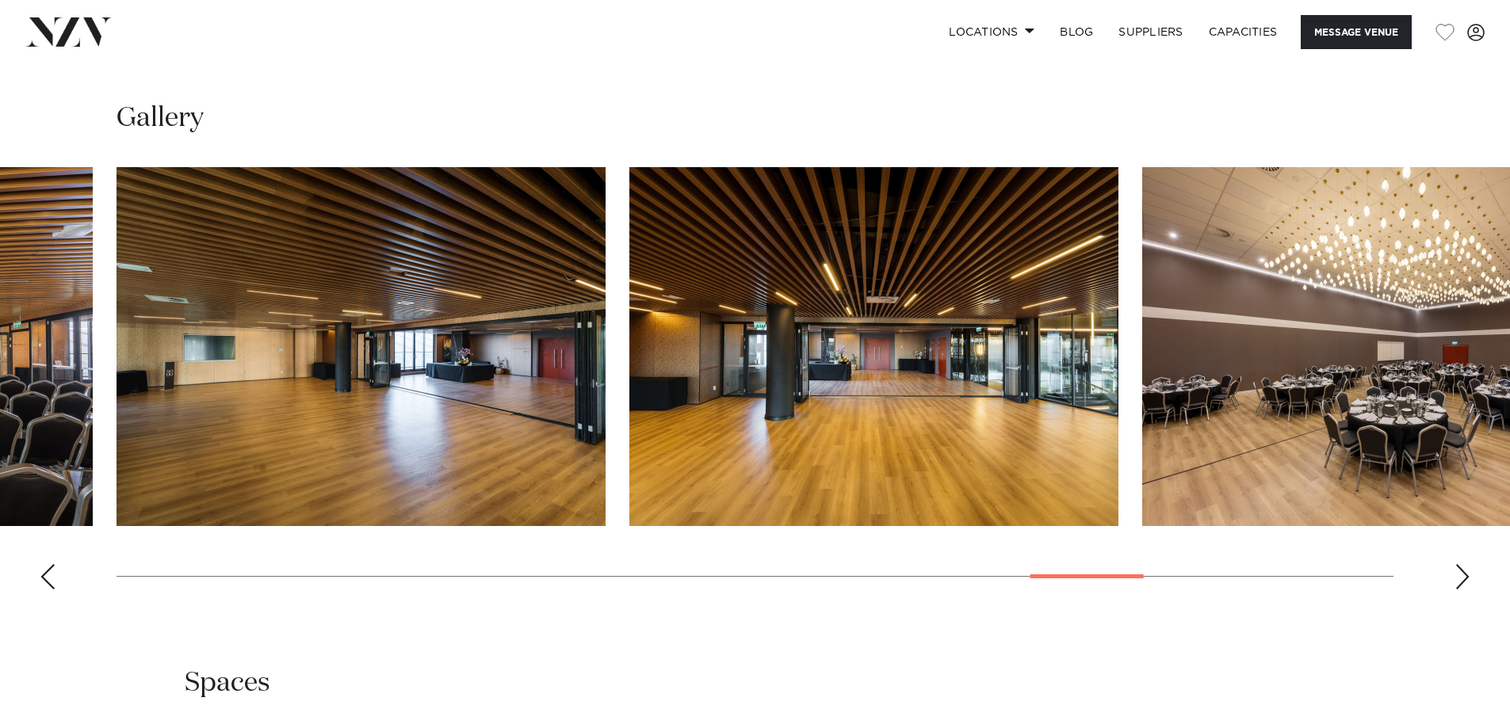
click at [1458, 576] on div "Next slide" at bounding box center [1462, 576] width 16 height 25
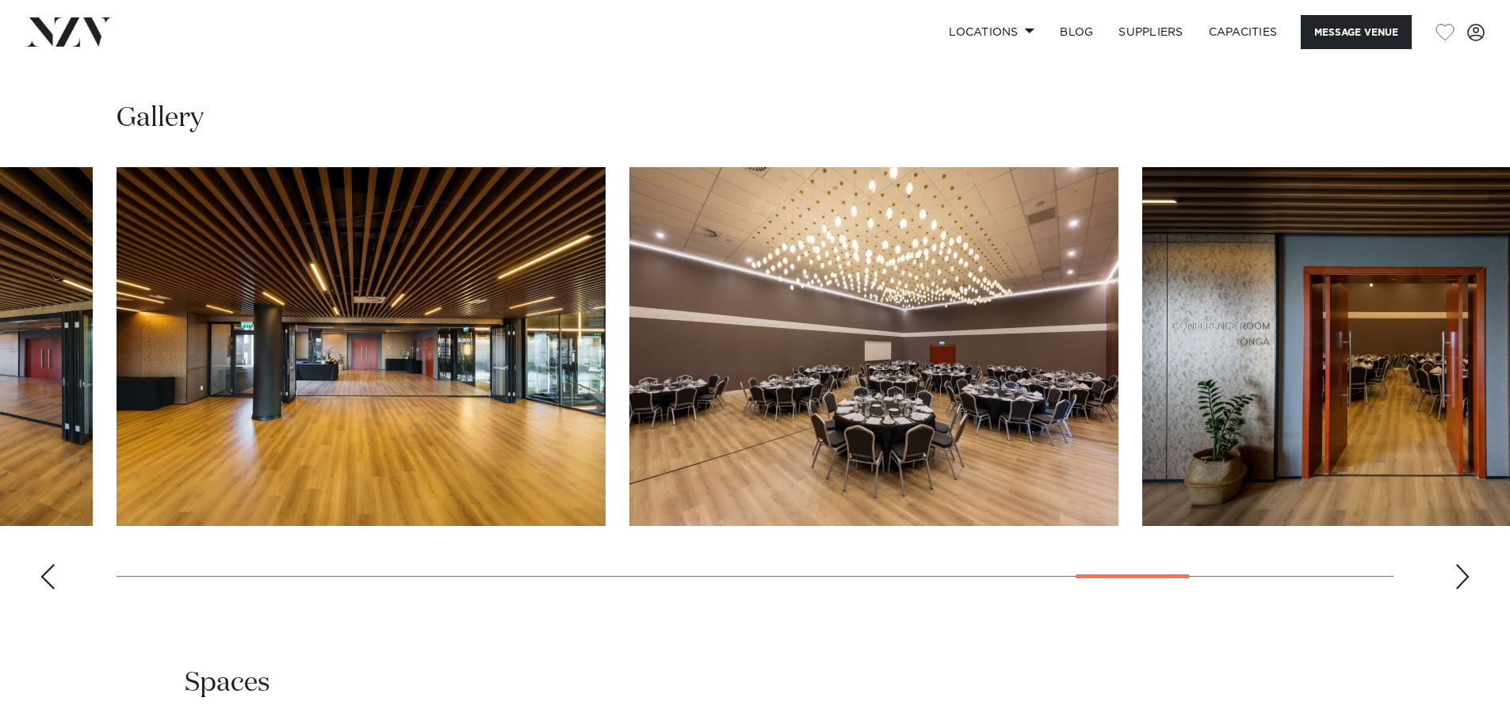
click at [1458, 576] on div "Next slide" at bounding box center [1462, 576] width 16 height 25
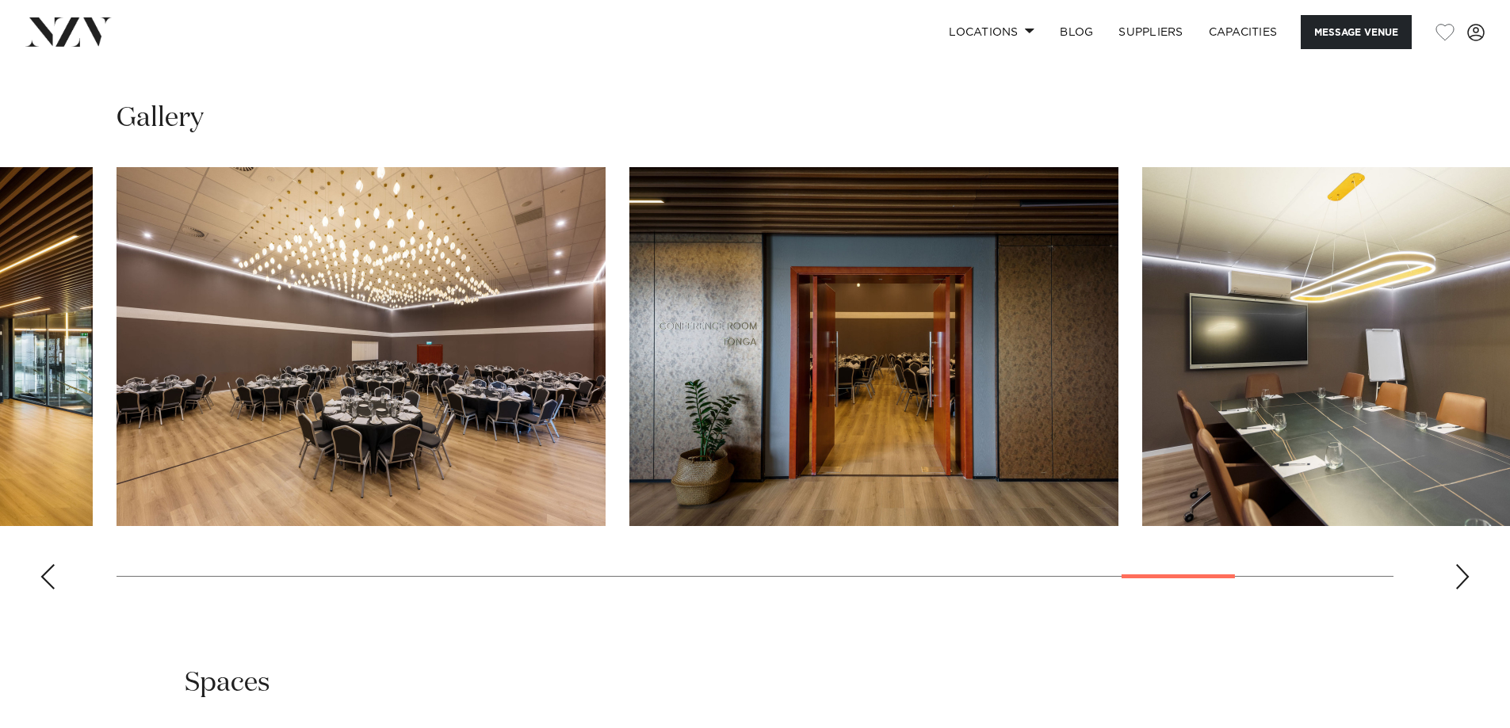
click at [1458, 576] on div "Next slide" at bounding box center [1462, 576] width 16 height 25
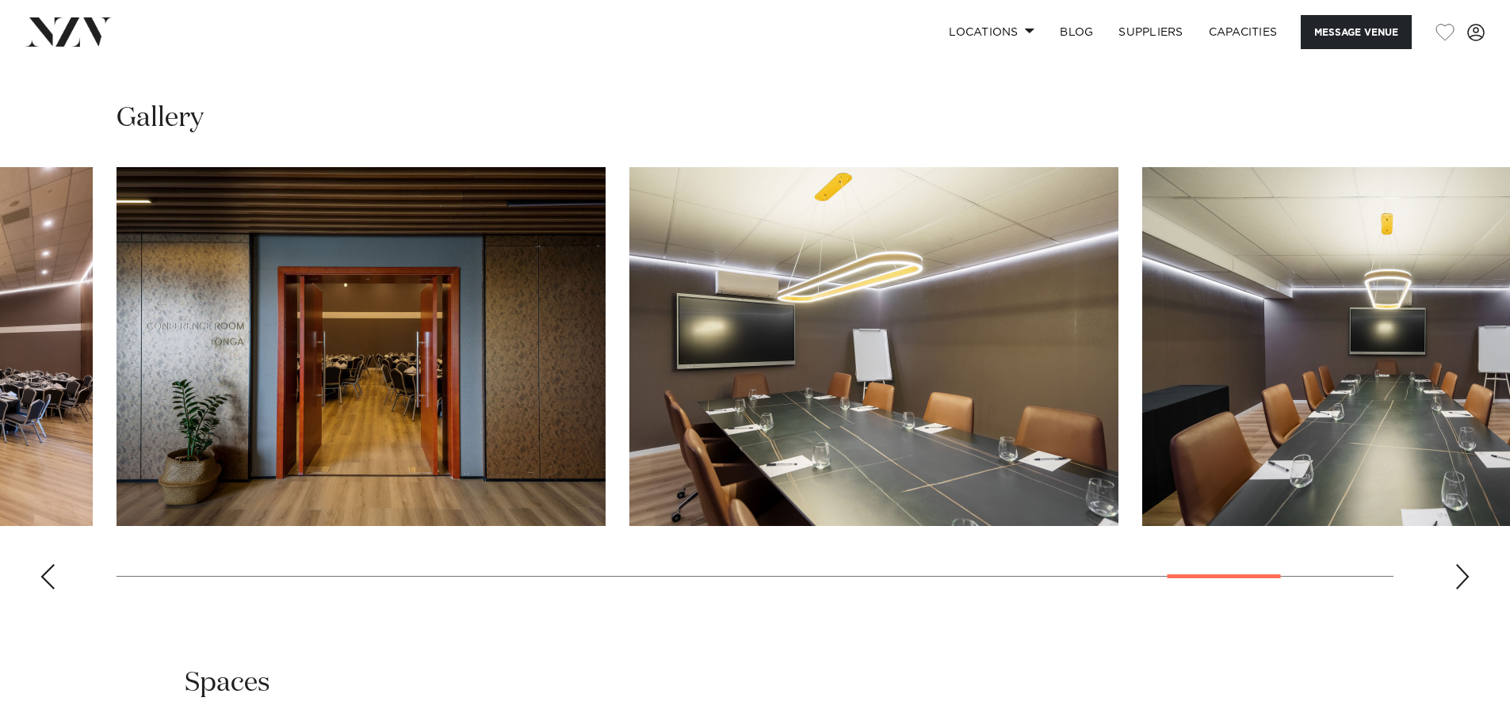
click at [1458, 576] on div "Next slide" at bounding box center [1462, 576] width 16 height 25
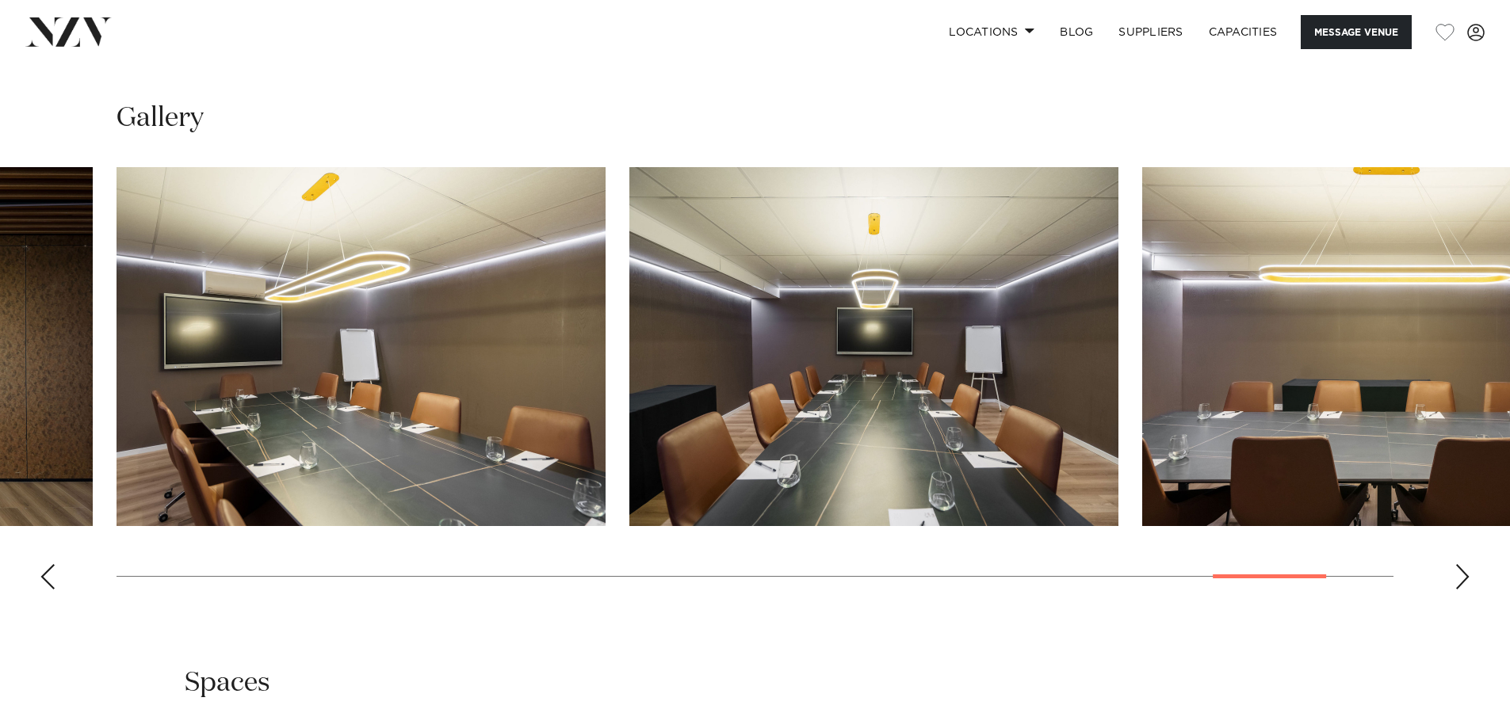
click at [1458, 576] on div "Next slide" at bounding box center [1462, 576] width 16 height 25
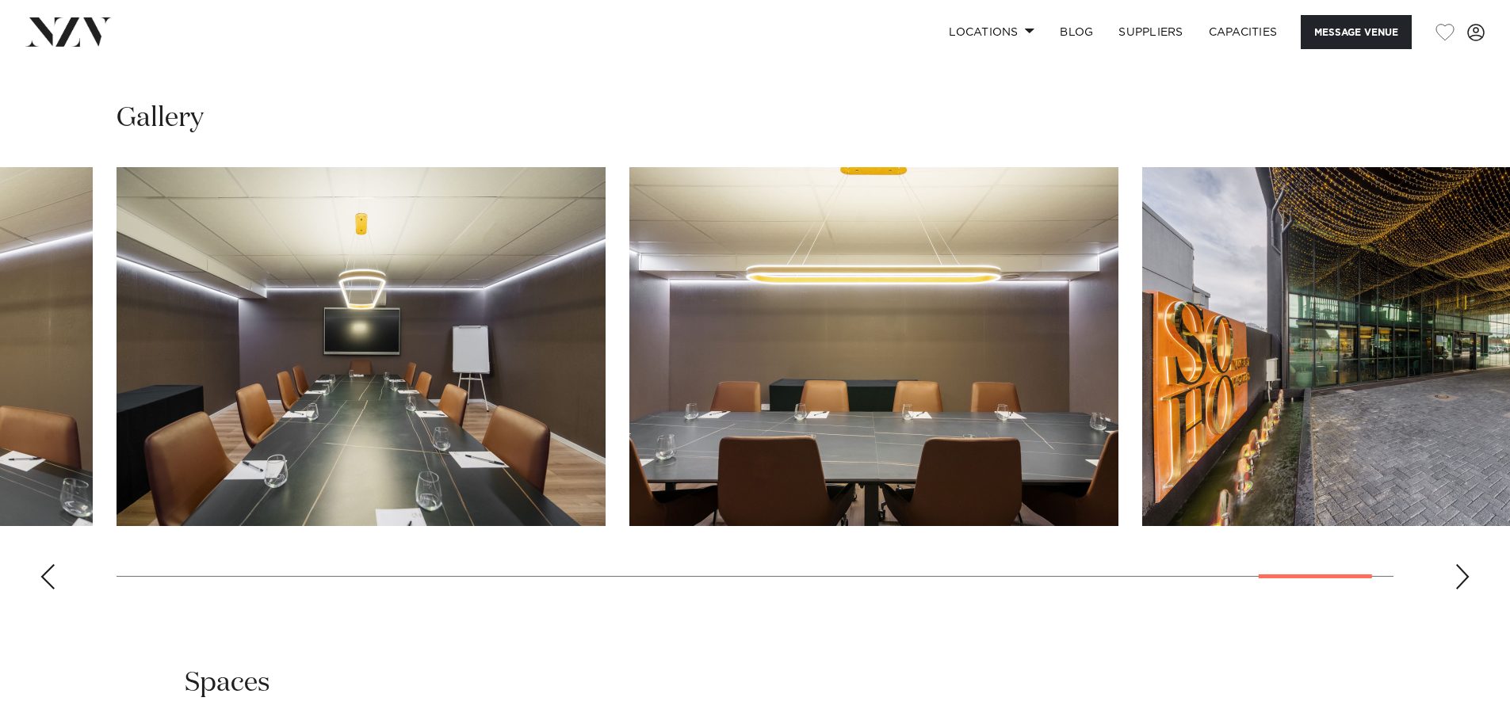
click at [1458, 576] on div "Next slide" at bounding box center [1462, 576] width 16 height 25
